Goal: Information Seeking & Learning: Learn about a topic

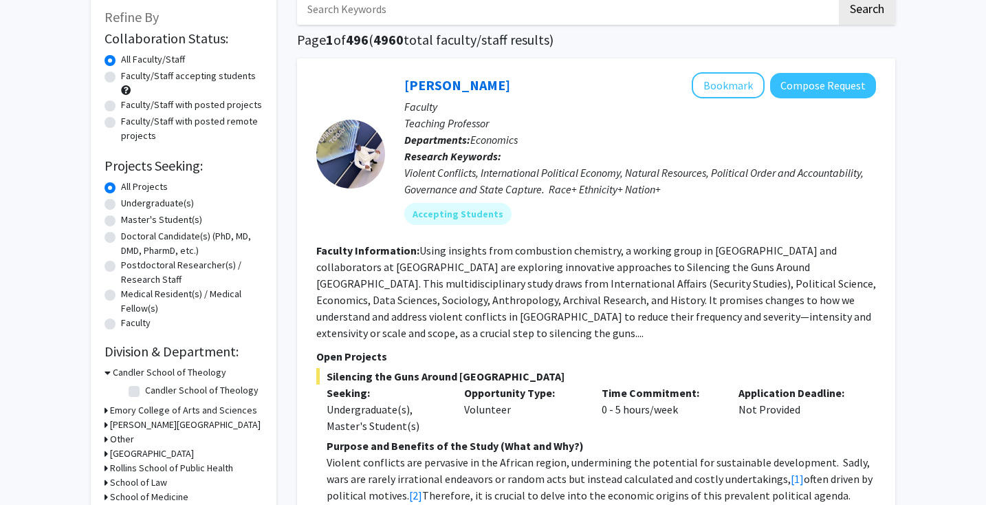
scroll to position [79, 0]
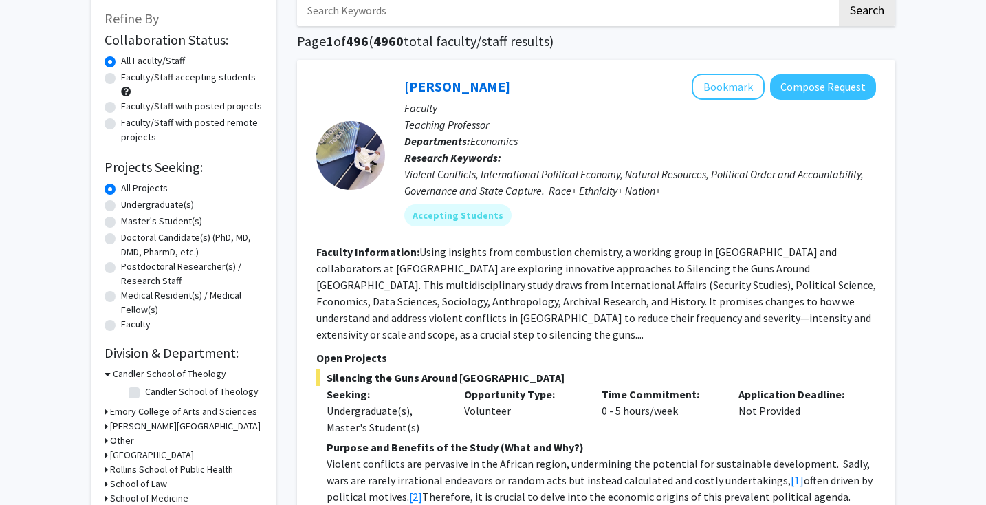
click at [142, 197] on label "Undergraduate(s)" at bounding box center [157, 204] width 73 height 14
click at [130, 197] on input "Undergraduate(s)" at bounding box center [125, 201] width 9 height 9
radio input "true"
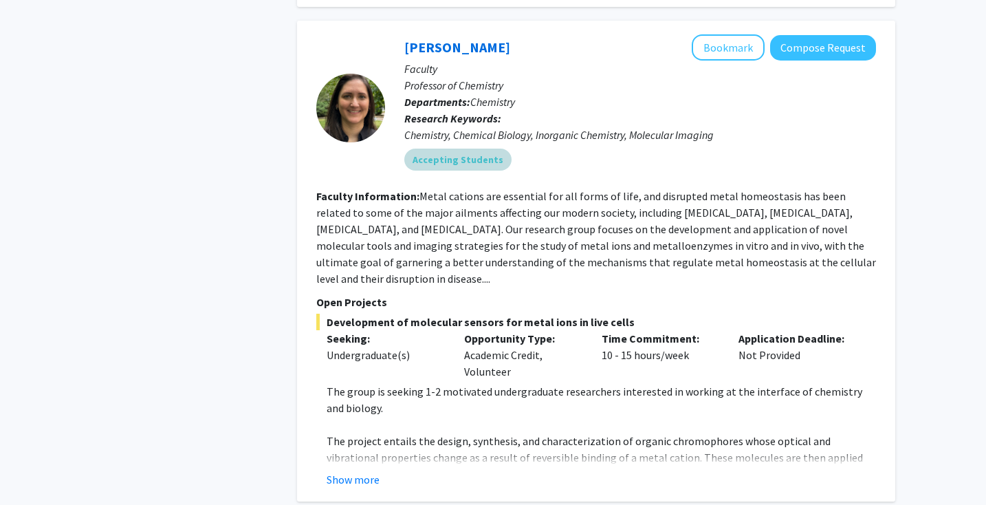
scroll to position [1306, 0]
click at [360, 470] on button "Show more" at bounding box center [353, 478] width 53 height 17
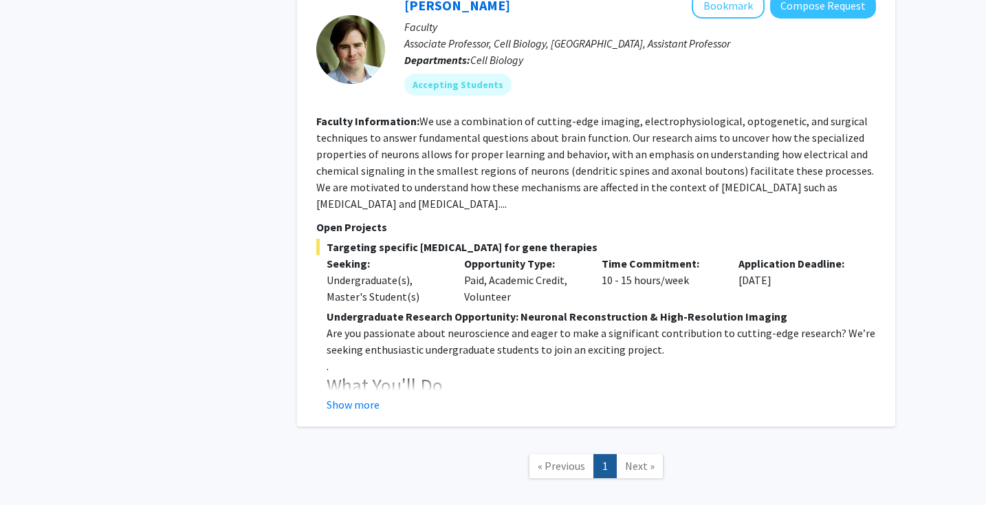
scroll to position [2330, 0]
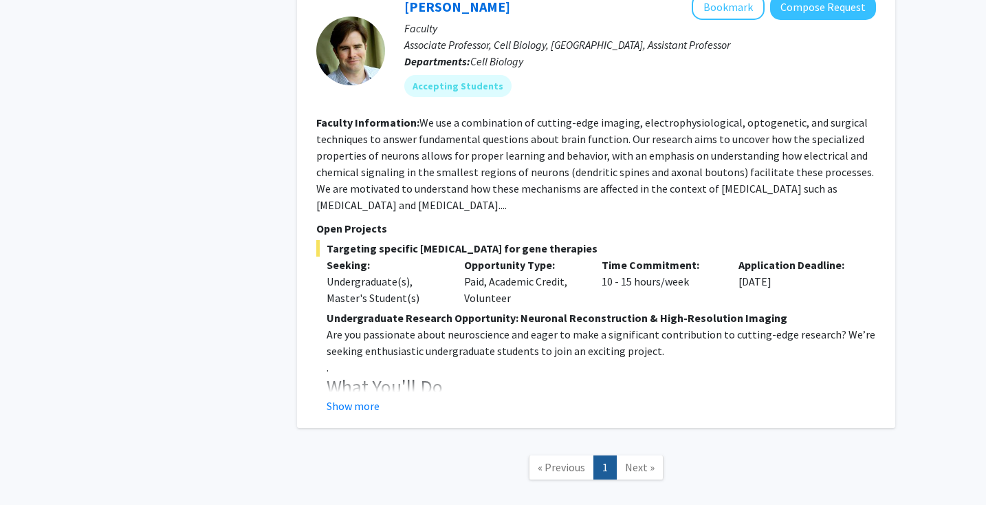
click at [461, 375] on h3 "What You'll Do" at bounding box center [601, 386] width 549 height 23
click at [364, 397] on button "Show more" at bounding box center [353, 405] width 53 height 17
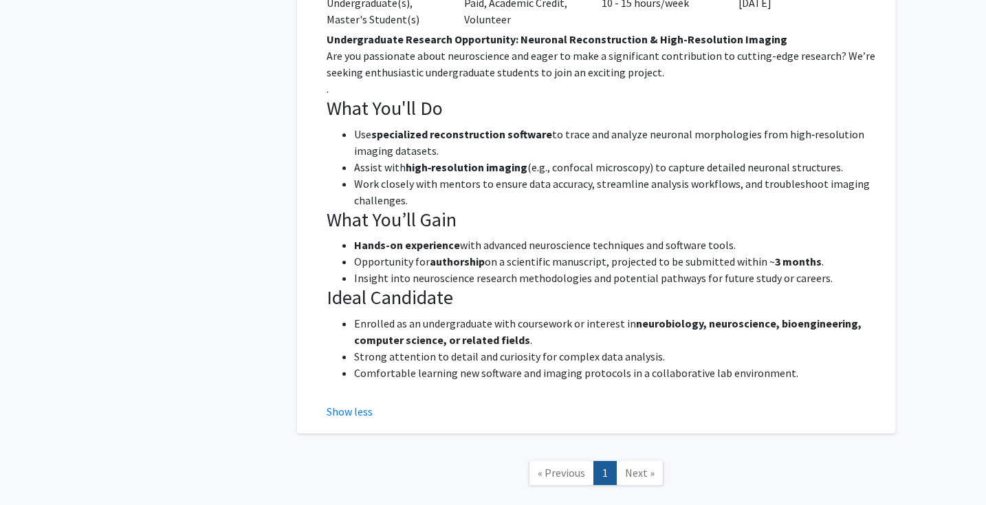
scroll to position [2609, 0]
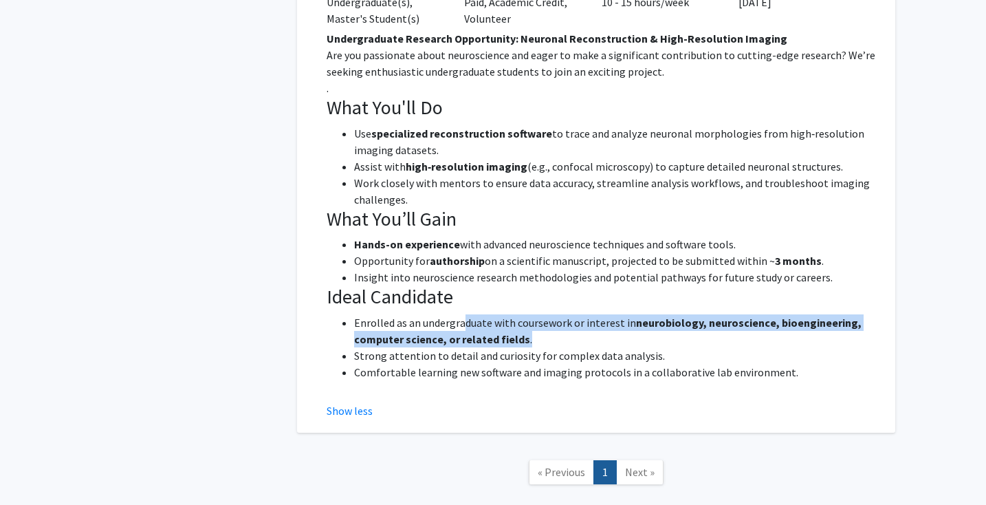
drag, startPoint x: 529, startPoint y: 285, endPoint x: 463, endPoint y: 278, distance: 65.8
click at [463, 314] on li "Enrolled as an undergraduate with coursework or interest in neurobiology, neuro…" at bounding box center [615, 330] width 522 height 33
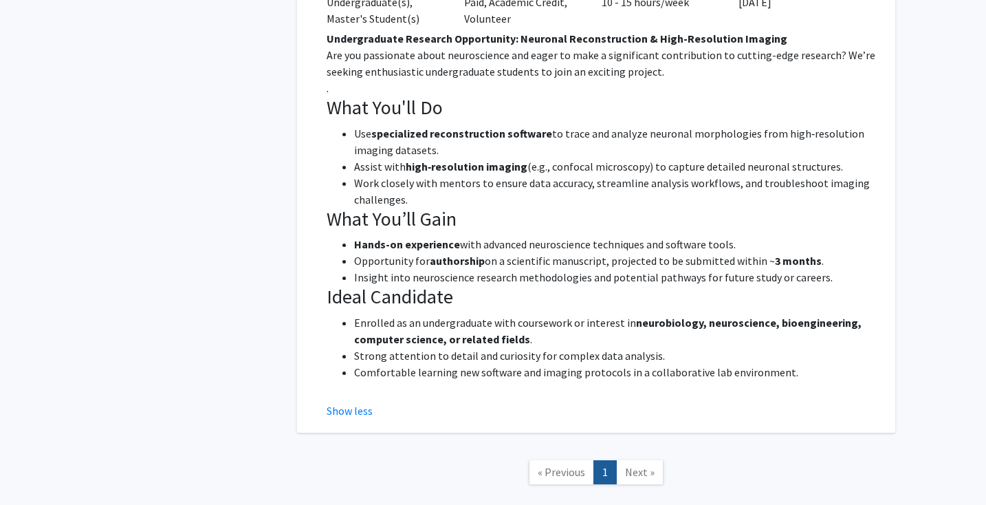
click at [469, 285] on h3 "Ideal Candidate" at bounding box center [601, 296] width 549 height 23
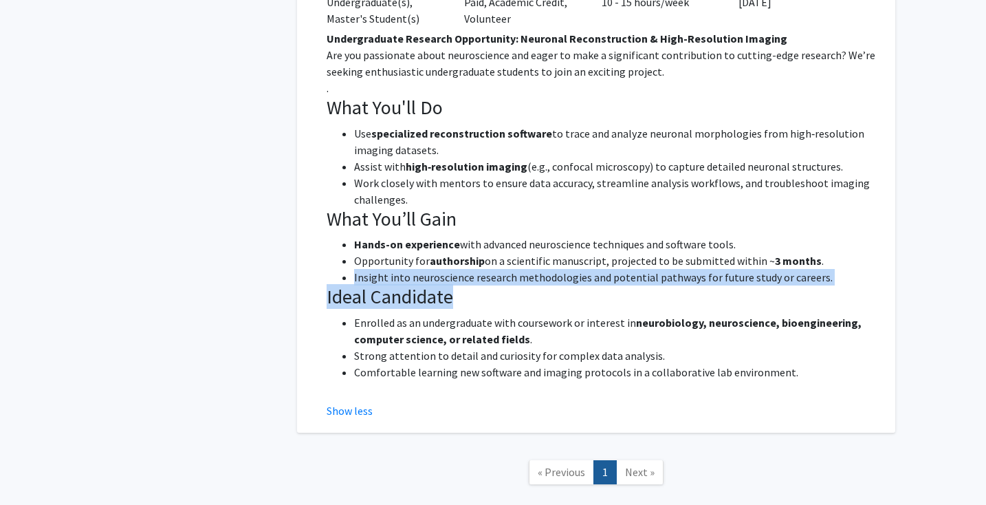
drag, startPoint x: 323, startPoint y: 207, endPoint x: 801, endPoint y: 259, distance: 480.7
click at [802, 254] on fg-read-more "Undergraduate Research Opportunity: Neuronal Reconstruction & High-Resolution I…" at bounding box center [596, 224] width 560 height 389
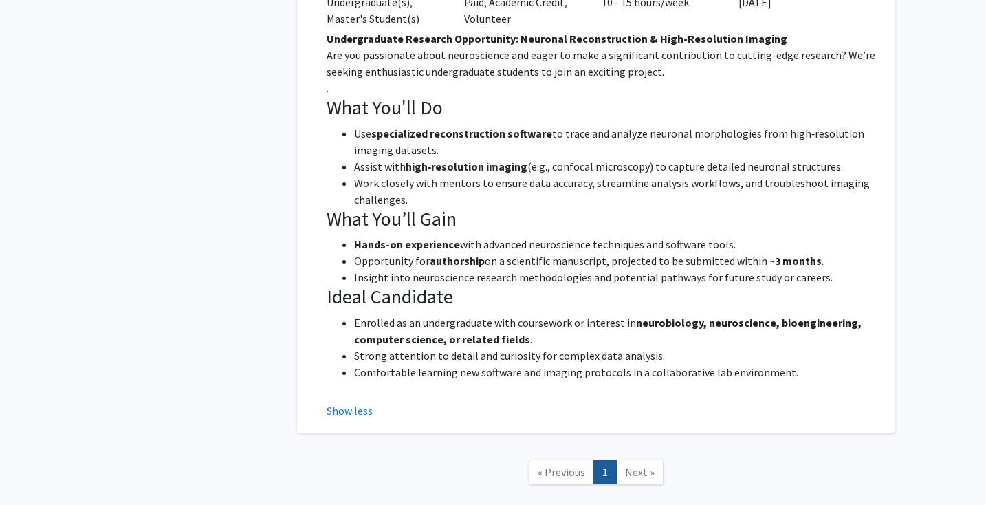
click at [561, 347] on li "Strong attention to detail and curiosity for complex data analysis." at bounding box center [615, 355] width 522 height 17
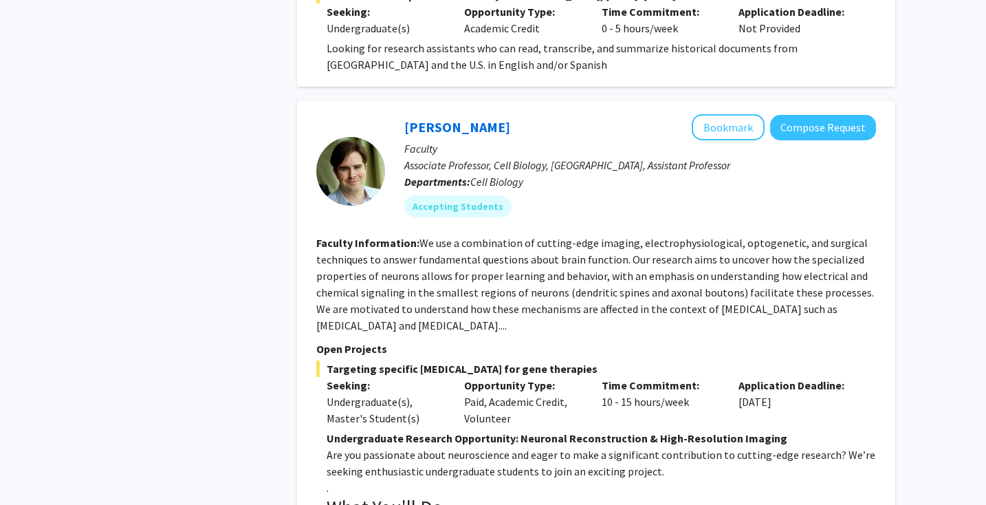
scroll to position [2210, 0]
click at [805, 114] on button "Compose Request" at bounding box center [823, 126] width 106 height 25
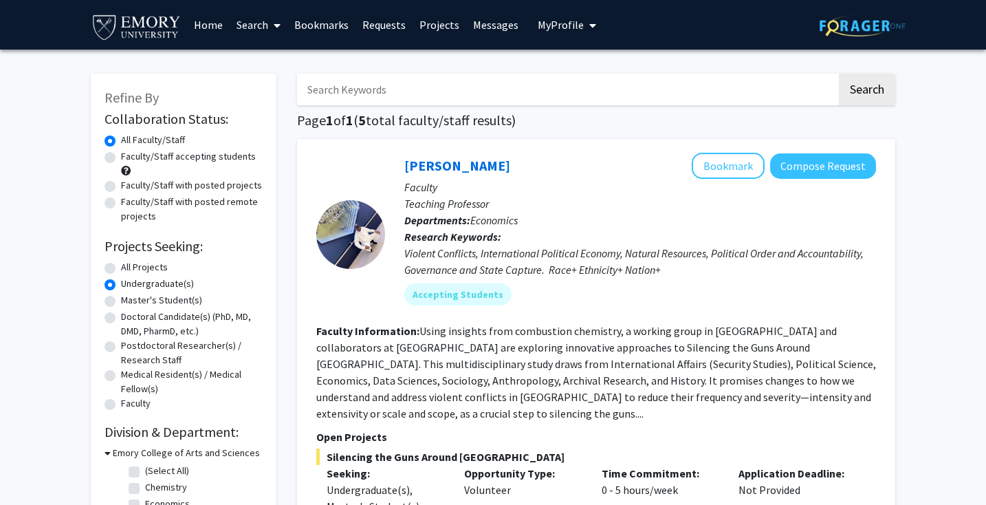
click at [121, 282] on label "Undergraduate(s)" at bounding box center [157, 283] width 73 height 14
click at [121, 282] on input "Undergraduate(s)" at bounding box center [125, 280] width 9 height 9
click at [121, 279] on label "Undergraduate(s)" at bounding box center [157, 283] width 73 height 14
click at [121, 279] on input "Undergraduate(s)" at bounding box center [125, 280] width 9 height 9
click at [110, 261] on div "All Projects" at bounding box center [184, 268] width 158 height 17
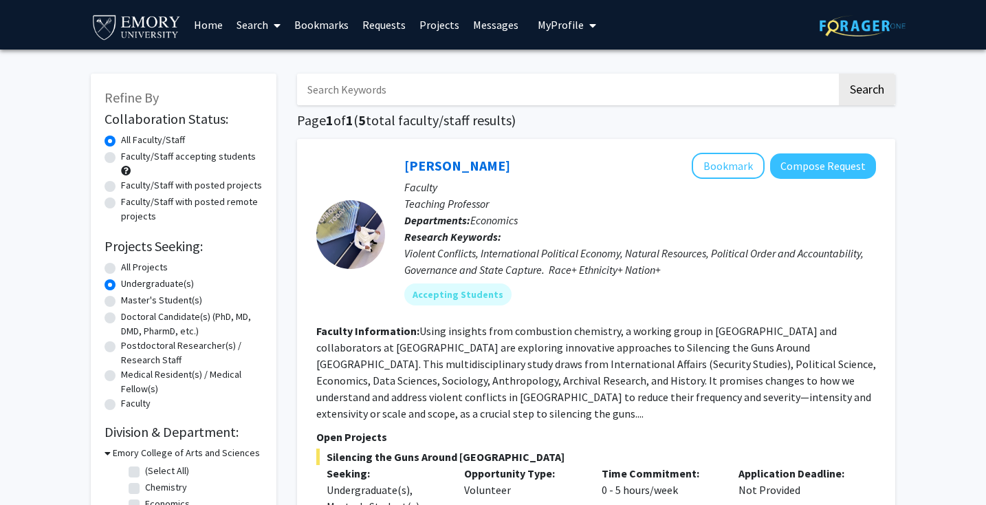
click at [121, 265] on label "All Projects" at bounding box center [144, 267] width 47 height 14
click at [121, 265] on input "All Projects" at bounding box center [125, 264] width 9 height 9
radio input "true"
click at [439, 83] on input "Search Keywords" at bounding box center [567, 90] width 540 height 32
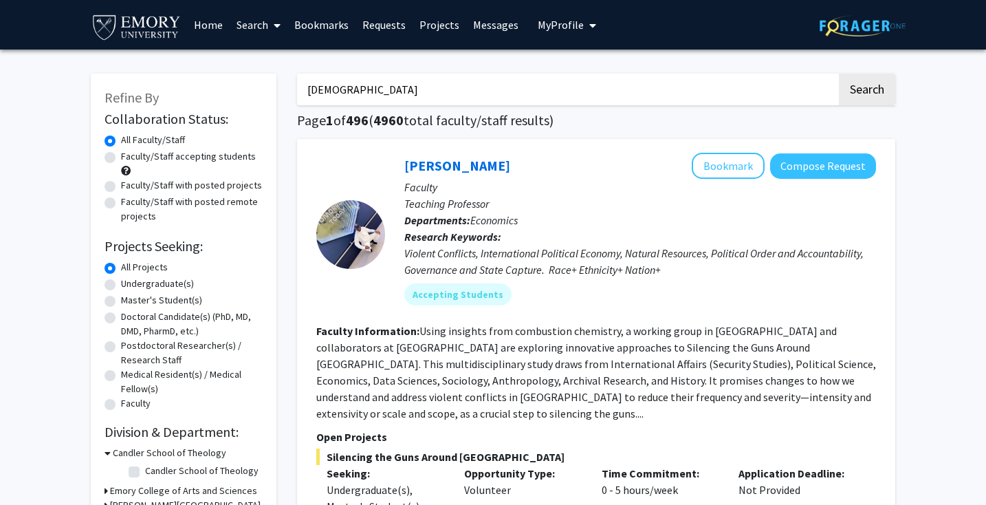
type input "transgender"
click at [839, 74] on button "Search" at bounding box center [867, 90] width 56 height 32
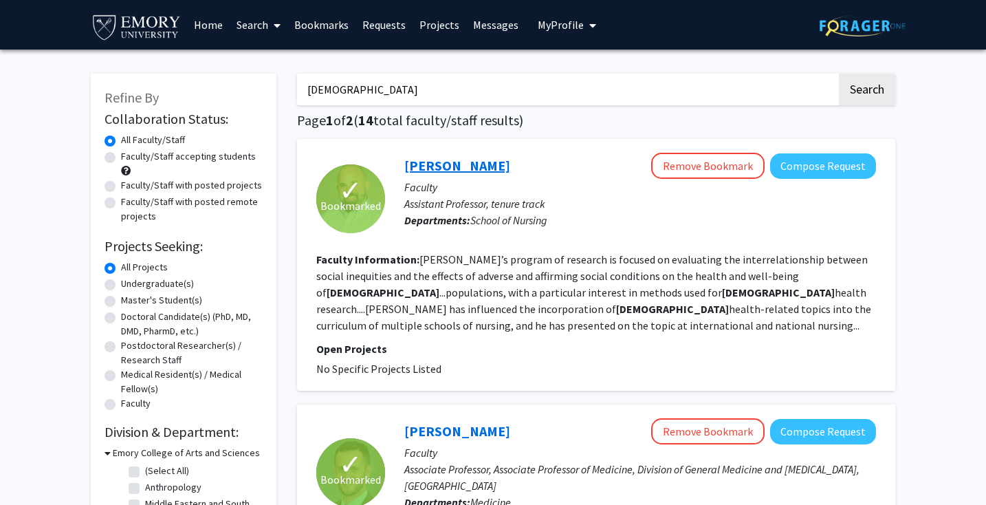
click at [424, 166] on link "Ethan Cicero" at bounding box center [457, 165] width 106 height 17
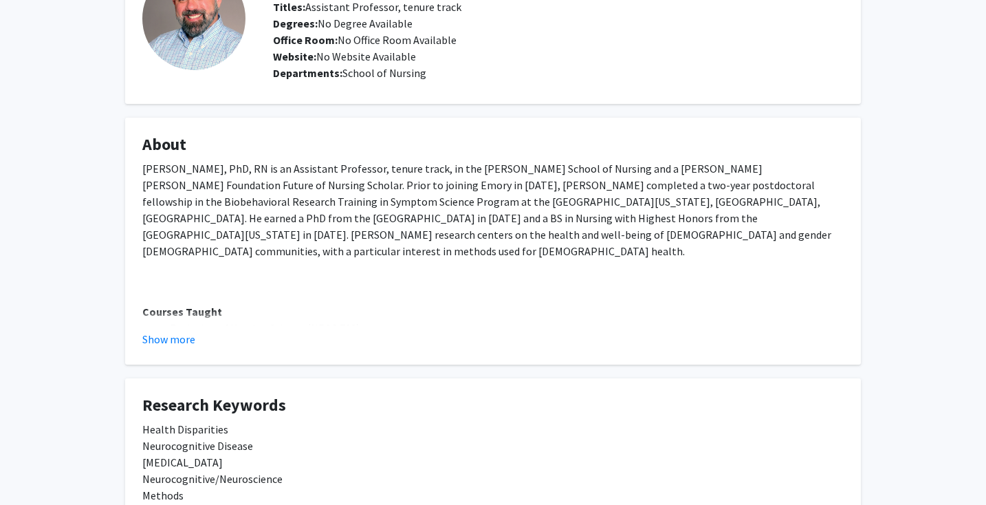
scroll to position [109, 0]
click at [173, 334] on button "Show more" at bounding box center [168, 339] width 53 height 17
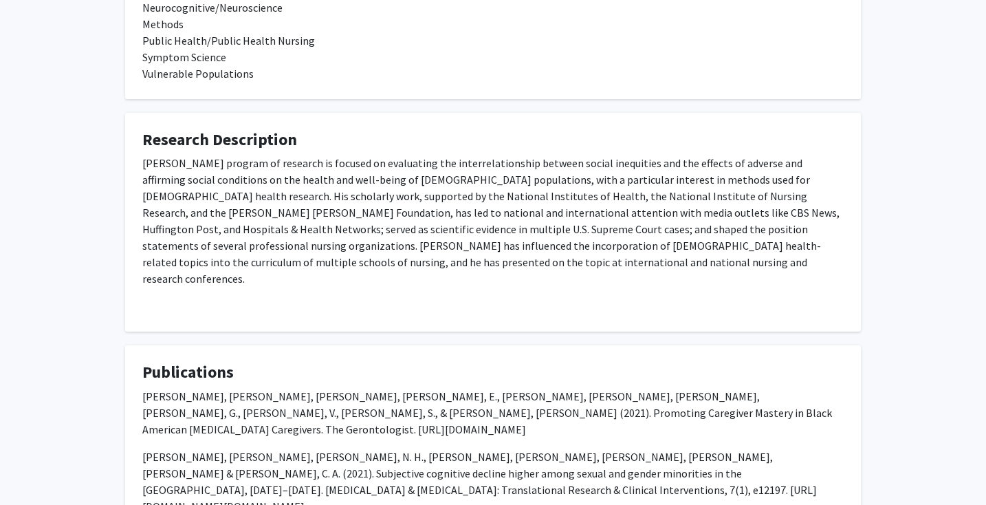
scroll to position [772, 0]
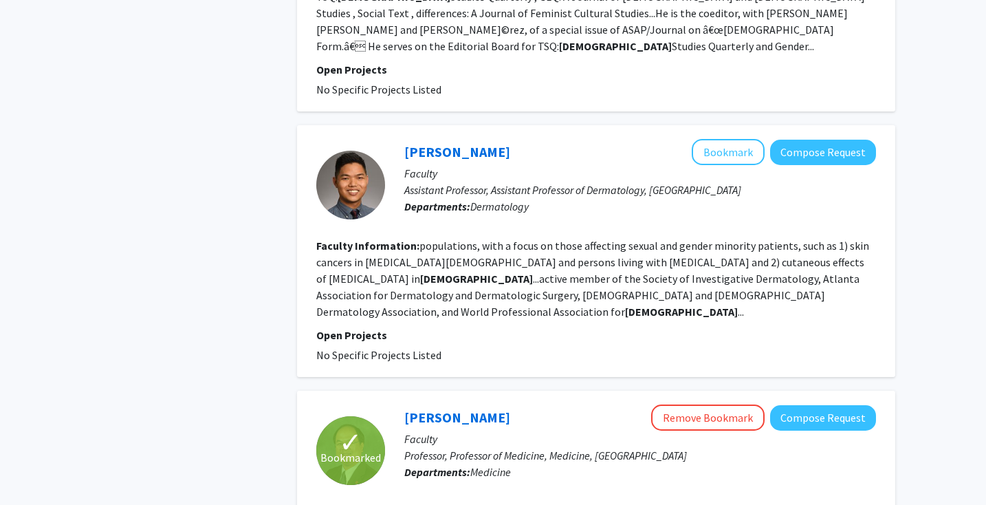
scroll to position [868, 0]
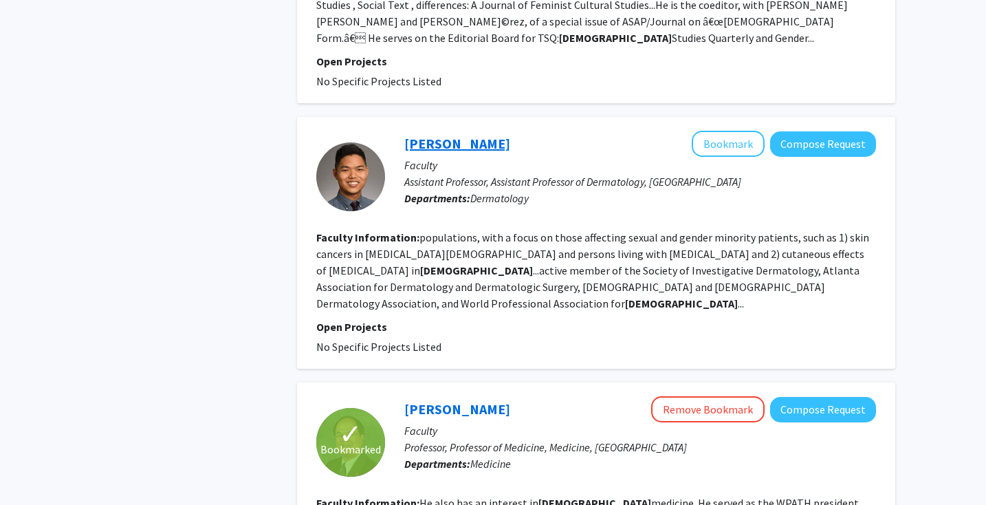
click at [477, 135] on link "Howa Yeung" at bounding box center [457, 143] width 106 height 17
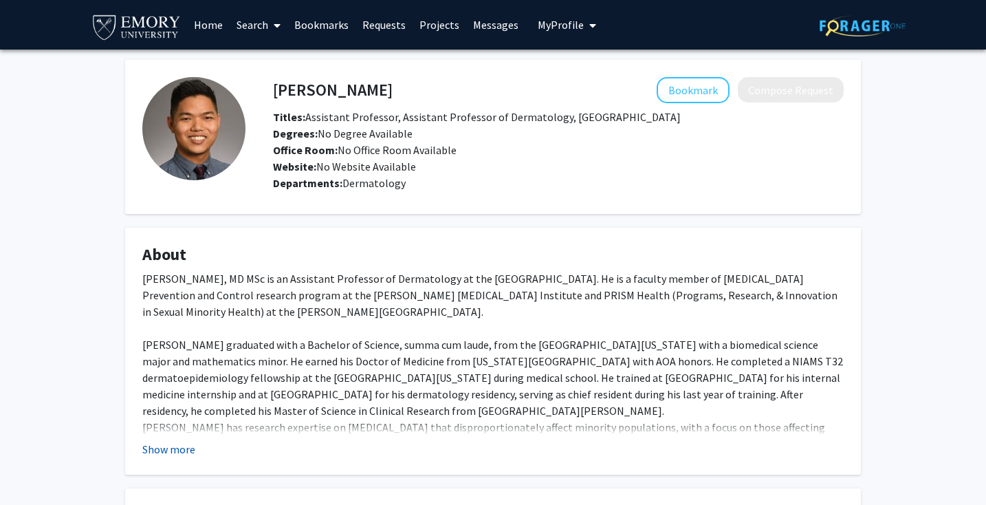
click at [155, 449] on button "Show more" at bounding box center [168, 449] width 53 height 17
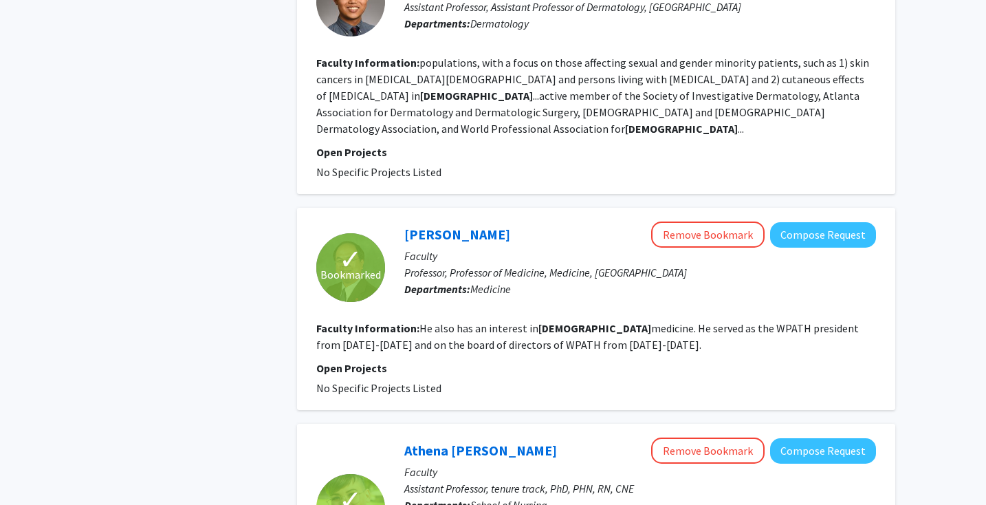
scroll to position [1047, 0]
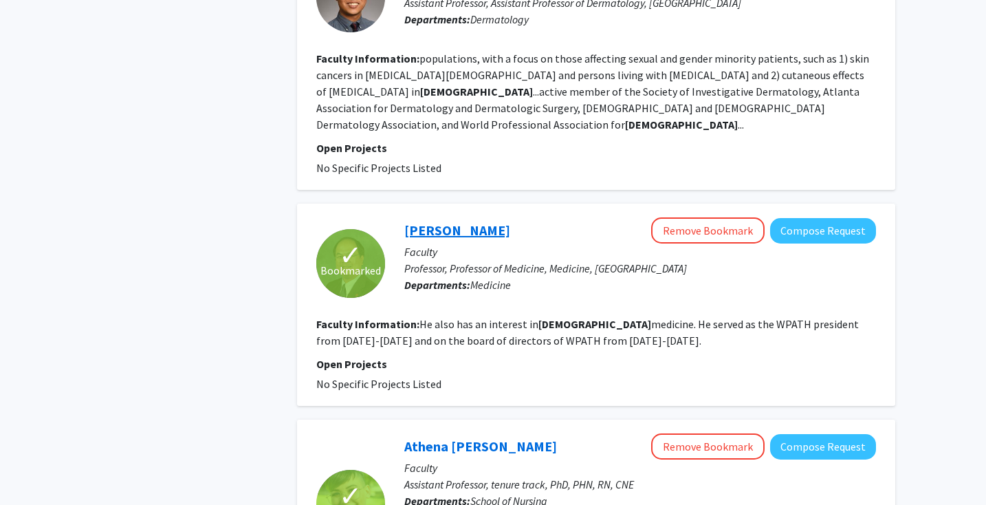
click at [440, 221] on link "Vin Tangpricha" at bounding box center [457, 229] width 106 height 17
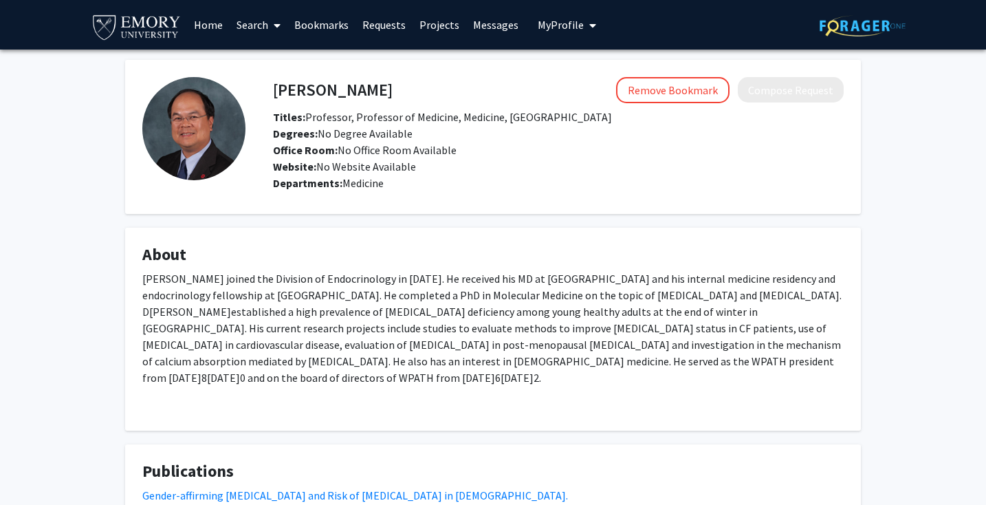
scroll to position [255, 0]
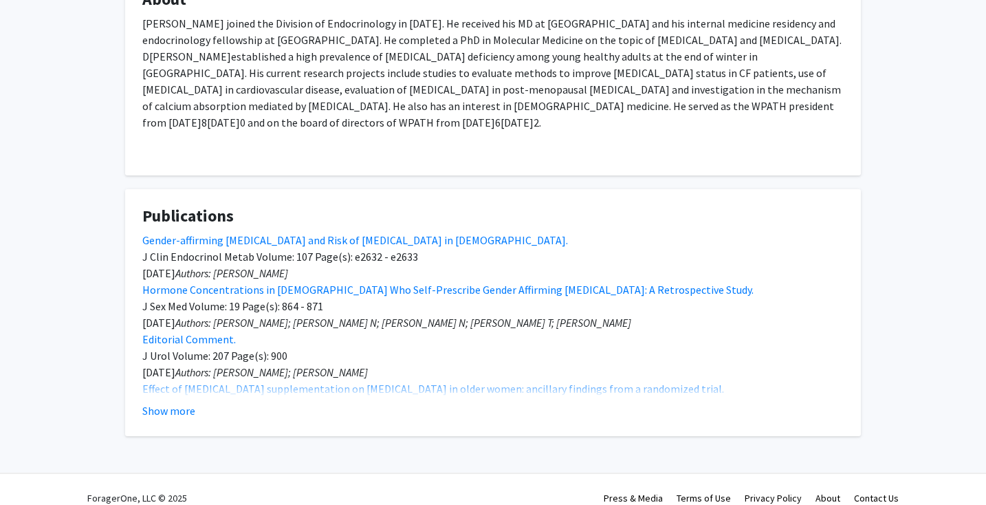
click at [366, 127] on div "Dr. Tangpricha joined the Division of Endocrinology in 2004. He received his MD…" at bounding box center [492, 86] width 701 height 143
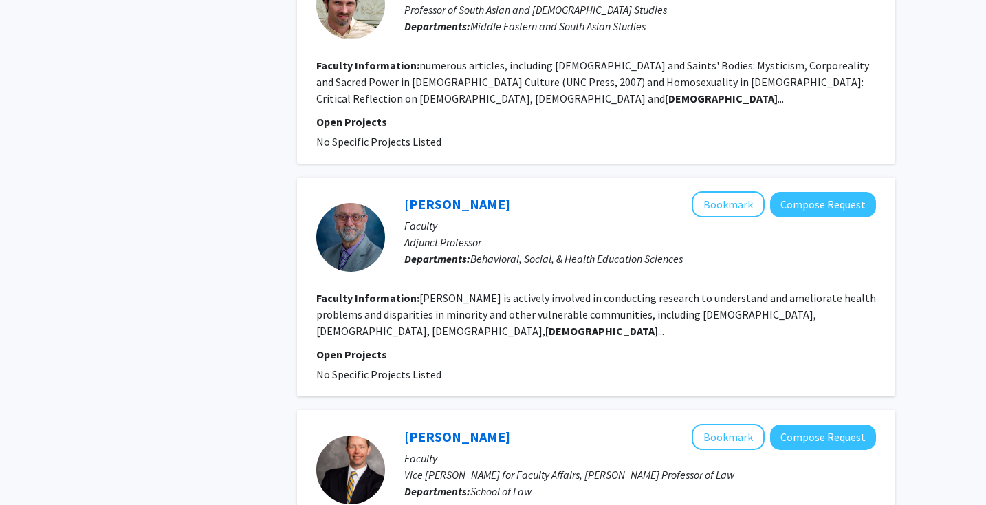
scroll to position [1804, 0]
click at [342, 202] on div at bounding box center [350, 236] width 69 height 69
click at [434, 217] on p "Faculty" at bounding box center [640, 225] width 472 height 17
click at [428, 190] on div "Eric Wright Bookmark Compose Request" at bounding box center [640, 203] width 472 height 26
click at [427, 195] on link "Eric Wright" at bounding box center [457, 203] width 106 height 17
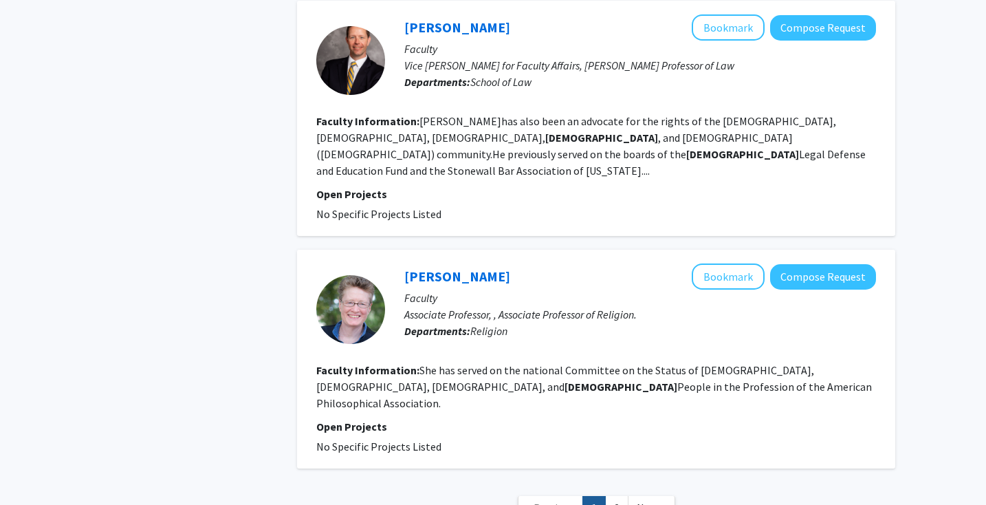
scroll to position [2212, 0]
click at [604, 496] on link "1" at bounding box center [593, 508] width 23 height 24
click at [611, 496] on link "2" at bounding box center [616, 508] width 23 height 24
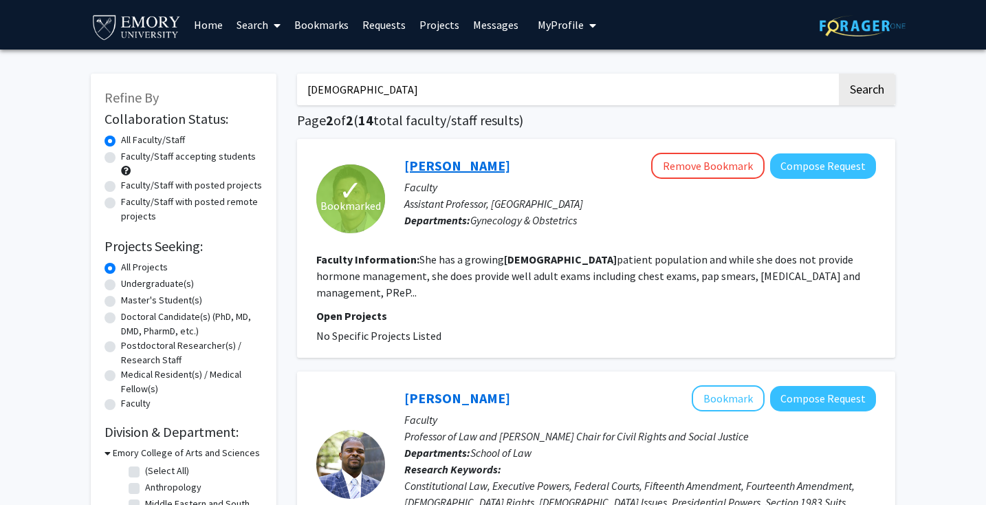
click at [446, 168] on link "Elizabeth Collins" at bounding box center [457, 165] width 106 height 17
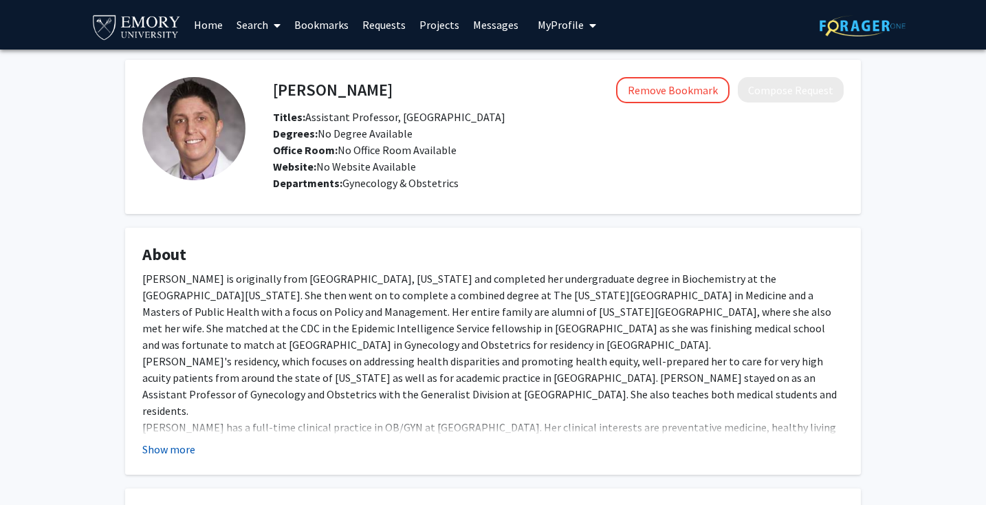
click at [168, 456] on button "Show more" at bounding box center [168, 449] width 53 height 17
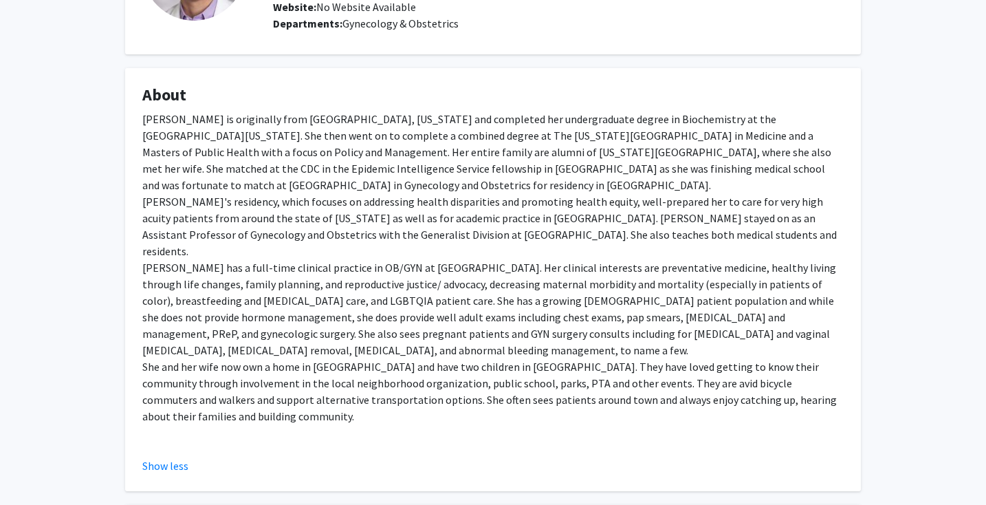
scroll to position [162, 0]
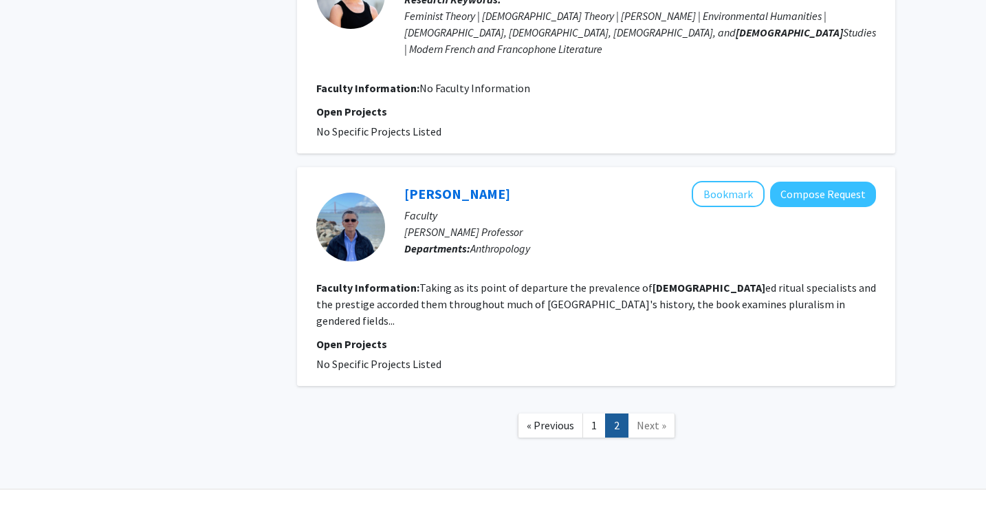
scroll to position [731, 0]
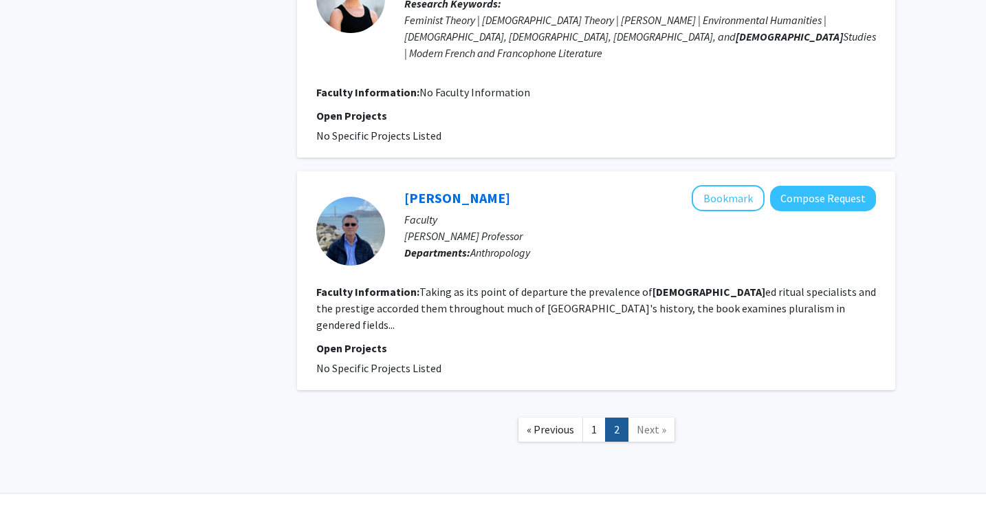
click at [622, 228] on p "[PERSON_NAME] Professor" at bounding box center [640, 236] width 472 height 17
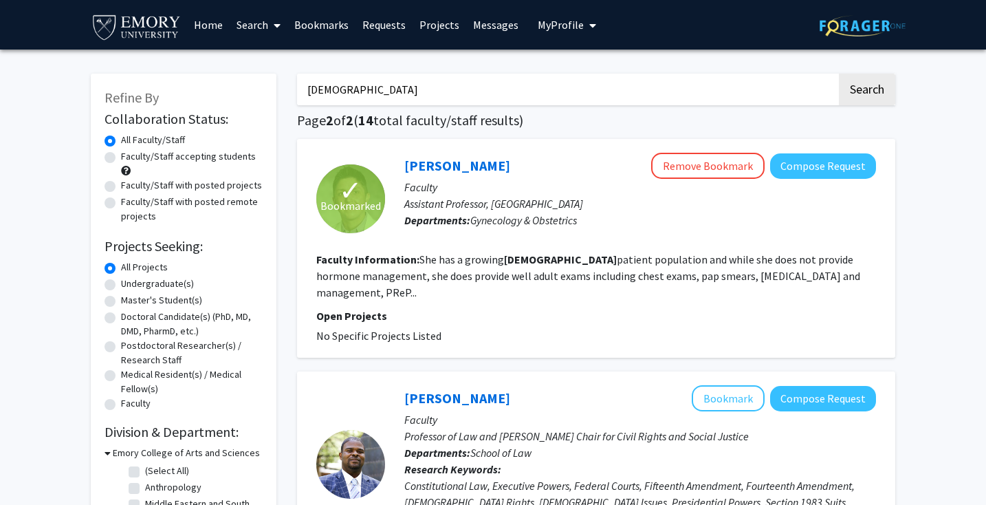
click at [404, 90] on input "transgender" at bounding box center [567, 90] width 540 height 32
type input "health"
click at [839, 74] on button "Search" at bounding box center [867, 90] width 56 height 32
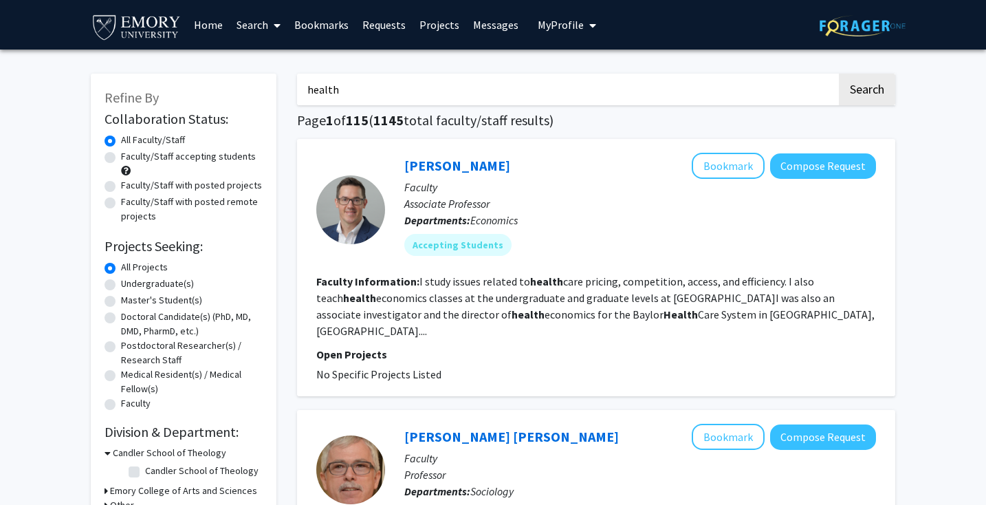
drag, startPoint x: 395, startPoint y: 96, endPoint x: 253, endPoint y: 94, distance: 142.3
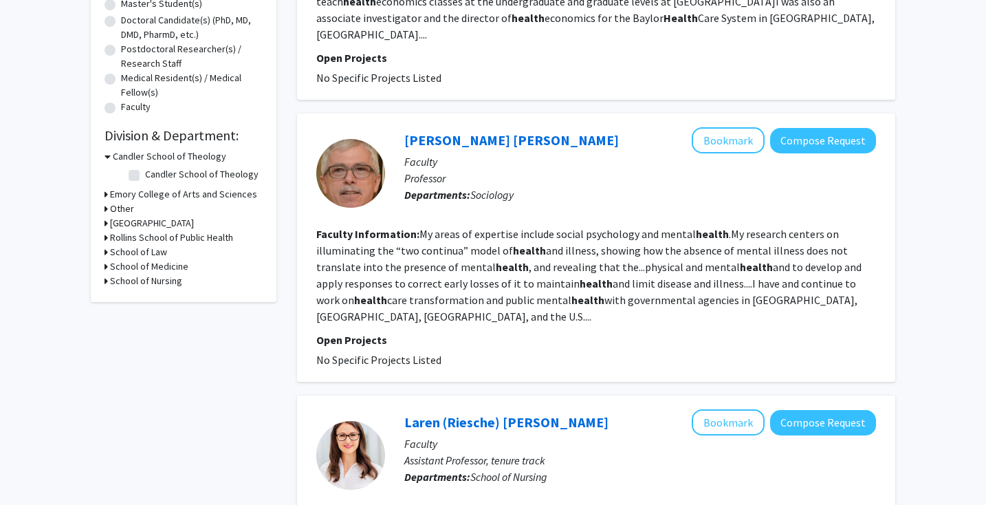
scroll to position [302, 0]
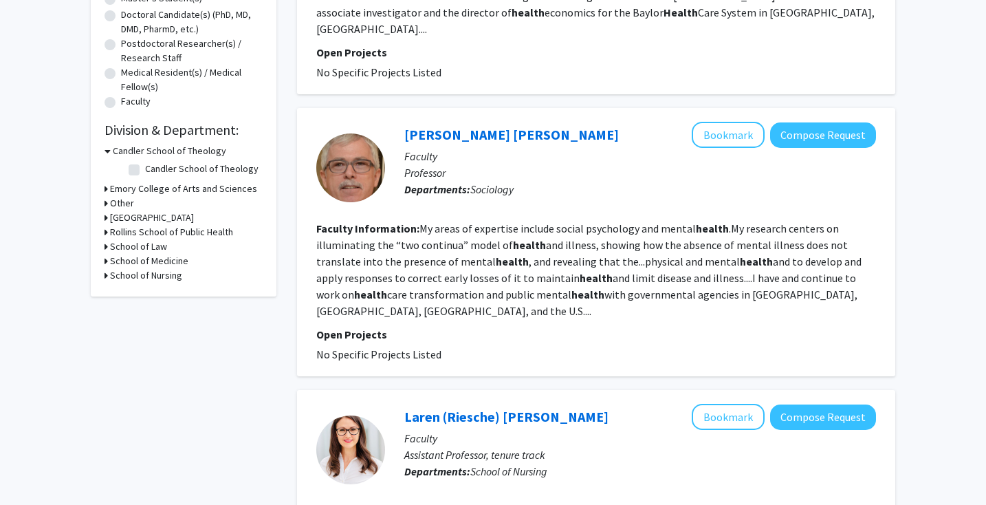
click at [158, 261] on h3 "School of Medicine" at bounding box center [149, 261] width 78 height 14
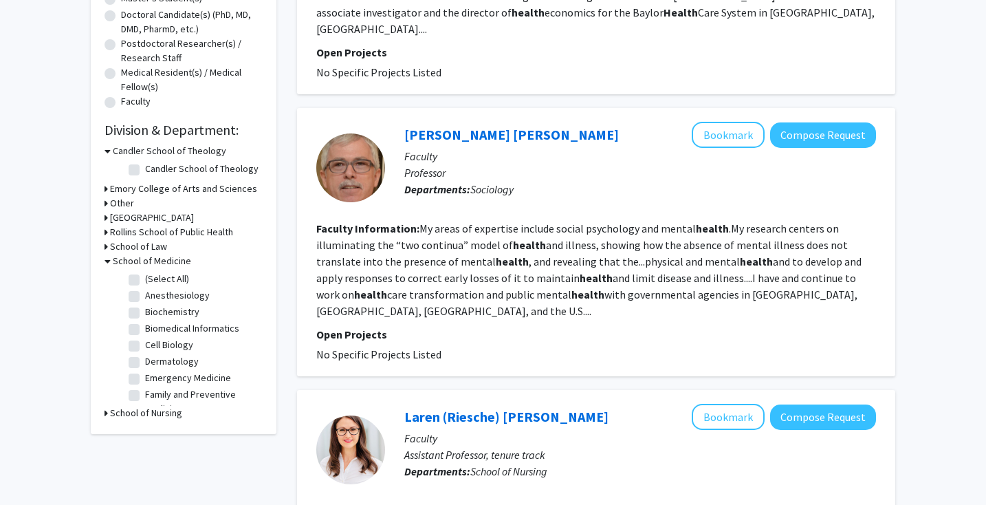
click at [159, 274] on label "(Select All)" at bounding box center [167, 279] width 44 height 14
click at [154, 274] on input "(Select All)" at bounding box center [149, 276] width 9 height 9
checkbox input "true"
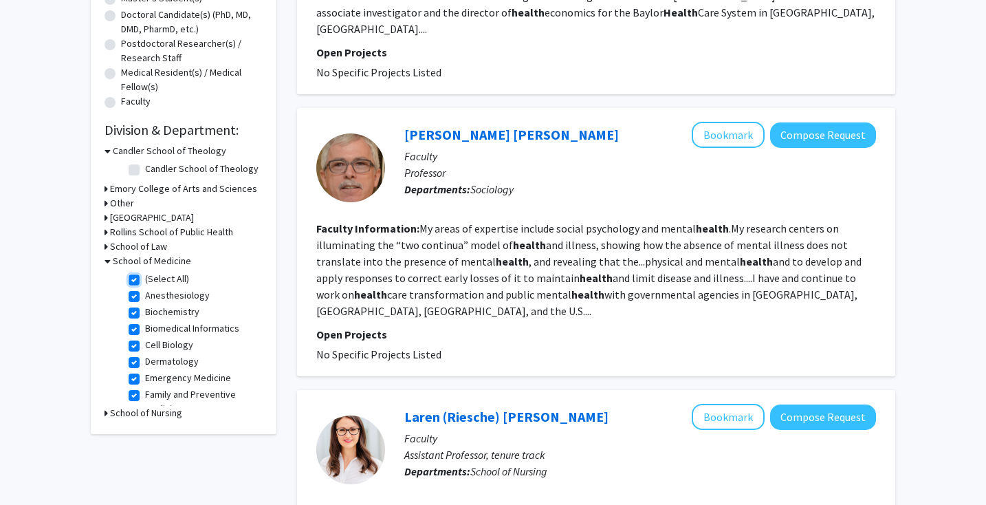
checkbox input "true"
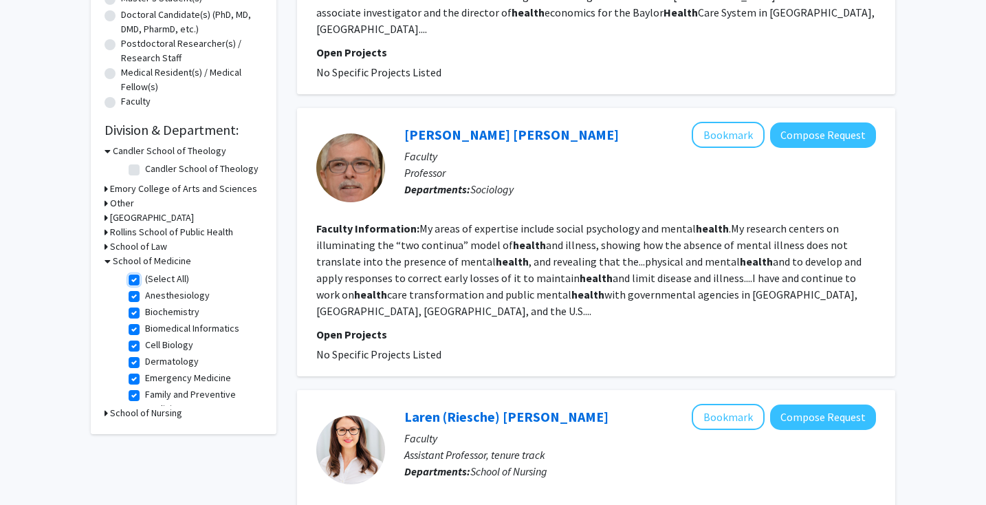
checkbox input "true"
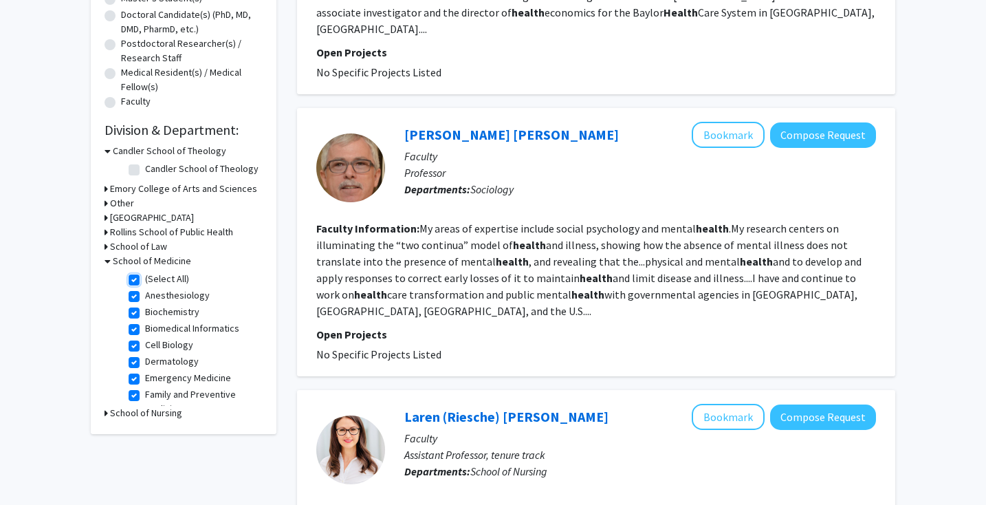
checkbox input "true"
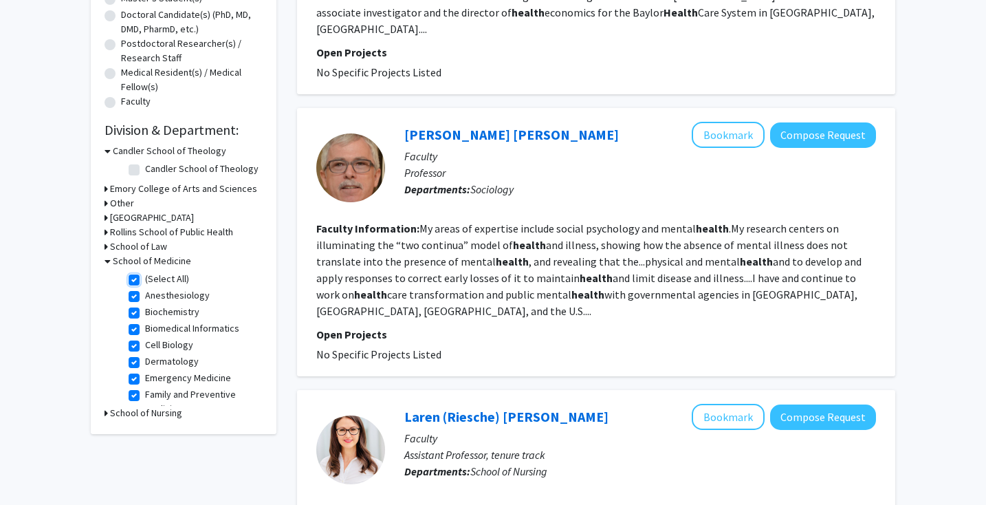
checkbox input "true"
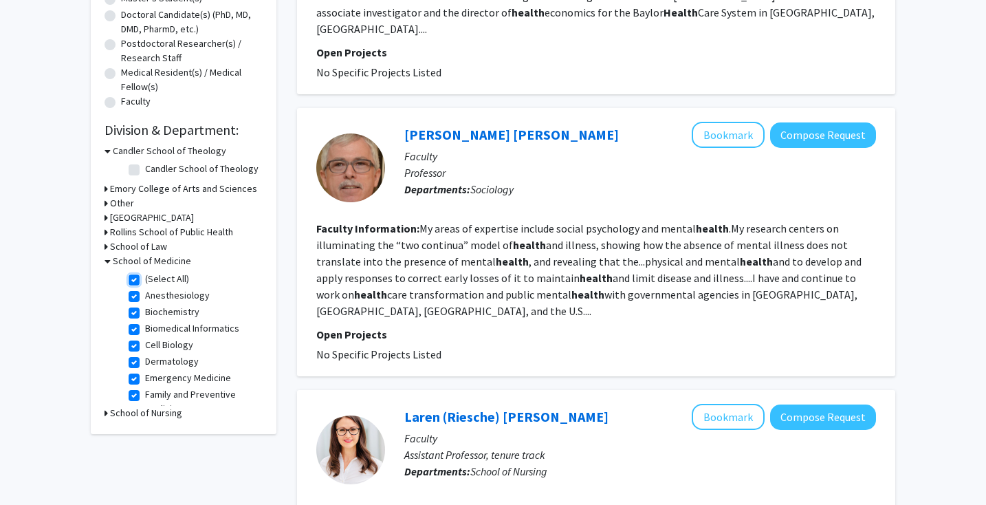
checkbox input "true"
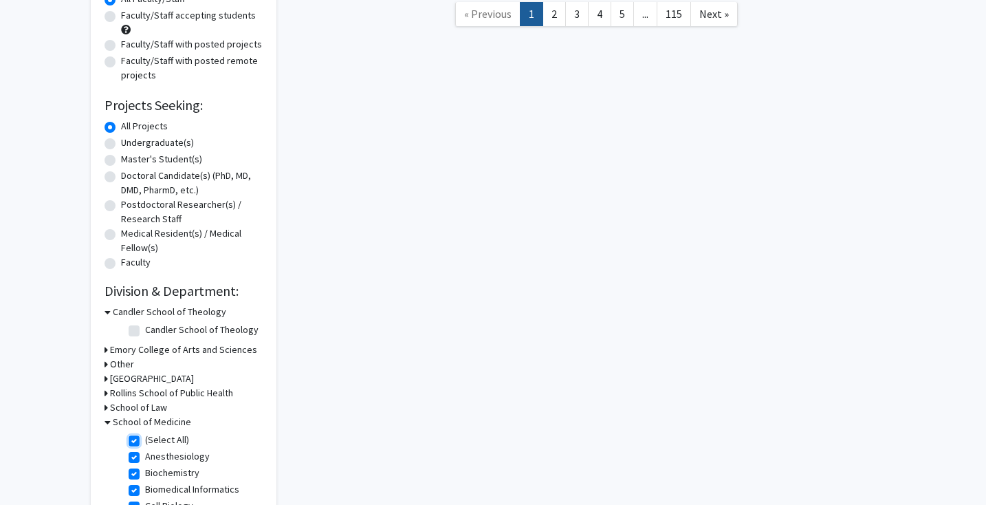
scroll to position [129, 0]
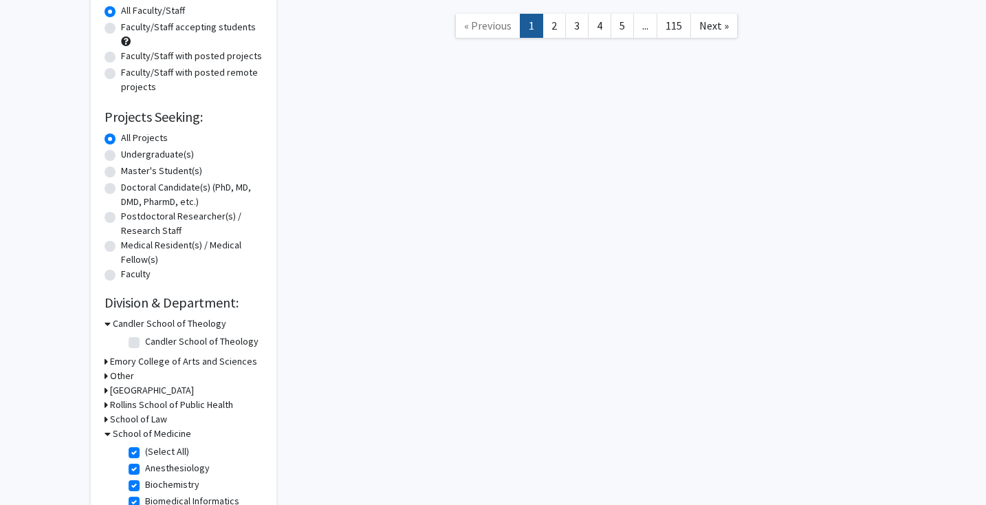
click at [121, 55] on label "Faculty/Staff with posted projects" at bounding box center [191, 56] width 141 height 14
click at [121, 55] on input "Faculty/Staff with posted projects" at bounding box center [125, 53] width 9 height 9
radio input "true"
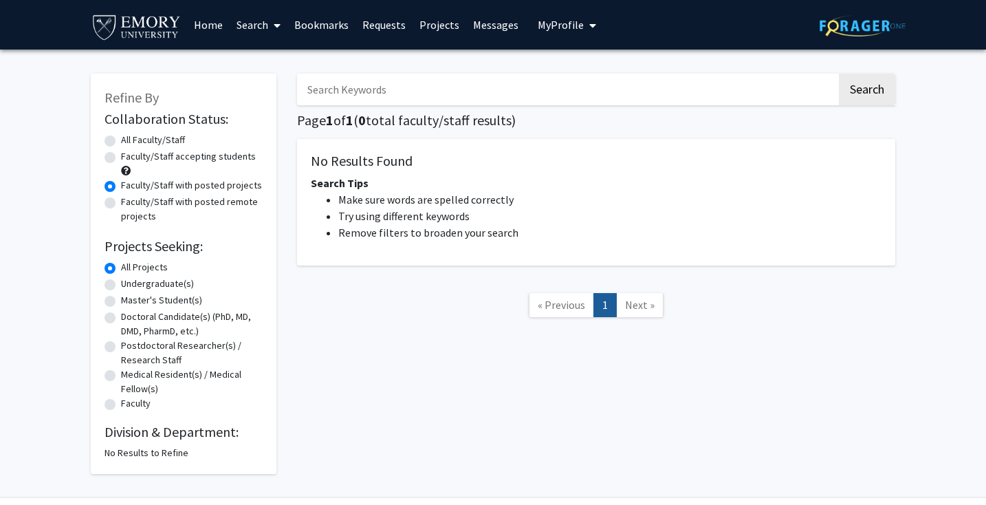
click at [105, 129] on form "Collaboration Status: Collaboration Status All Faculty/Staff Collaboration Stat…" at bounding box center [184, 262] width 158 height 302
click at [121, 138] on label "All Faculty/Staff" at bounding box center [153, 140] width 64 height 14
click at [121, 138] on input "All Faculty/Staff" at bounding box center [125, 137] width 9 height 9
radio input "true"
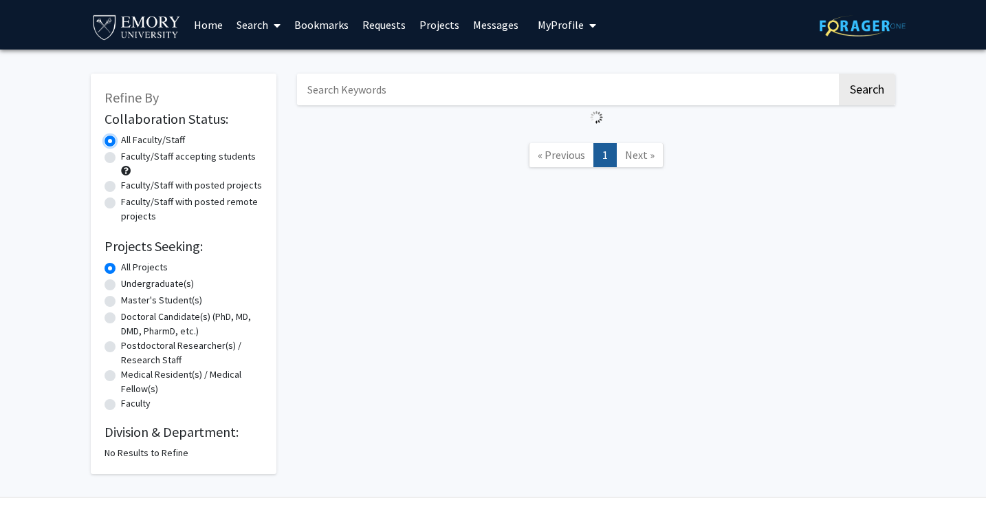
scroll to position [41, 0]
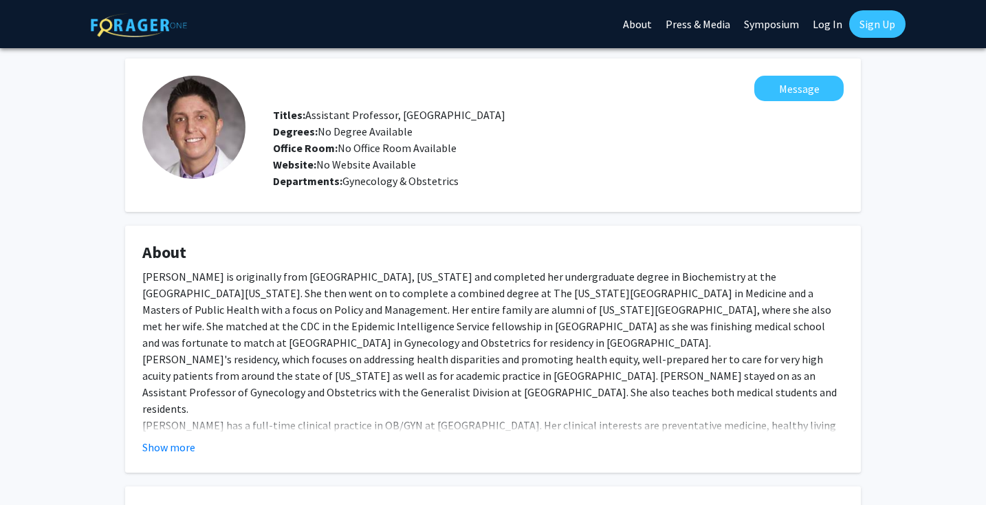
scroll to position [376, 0]
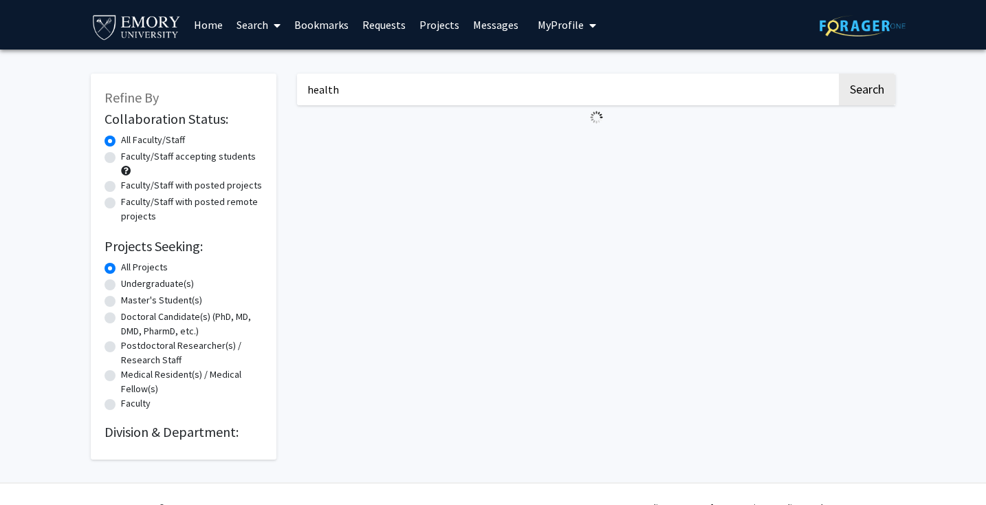
click at [369, 97] on input "health" at bounding box center [567, 90] width 540 height 32
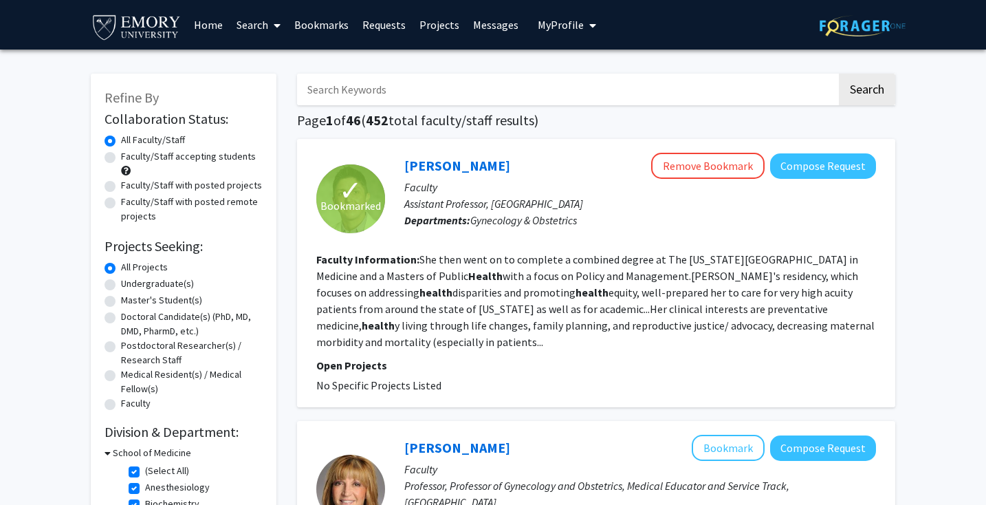
click at [269, 128] on div "Refine By Collaboration Status: Collaboration Status All Faculty/Staff Collabor…" at bounding box center [184, 343] width 186 height 538
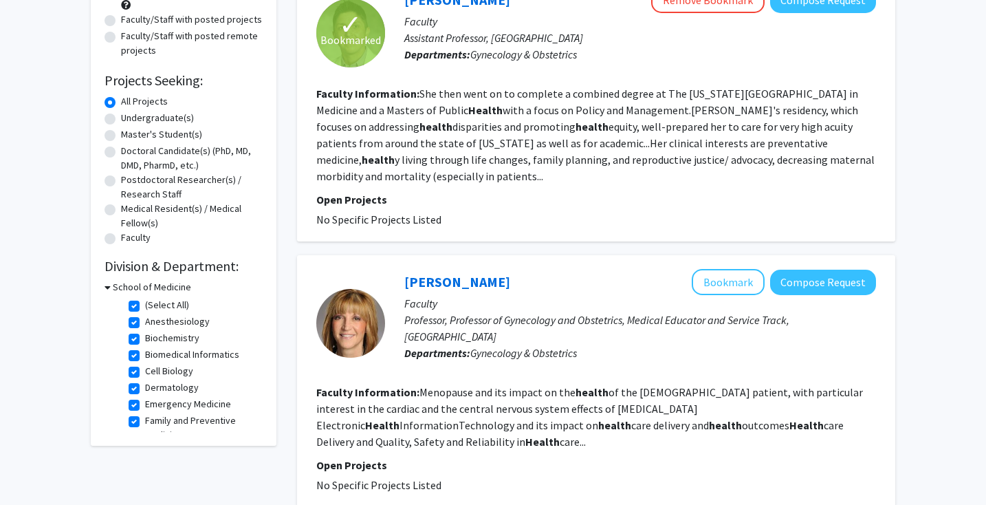
scroll to position [155, 0]
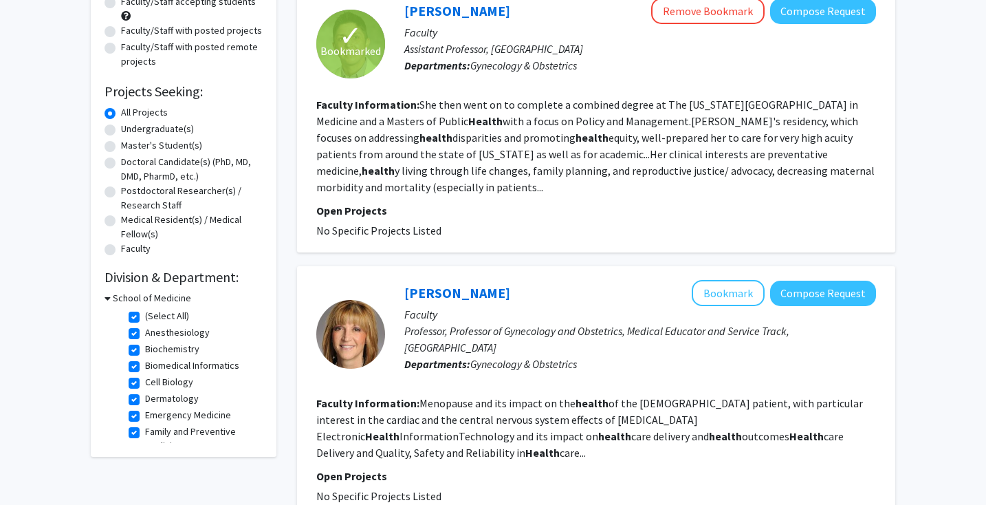
click at [103, 294] on div "Refine By Collaboration Status: Collaboration Status All Faculty/Staff Collabor…" at bounding box center [184, 188] width 186 height 538
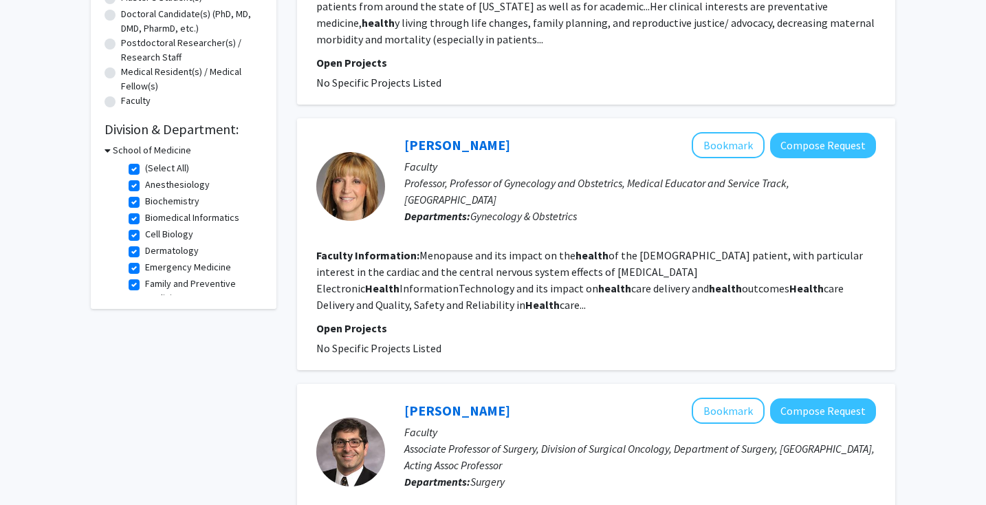
scroll to position [300, 0]
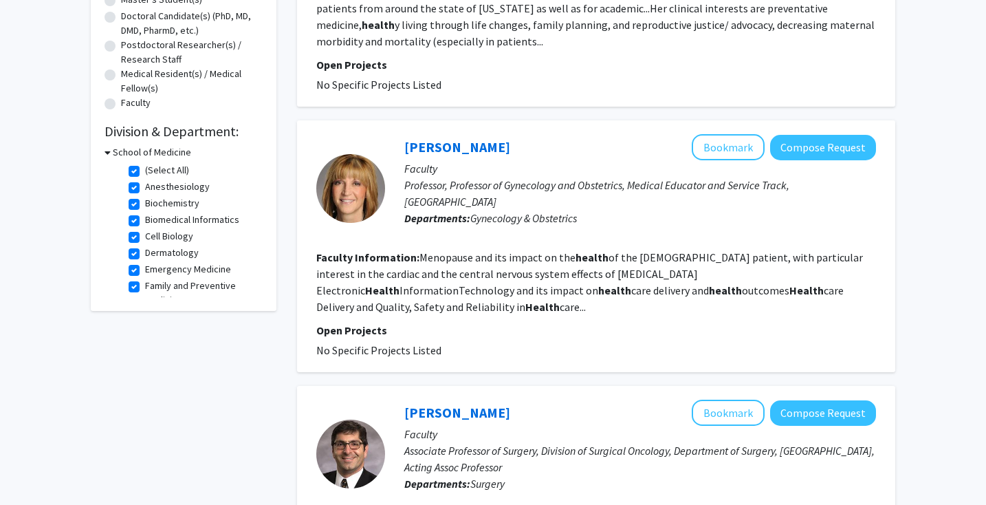
click at [105, 151] on icon at bounding box center [108, 152] width 6 height 14
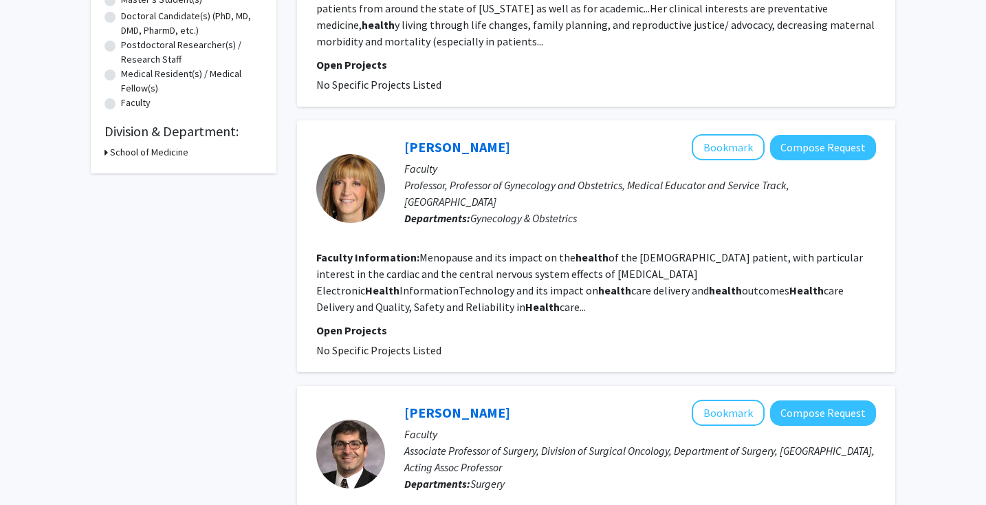
click at [167, 154] on h3 "School of Medicine" at bounding box center [149, 152] width 78 height 14
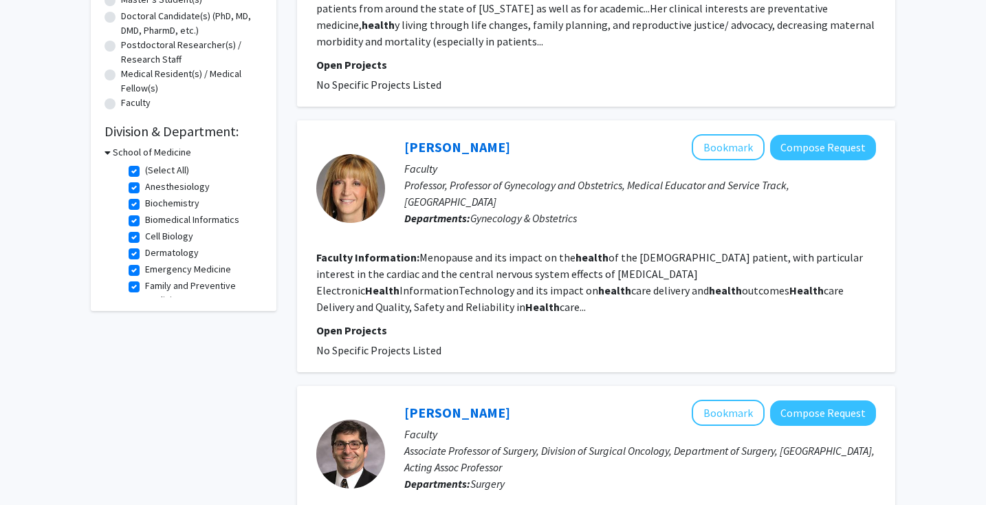
click at [145, 168] on label "(Select All)" at bounding box center [167, 170] width 44 height 14
click at [145, 168] on input "(Select All)" at bounding box center [149, 167] width 9 height 9
checkbox input "false"
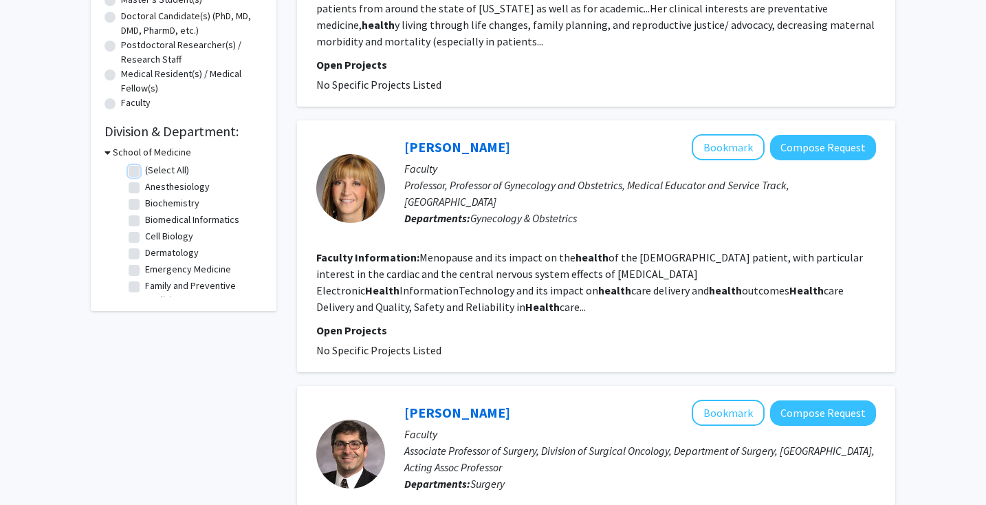
checkbox input "false"
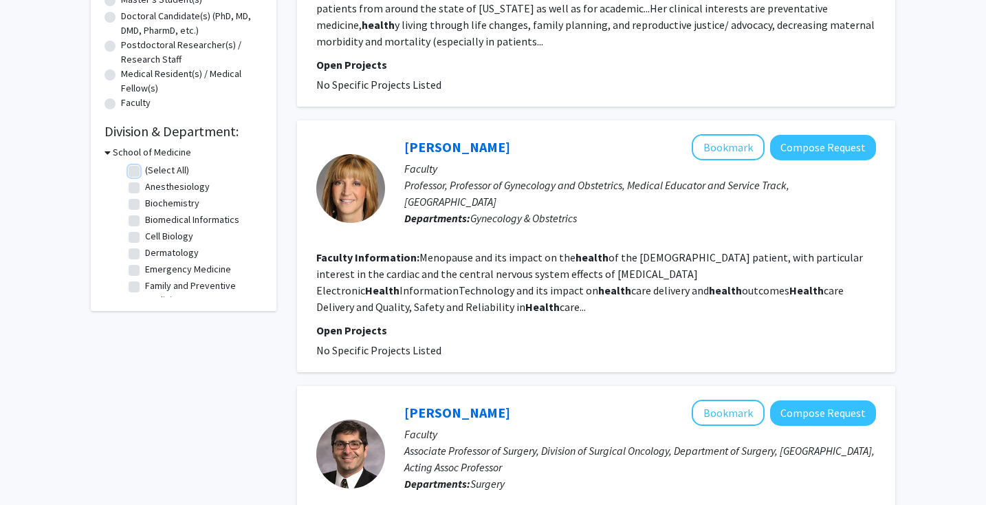
checkbox input "false"
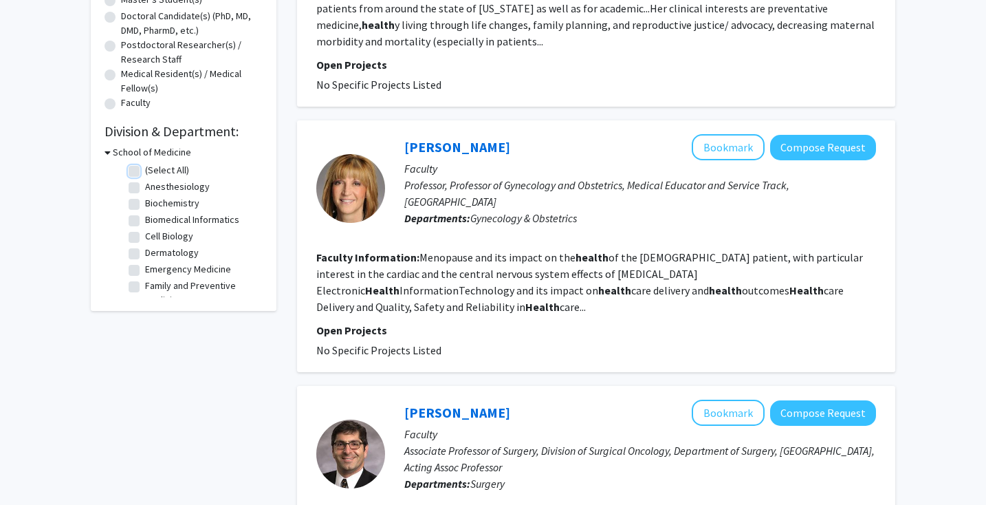
checkbox input "false"
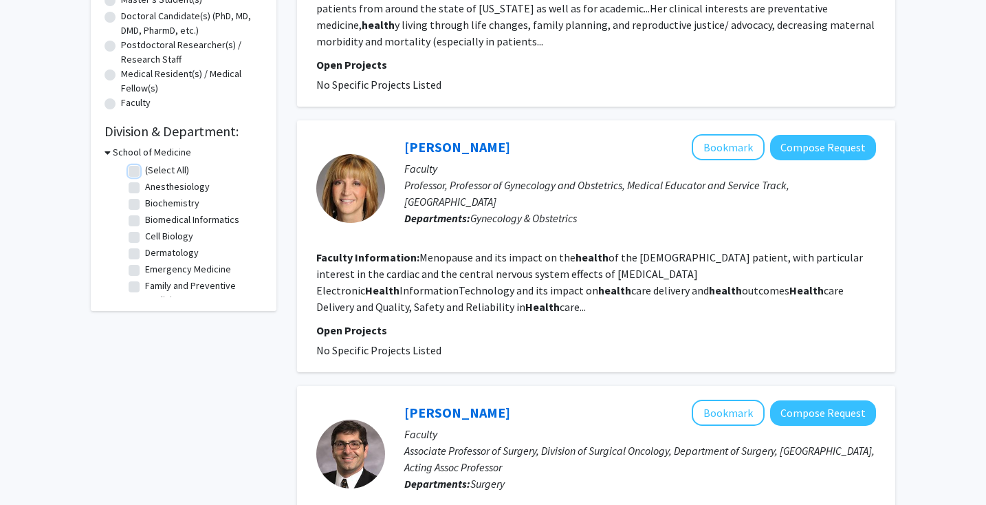
checkbox input "false"
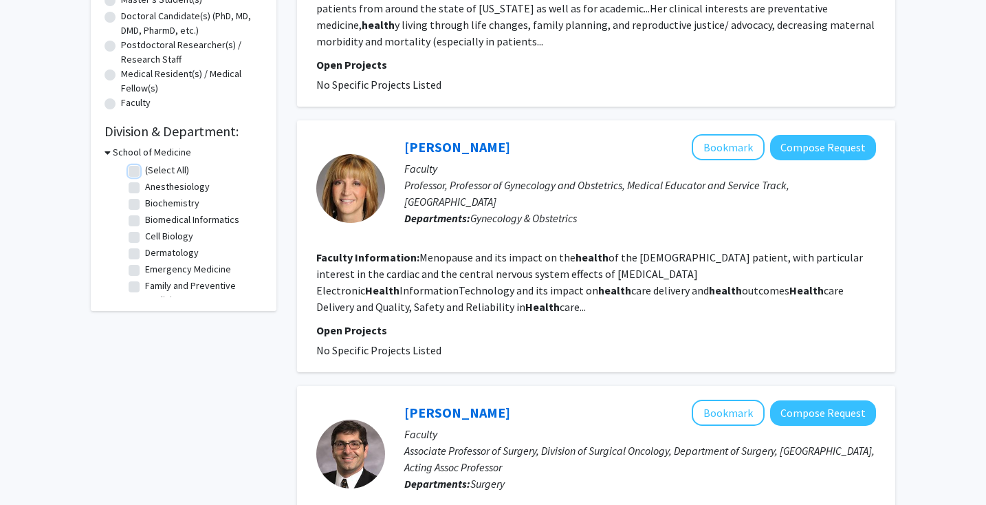
checkbox input "false"
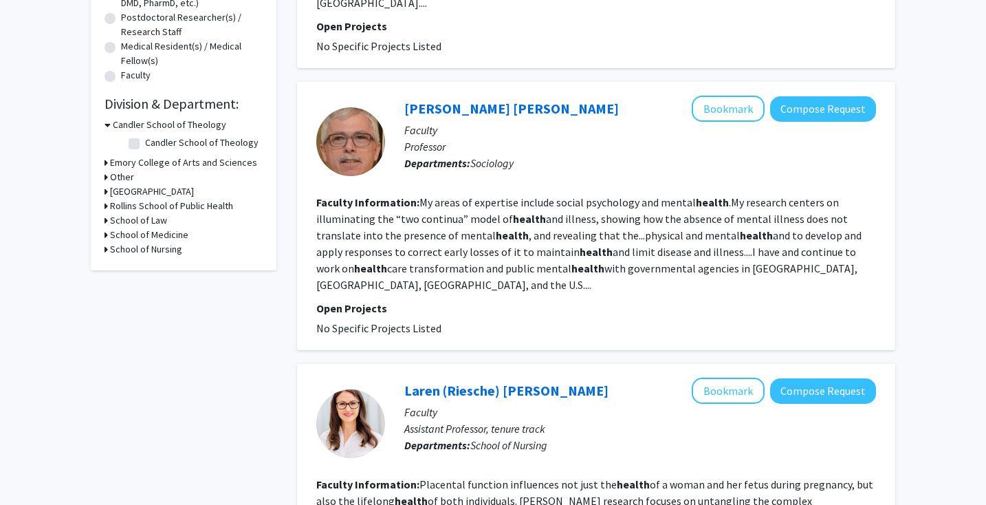
scroll to position [327, 0]
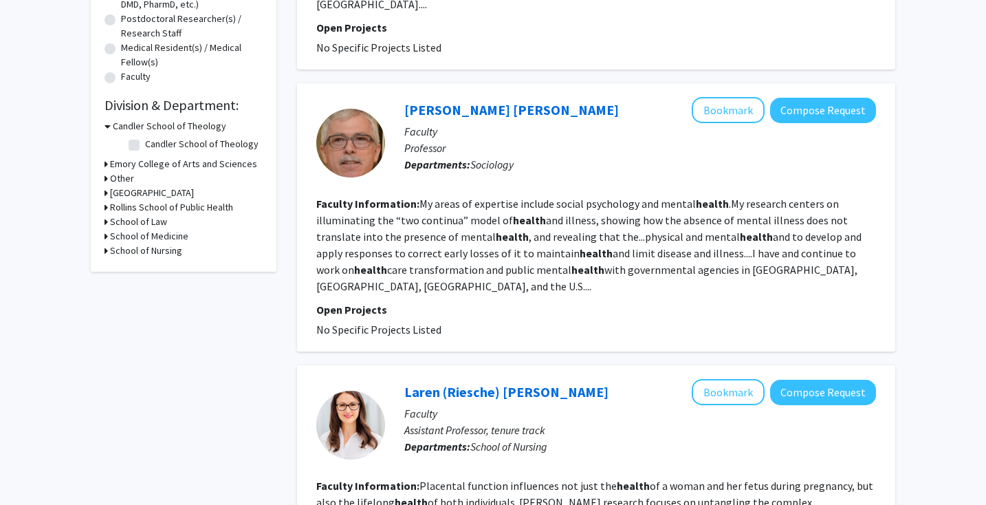
click at [144, 166] on h3 "Emory College of Arts and Sciences" at bounding box center [183, 164] width 147 height 14
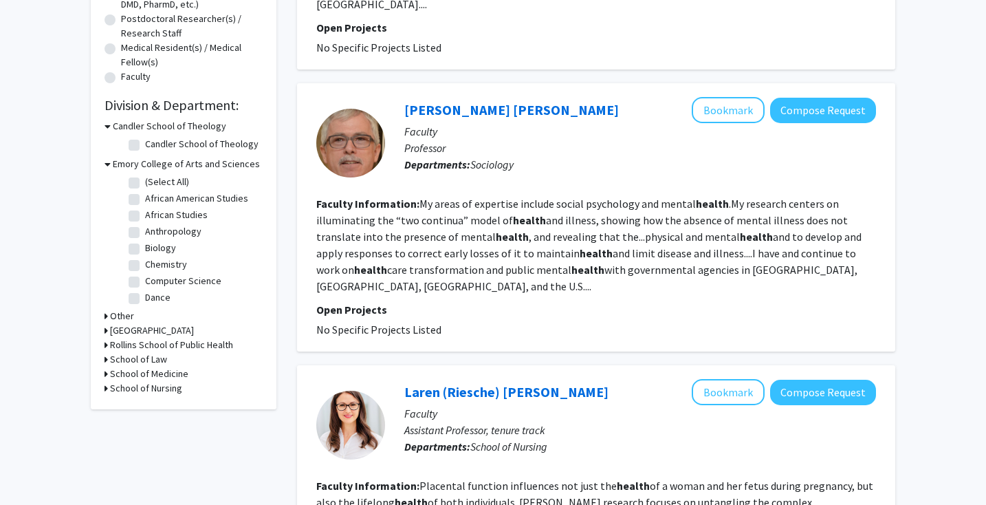
click at [145, 251] on label "Biology" at bounding box center [160, 248] width 31 height 14
click at [145, 250] on input "Biology" at bounding box center [149, 245] width 9 height 9
checkbox input "true"
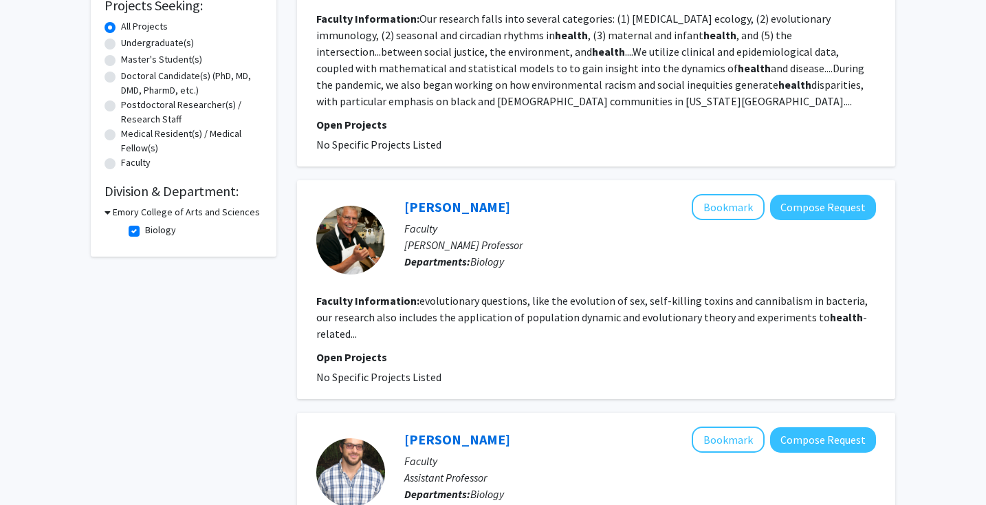
scroll to position [239, 0]
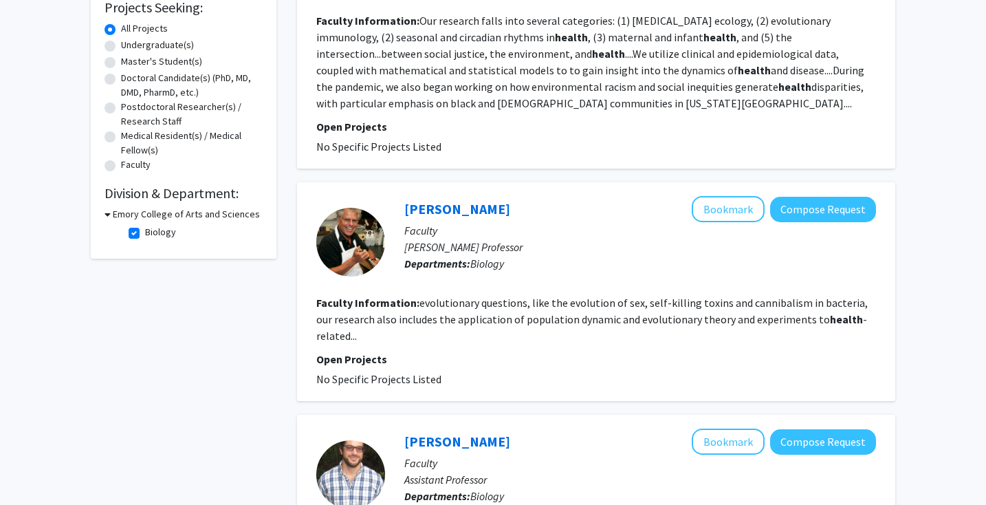
click at [110, 217] on div "Emory College of Arts and Sciences" at bounding box center [184, 214] width 158 height 14
click at [108, 215] on icon at bounding box center [108, 214] width 6 height 14
click at [108, 215] on div "Emory College of Arts and Sciences" at bounding box center [184, 214] width 158 height 14
click at [104, 215] on div "Refine By Collaboration Status: Collaboration Status All Faculty/Staff Collabor…" at bounding box center [184, 35] width 186 height 400
click at [106, 212] on icon at bounding box center [106, 214] width 3 height 14
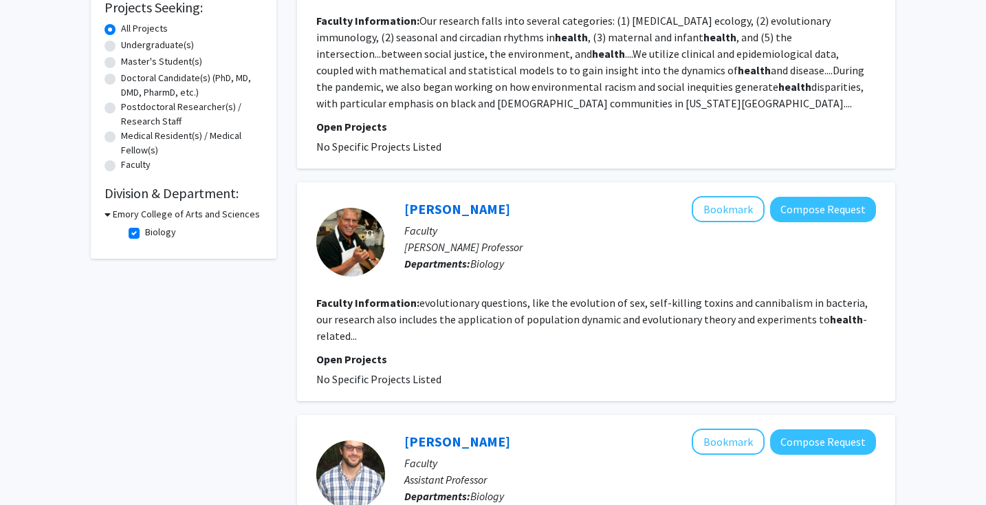
scroll to position [0, 0]
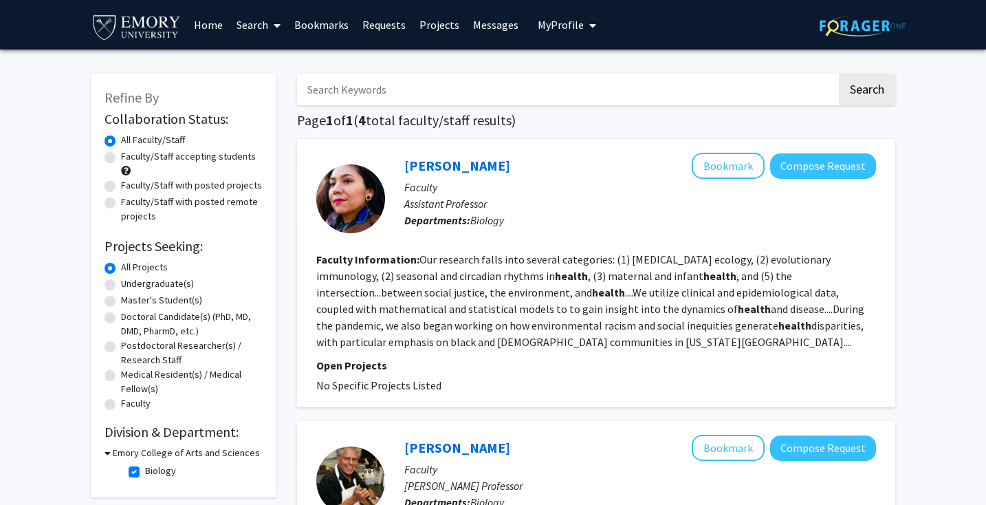
click at [145, 476] on label "Biology" at bounding box center [160, 470] width 31 height 14
click at [145, 472] on input "Biology" at bounding box center [149, 467] width 9 height 9
checkbox input "false"
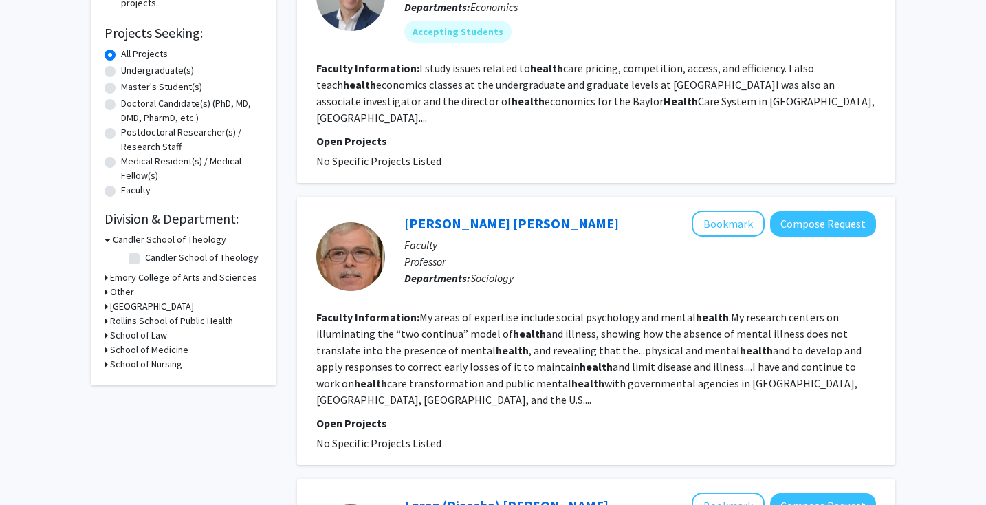
scroll to position [211, 0]
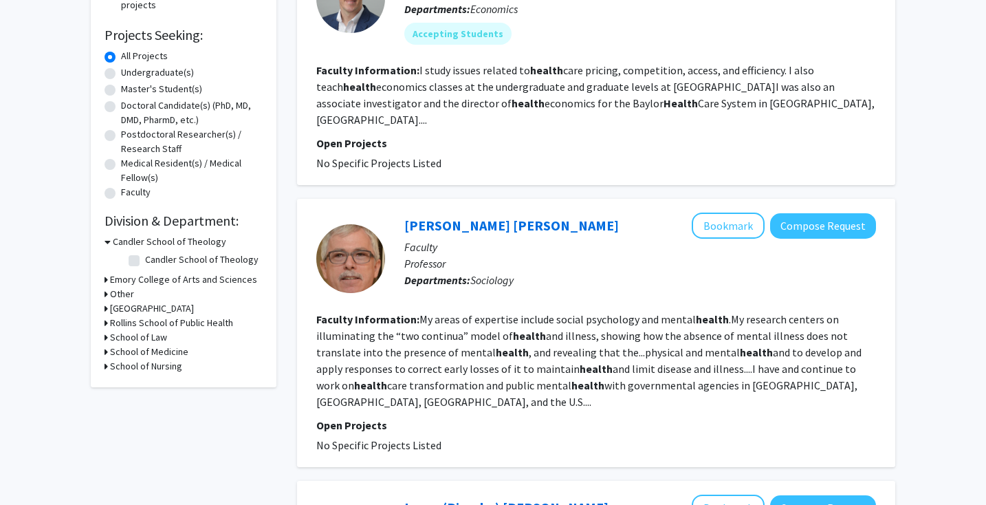
click at [132, 278] on h3 "Emory College of Arts and Sciences" at bounding box center [183, 279] width 147 height 14
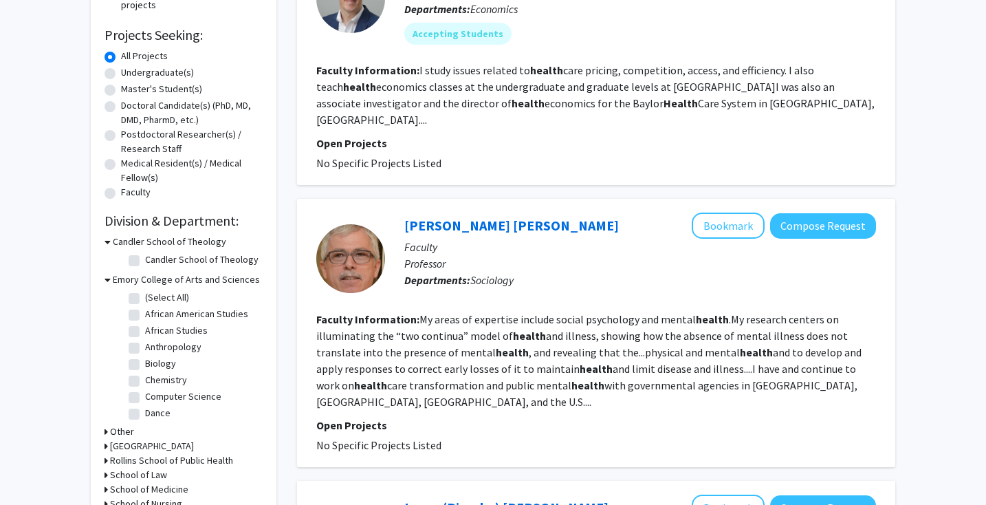
click at [188, 349] on label "Anthropology" at bounding box center [173, 347] width 56 height 14
click at [154, 349] on input "Anthropology" at bounding box center [149, 344] width 9 height 9
checkbox input "true"
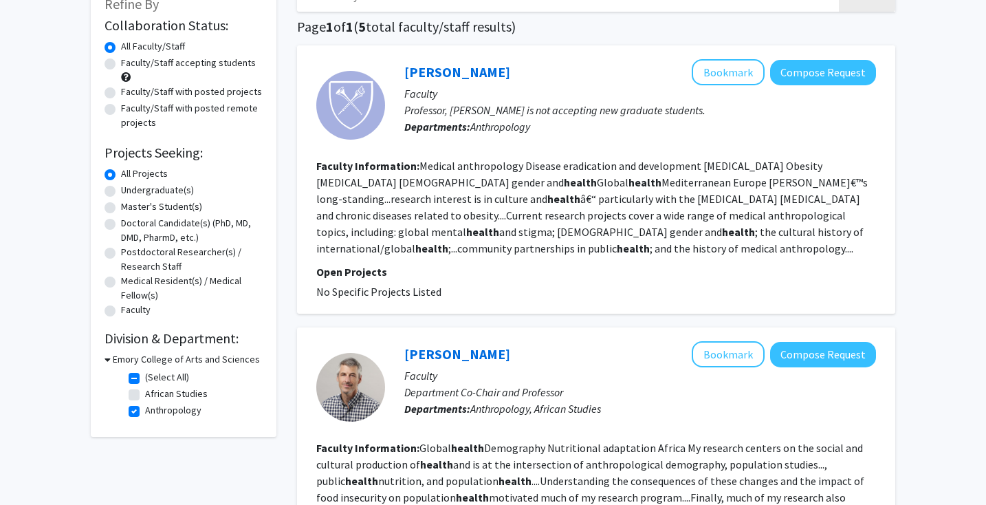
scroll to position [102, 0]
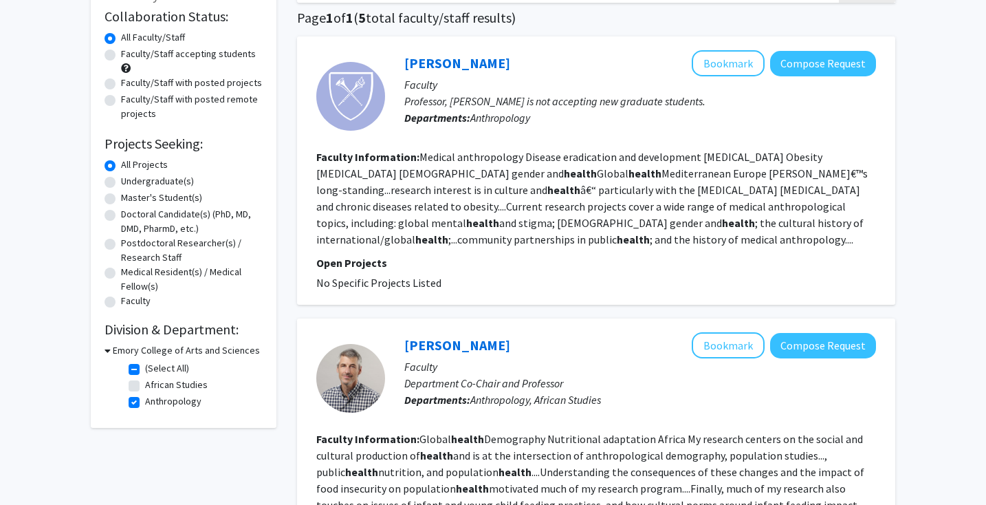
click at [116, 349] on h3 "Emory College of Arts and Sciences" at bounding box center [186, 350] width 147 height 14
click at [116, 349] on h3 "Emory College of Arts and Sciences" at bounding box center [183, 350] width 147 height 14
click at [145, 371] on label "(Select All)" at bounding box center [167, 368] width 44 height 14
click at [145, 370] on input "(Select All)" at bounding box center [149, 365] width 9 height 9
checkbox input "false"
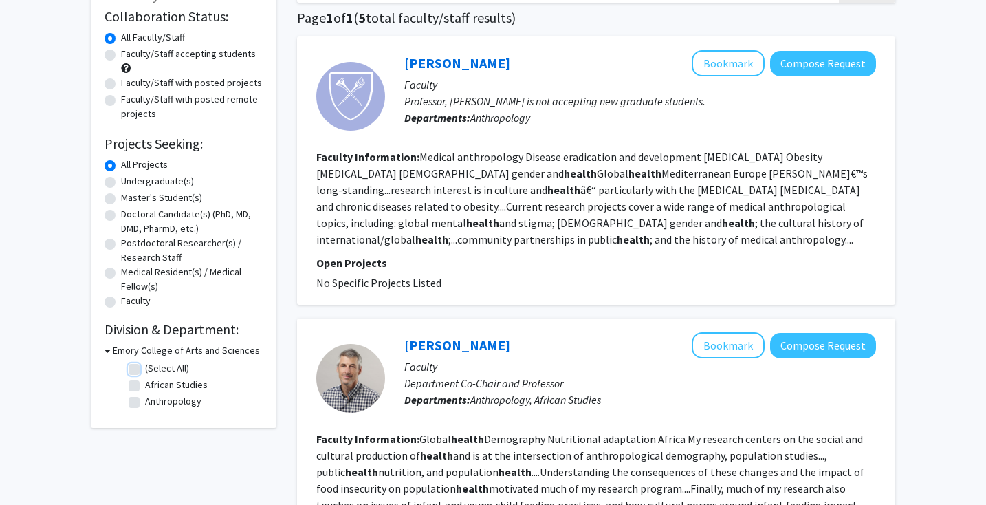
checkbox input "false"
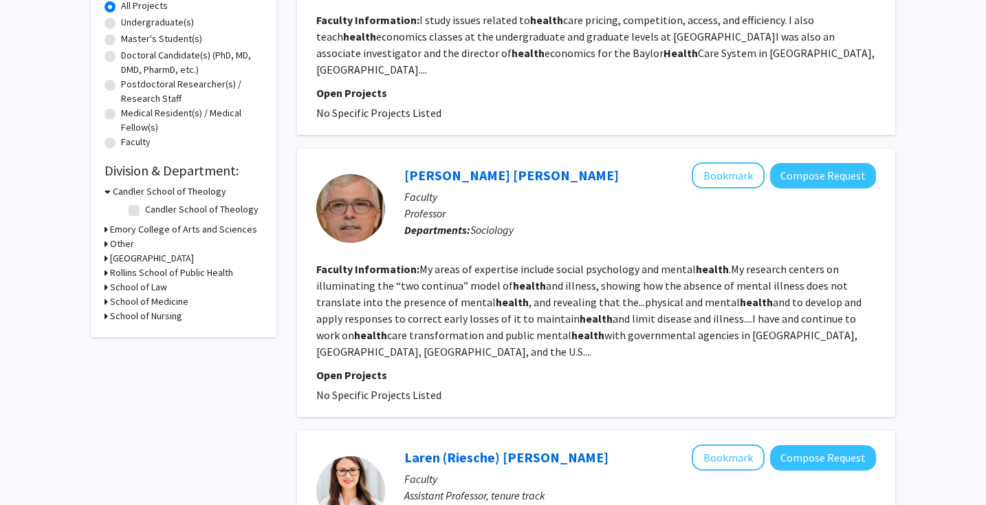
scroll to position [322, 0]
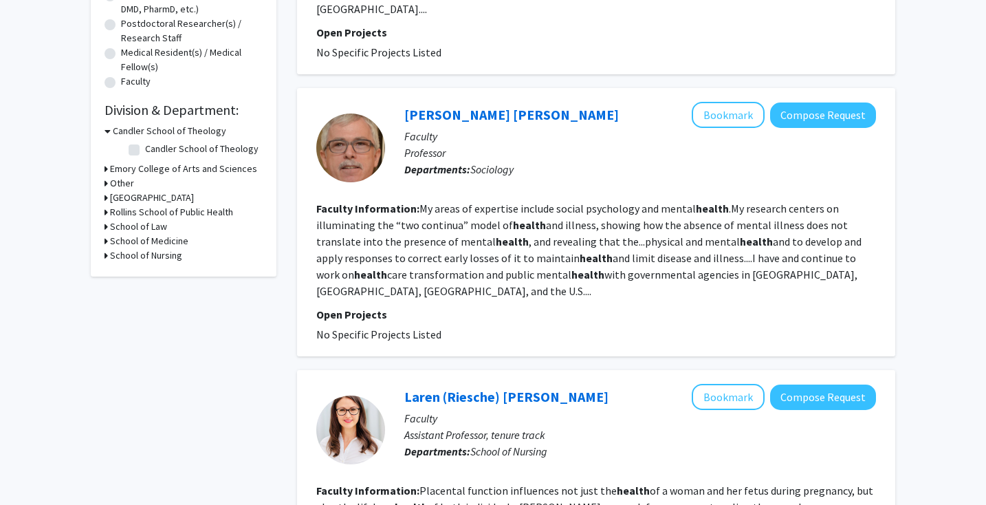
click at [165, 168] on h3 "Emory College of Arts and Sciences" at bounding box center [183, 169] width 147 height 14
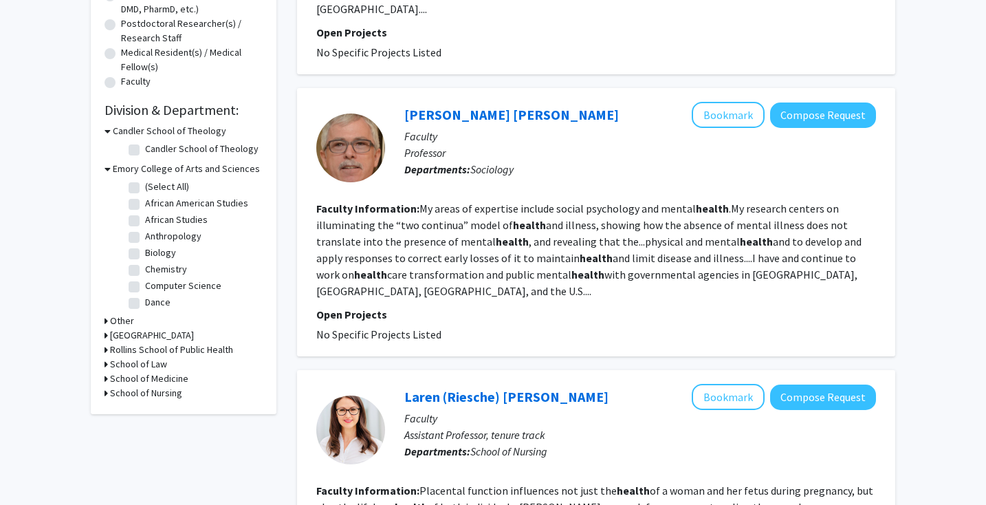
click at [145, 274] on label "Chemistry" at bounding box center [166, 269] width 42 height 14
click at [145, 271] on input "Chemistry" at bounding box center [149, 266] width 9 height 9
checkbox input "true"
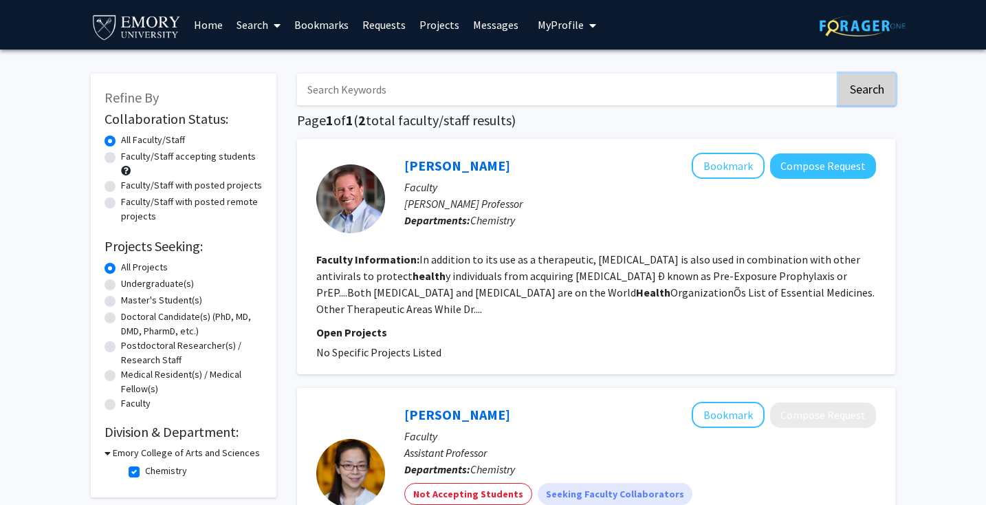
click at [867, 94] on button "Search" at bounding box center [867, 90] width 56 height 32
checkbox input "false"
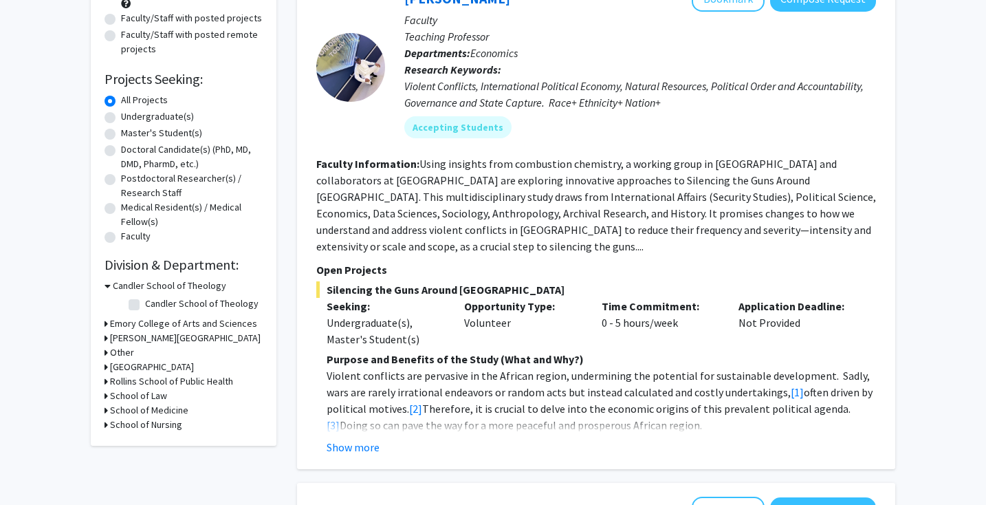
scroll to position [212, 0]
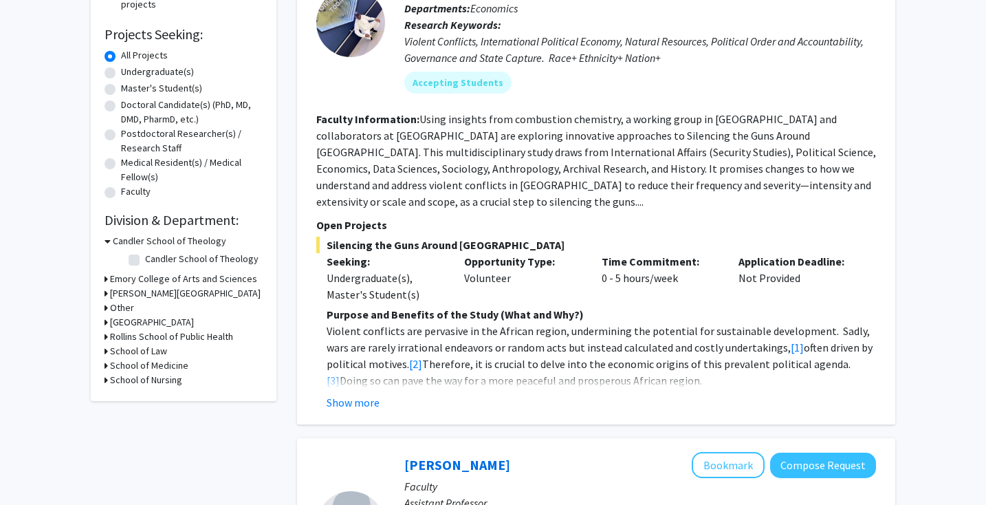
click at [133, 278] on h3 "Emory College of Arts and Sciences" at bounding box center [183, 279] width 147 height 14
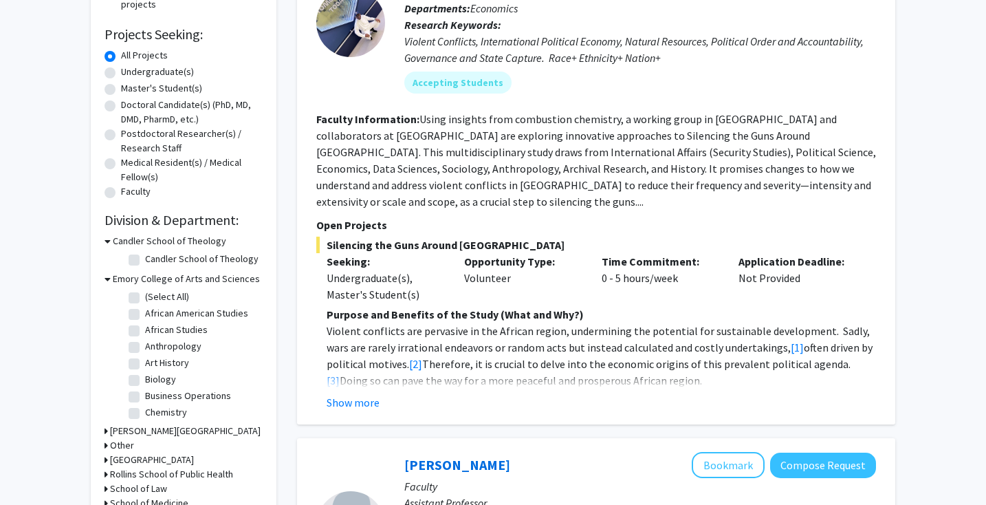
click at [145, 410] on label "Chemistry" at bounding box center [166, 412] width 42 height 14
click at [145, 410] on input "Chemistry" at bounding box center [149, 409] width 9 height 9
checkbox input "true"
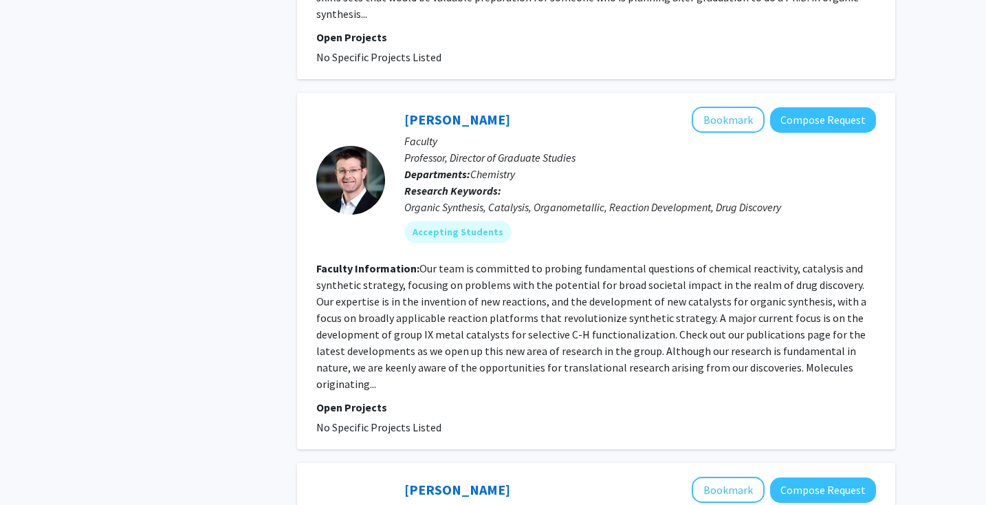
scroll to position [1248, 0]
click at [448, 110] on link "[PERSON_NAME]" at bounding box center [457, 118] width 106 height 17
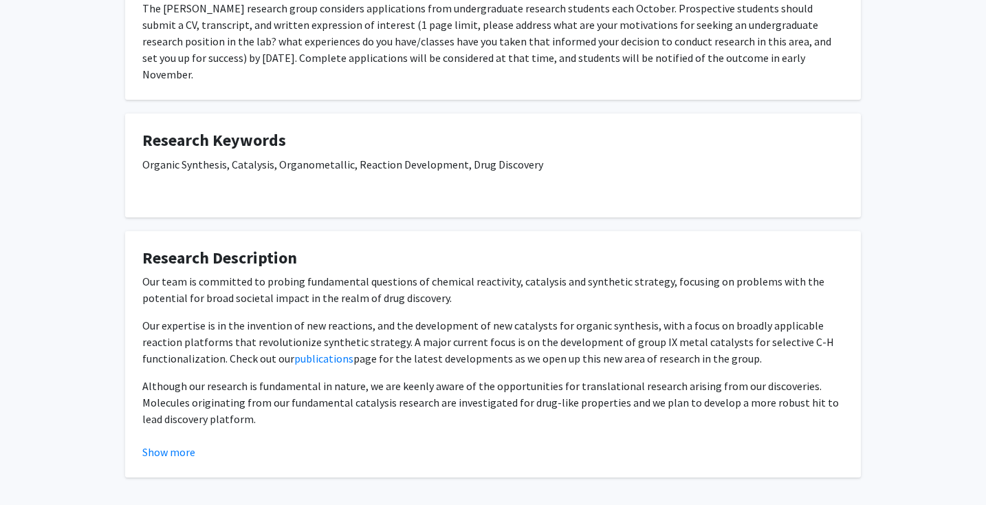
scroll to position [303, 0]
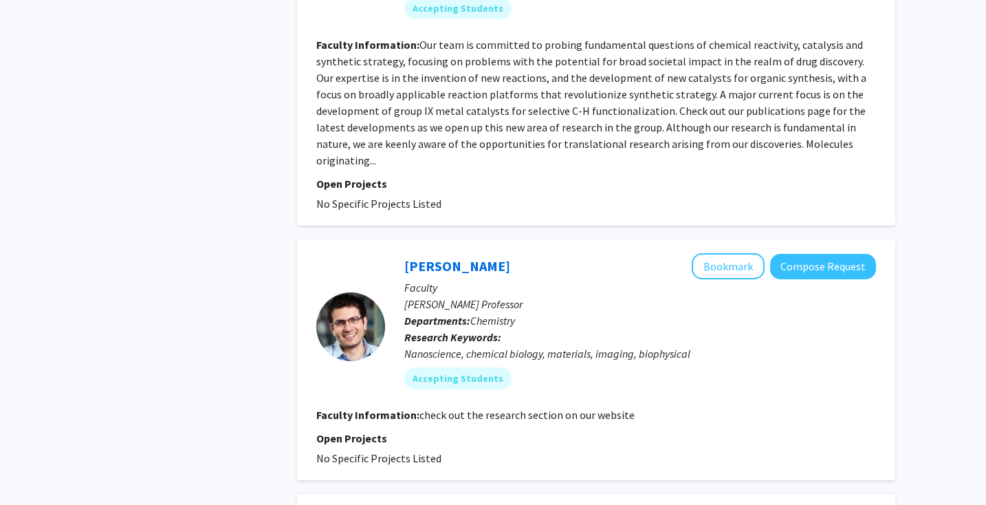
scroll to position [1518, 0]
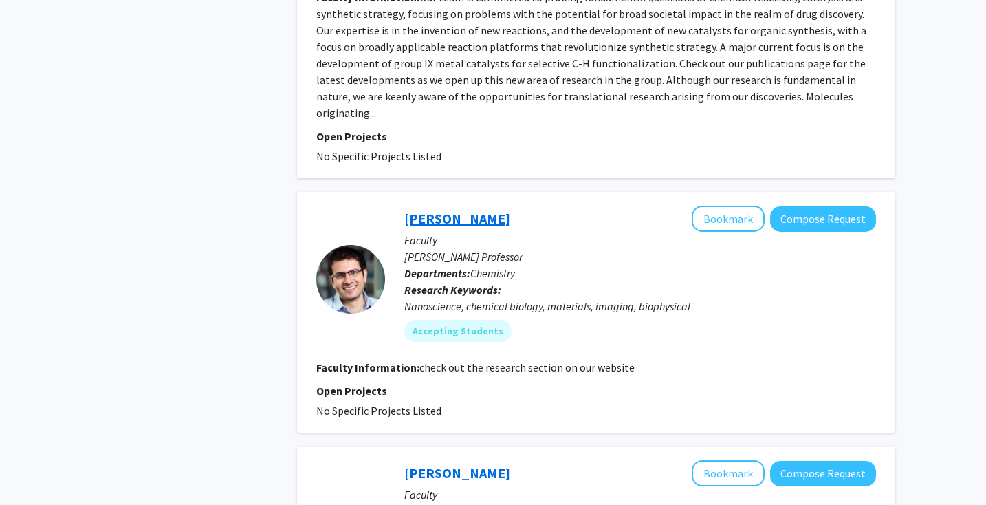
click at [457, 210] on link "[PERSON_NAME]" at bounding box center [457, 218] width 106 height 17
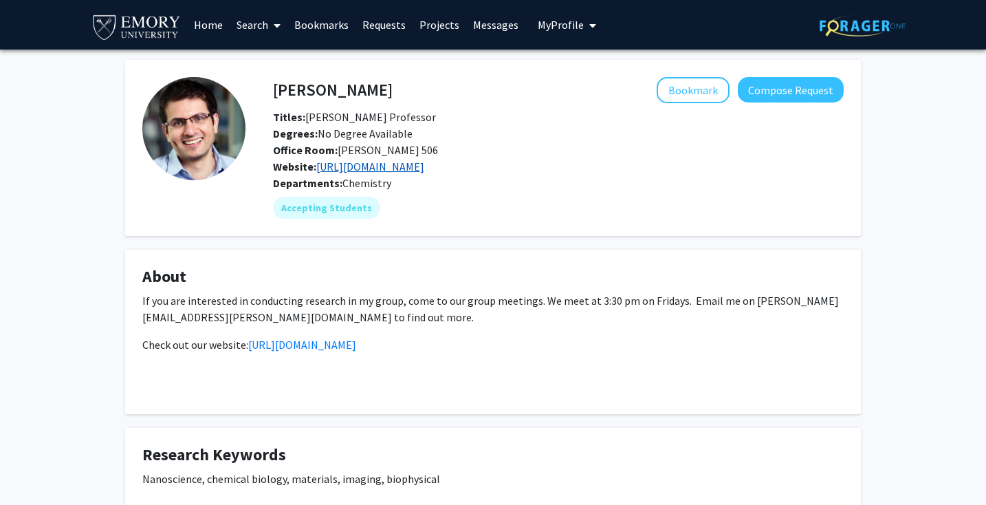
click at [423, 168] on link "https://www.salaitalab.com/" at bounding box center [370, 167] width 108 height 14
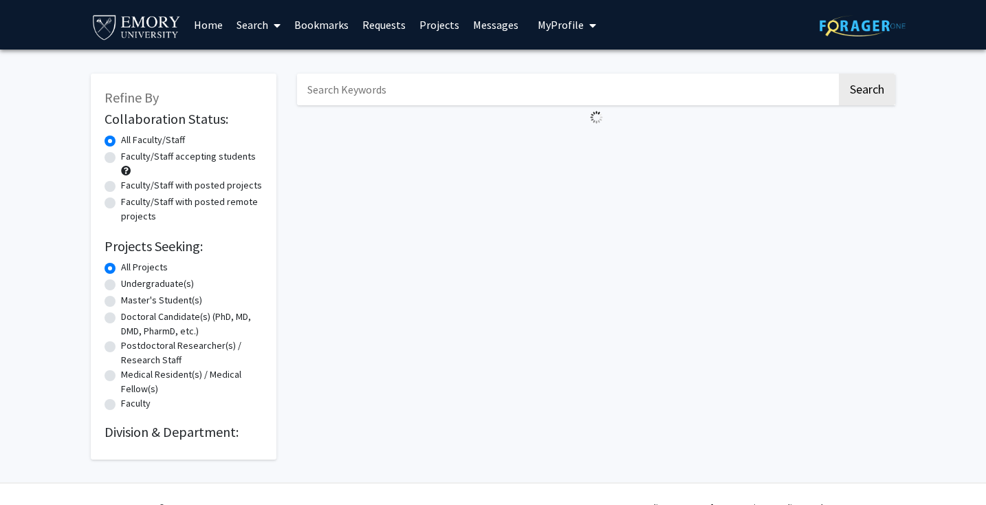
scroll to position [27, 0]
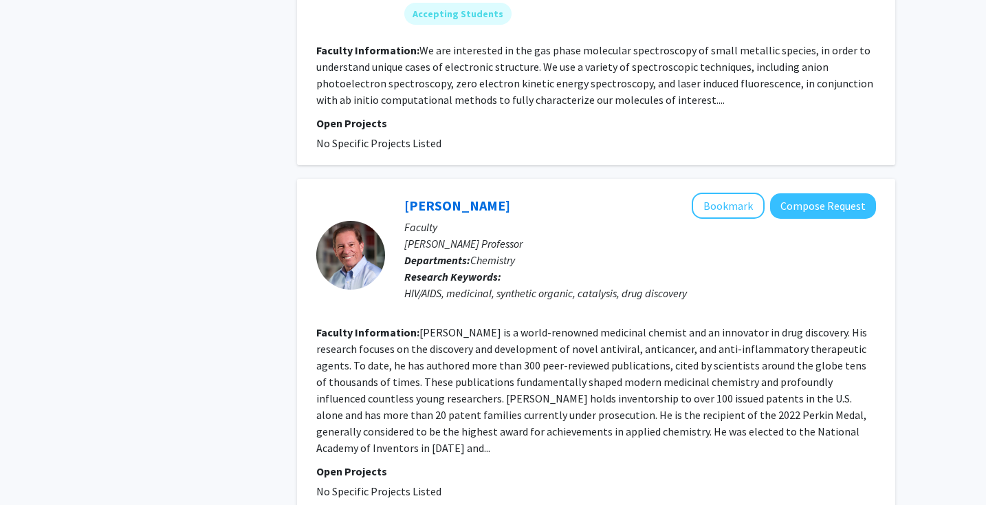
scroll to position [3029, 0]
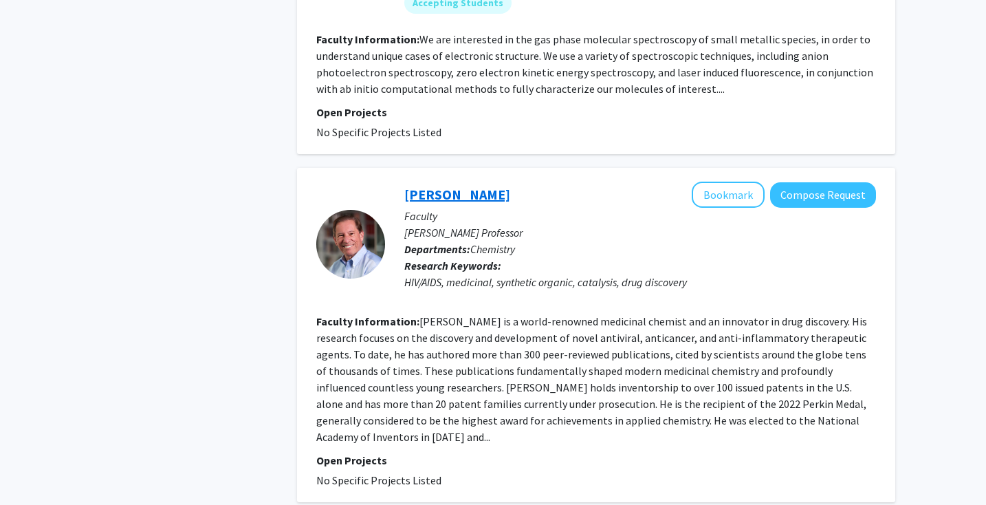
click at [442, 186] on link "[PERSON_NAME]" at bounding box center [457, 194] width 106 height 17
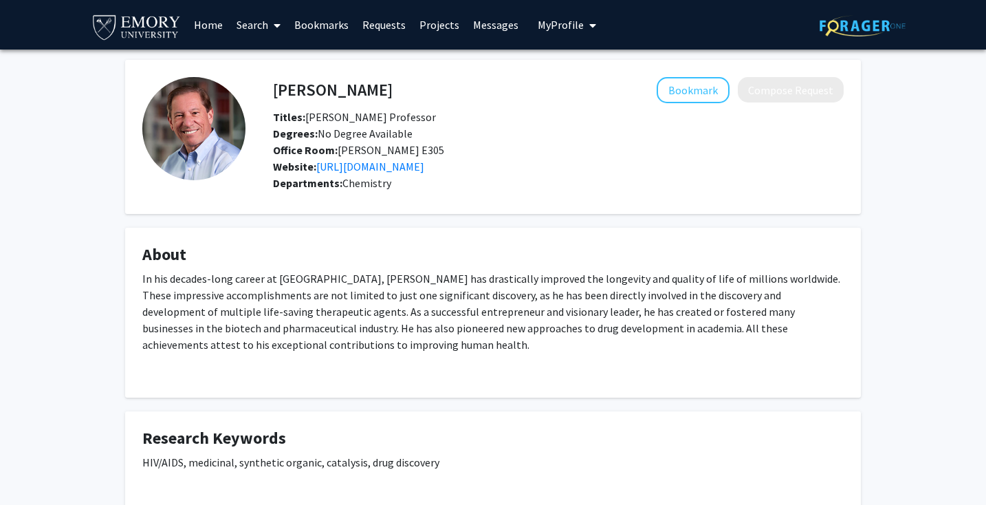
scroll to position [356, 0]
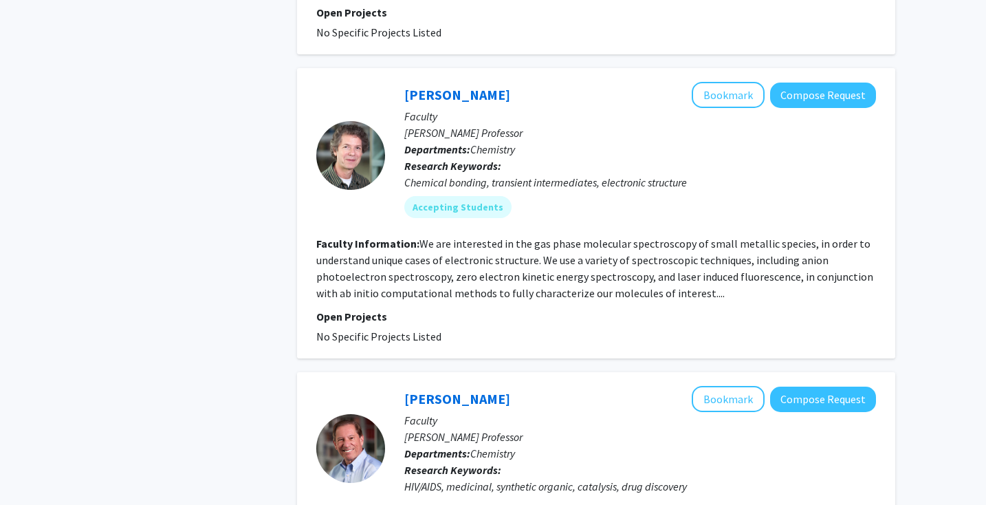
scroll to position [3112, 0]
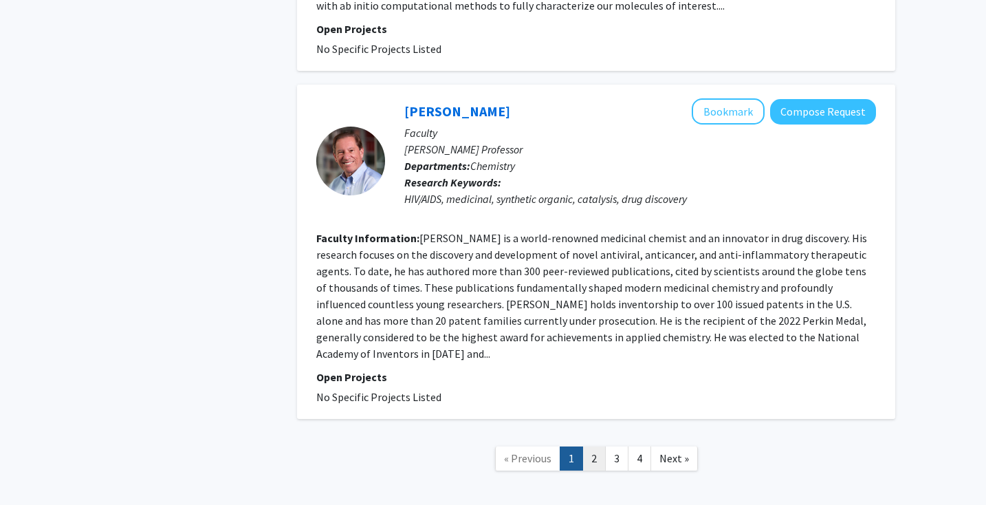
click at [597, 446] on link "2" at bounding box center [593, 458] width 23 height 24
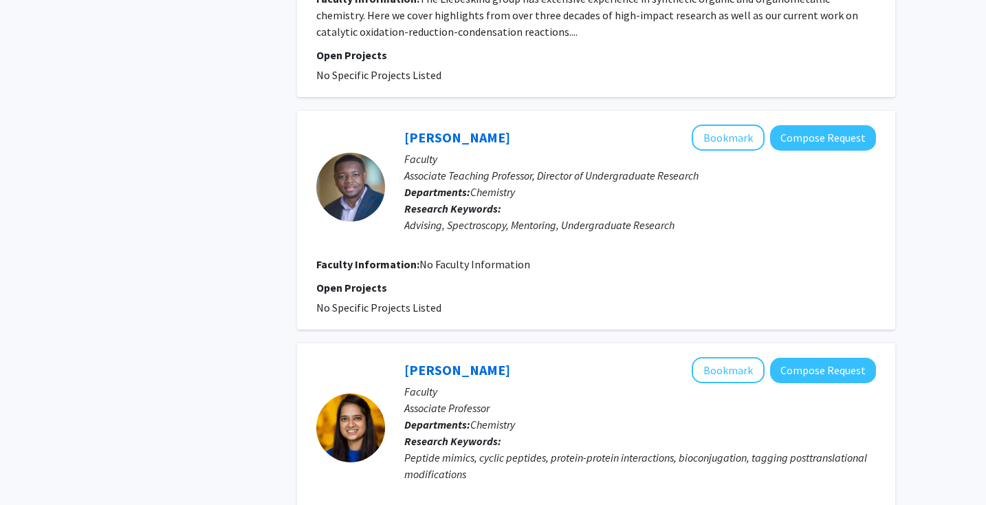
scroll to position [2563, 0]
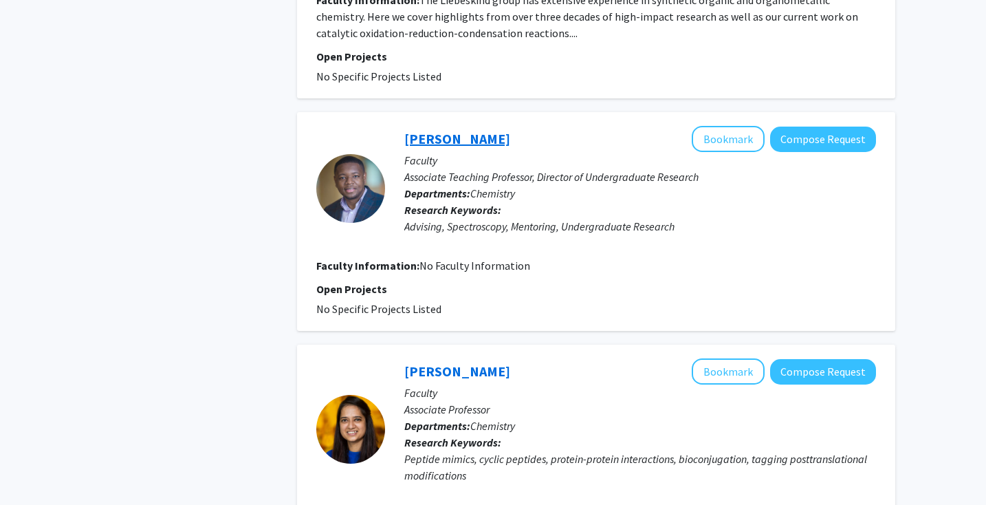
click at [479, 130] on link "[PERSON_NAME]" at bounding box center [457, 138] width 106 height 17
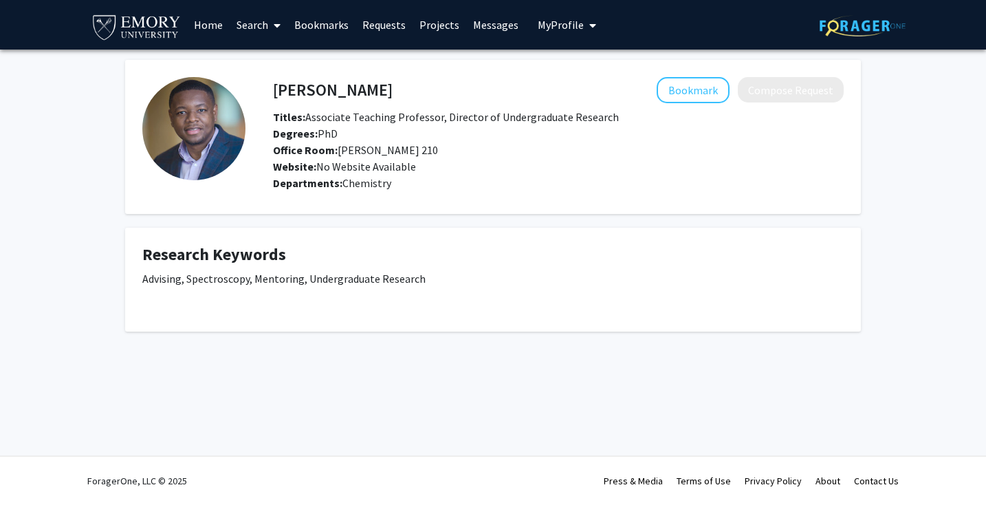
click at [336, 175] on div "Departments: Chemistry" at bounding box center [558, 183] width 571 height 17
drag, startPoint x: 415, startPoint y: 84, endPoint x: 276, endPoint y: 83, distance: 139.6
click at [276, 83] on div "[PERSON_NAME] Bookmark Compose Request" at bounding box center [558, 90] width 591 height 26
copy h4 "[PERSON_NAME]"
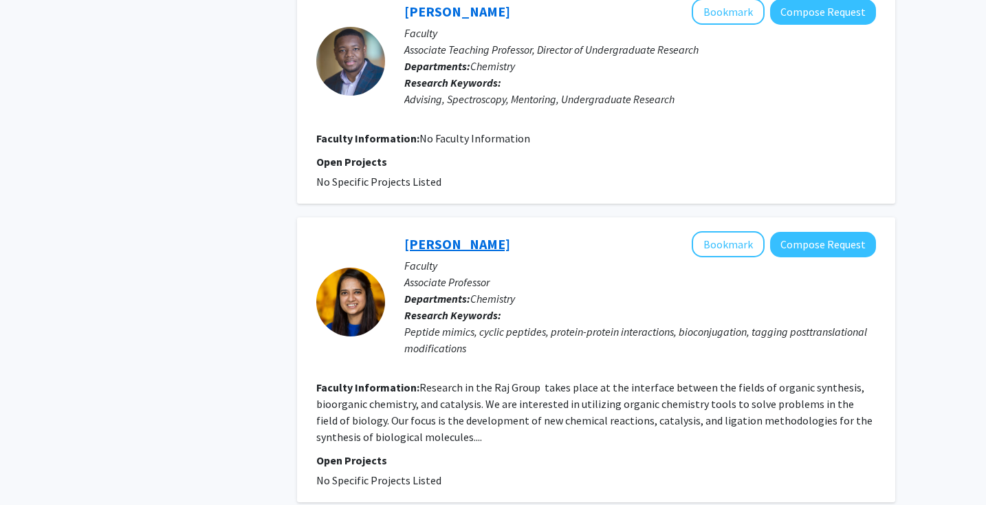
scroll to position [2692, 0]
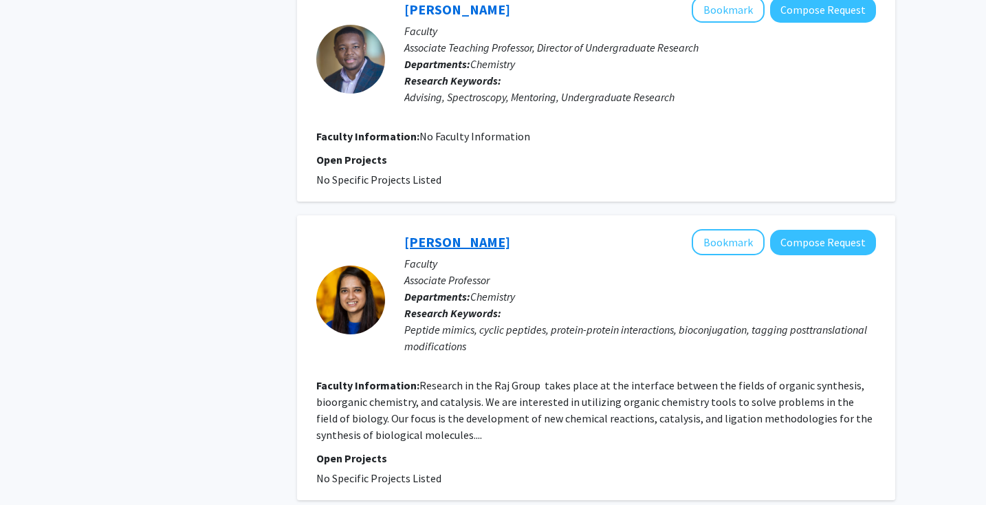
click at [442, 233] on link "[PERSON_NAME]" at bounding box center [457, 241] width 106 height 17
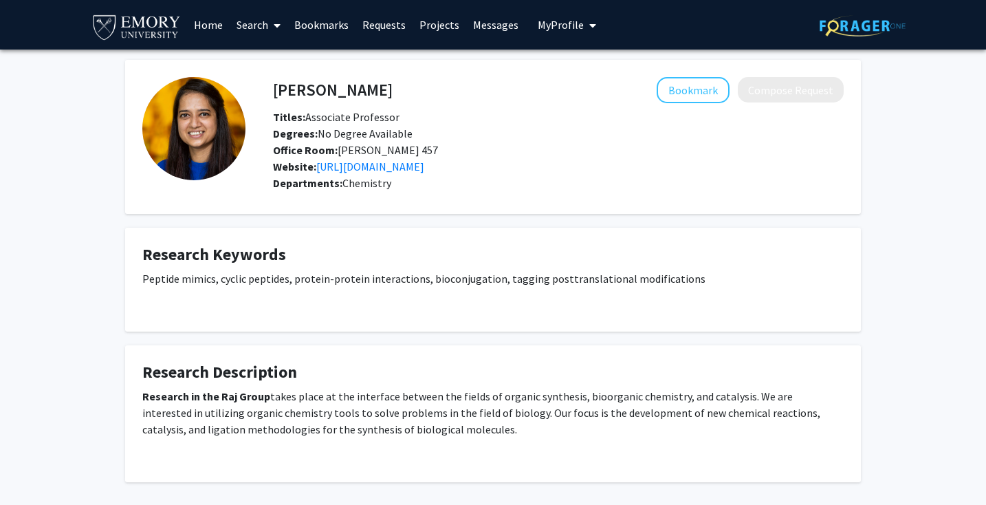
scroll to position [63, 0]
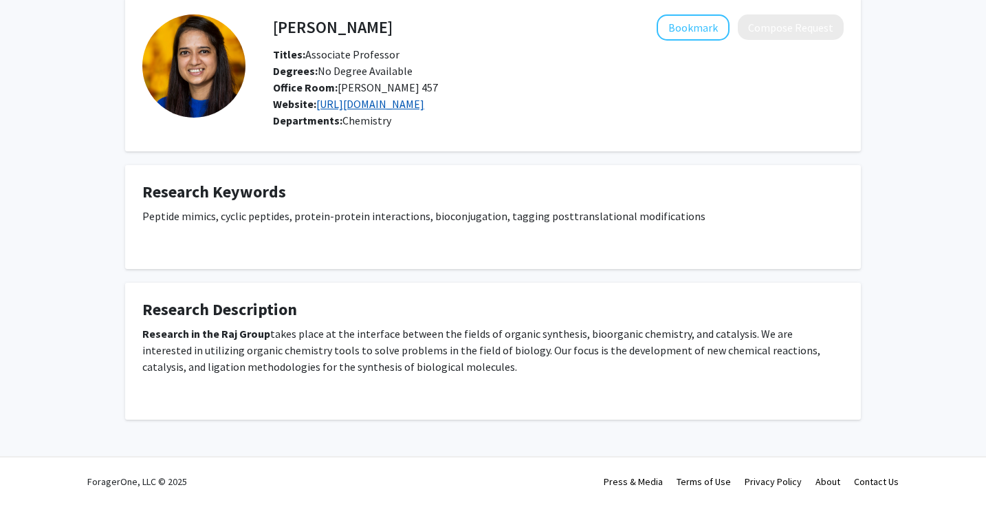
click at [391, 100] on link "[URL][DOMAIN_NAME]" at bounding box center [370, 104] width 108 height 14
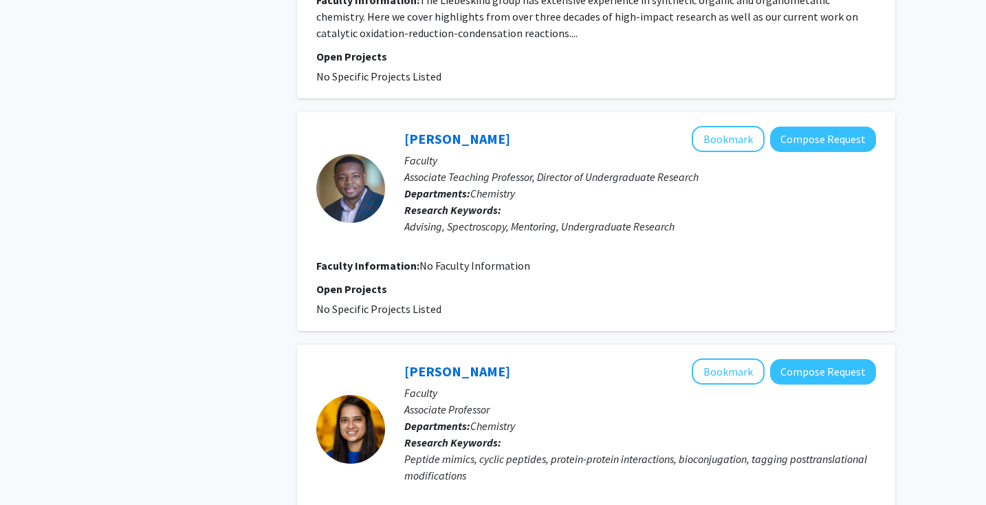
scroll to position [2790, 0]
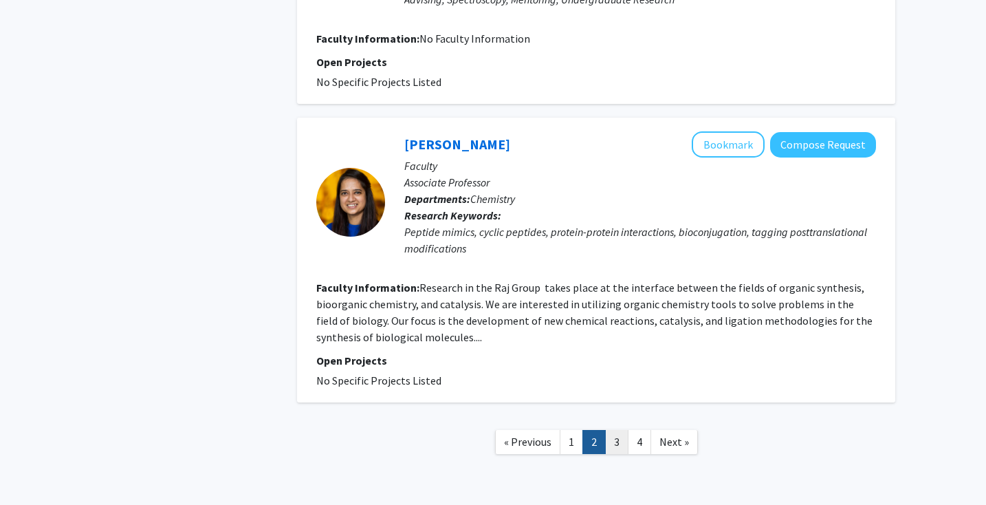
click at [614, 430] on link "3" at bounding box center [616, 442] width 23 height 24
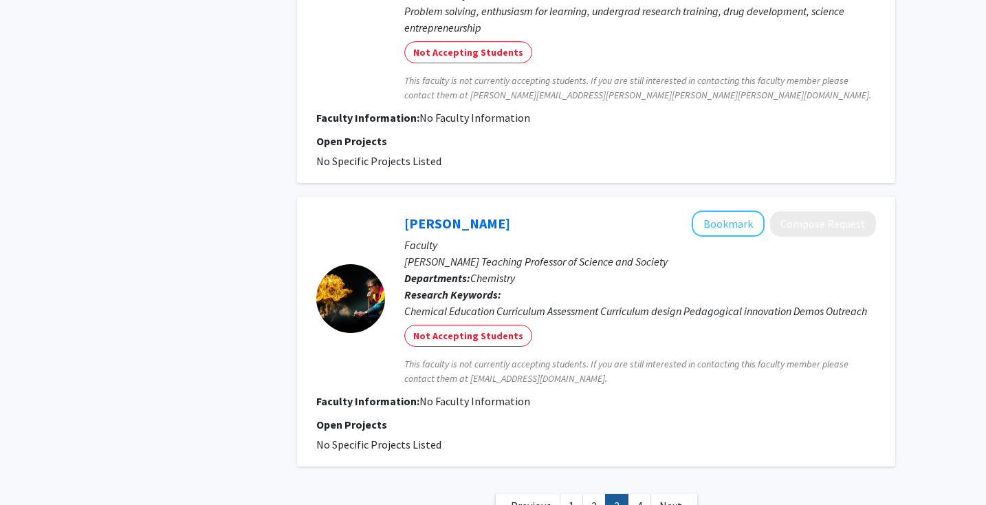
scroll to position [2667, 0]
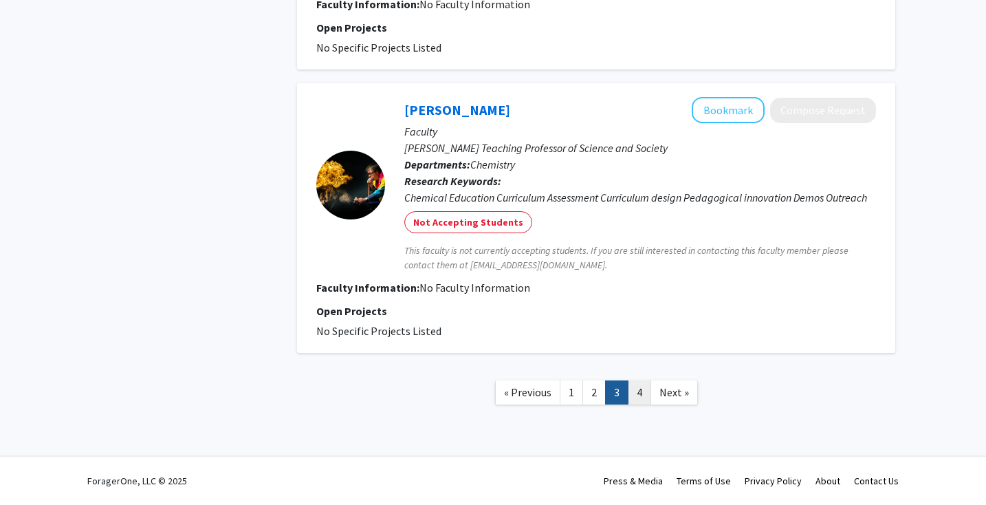
click at [645, 401] on link "4" at bounding box center [639, 392] width 23 height 24
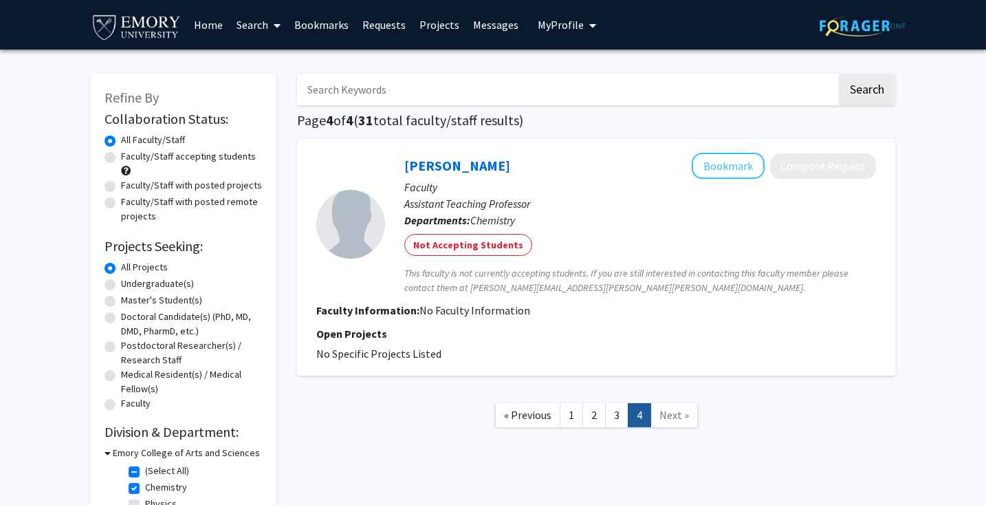
scroll to position [98, 0]
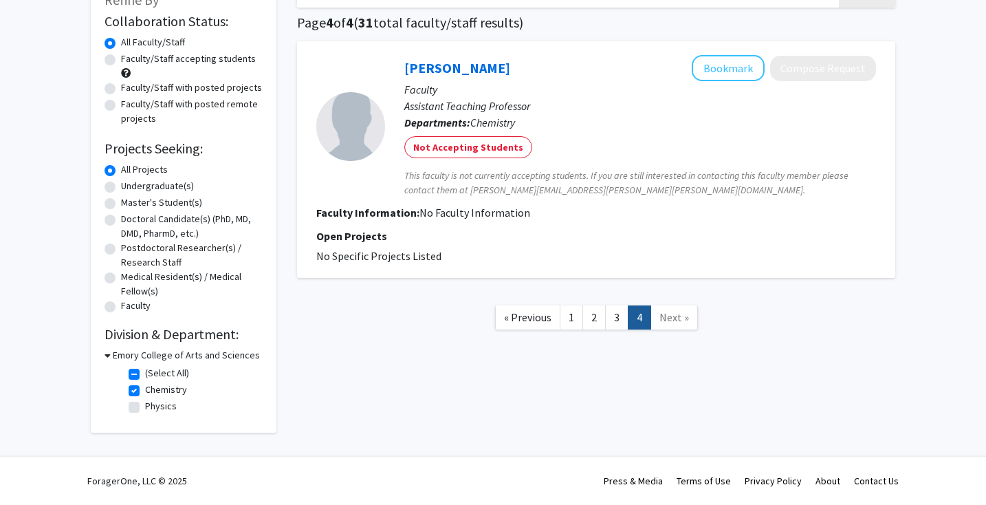
click at [145, 373] on label "(Select All)" at bounding box center [167, 373] width 44 height 14
click at [145, 373] on input "(Select All)" at bounding box center [149, 370] width 9 height 9
checkbox input "false"
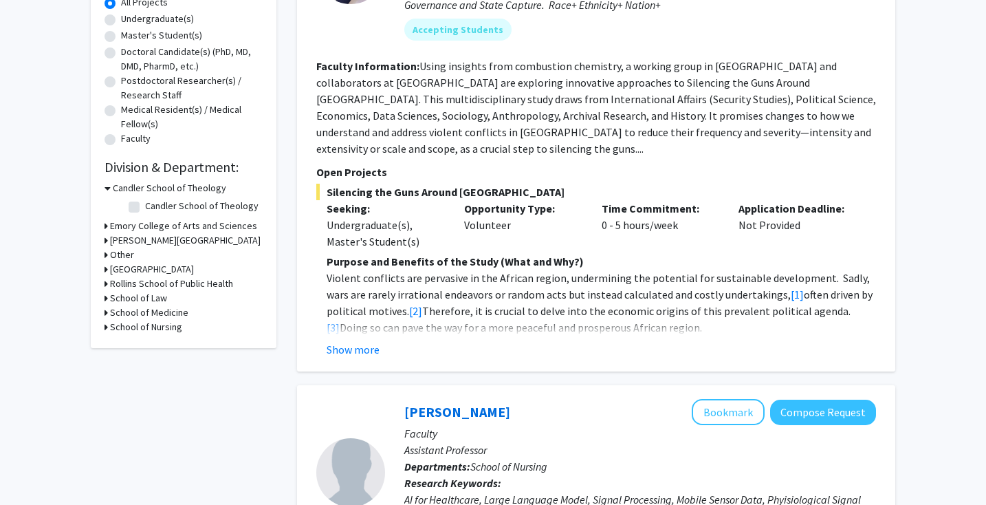
scroll to position [371, 0]
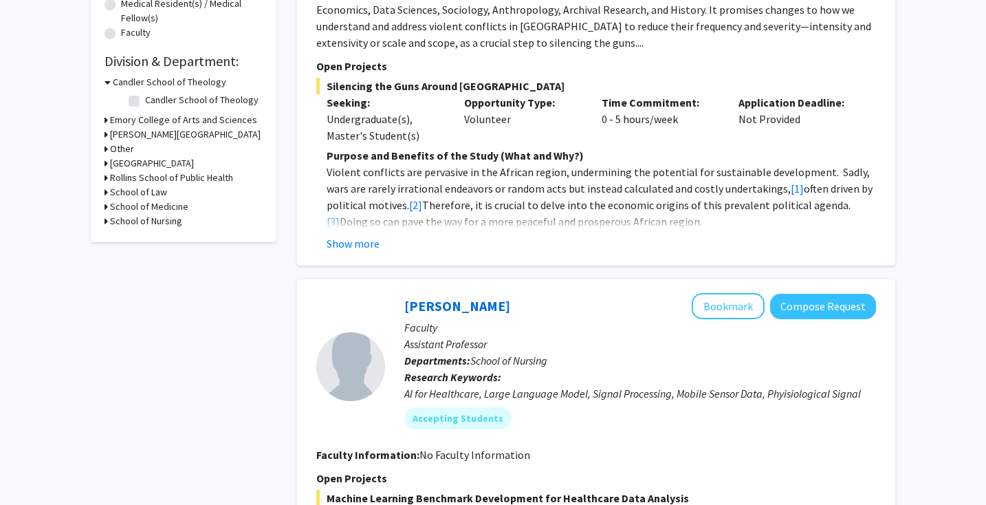
click at [168, 115] on h3 "Emory College of Arts and Sciences" at bounding box center [183, 120] width 147 height 14
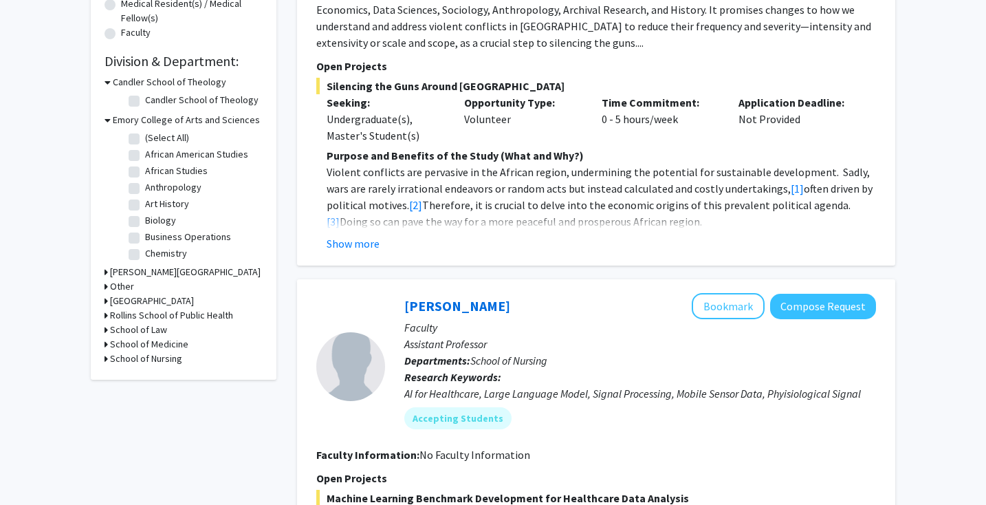
click at [145, 217] on label "Biology" at bounding box center [160, 220] width 31 height 14
click at [145, 217] on input "Biology" at bounding box center [149, 217] width 9 height 9
checkbox input "true"
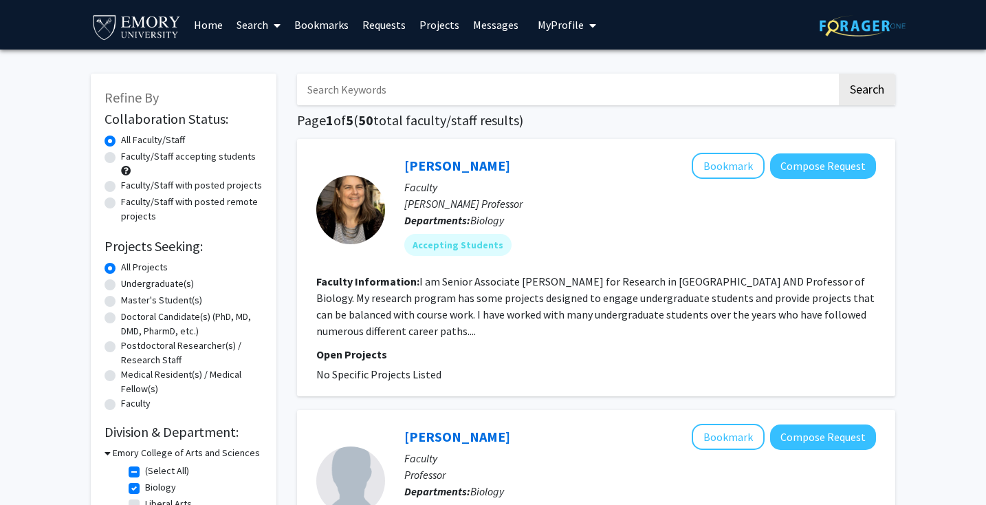
click at [356, 204] on div at bounding box center [350, 209] width 69 height 69
click at [462, 159] on link "[PERSON_NAME]" at bounding box center [457, 165] width 106 height 17
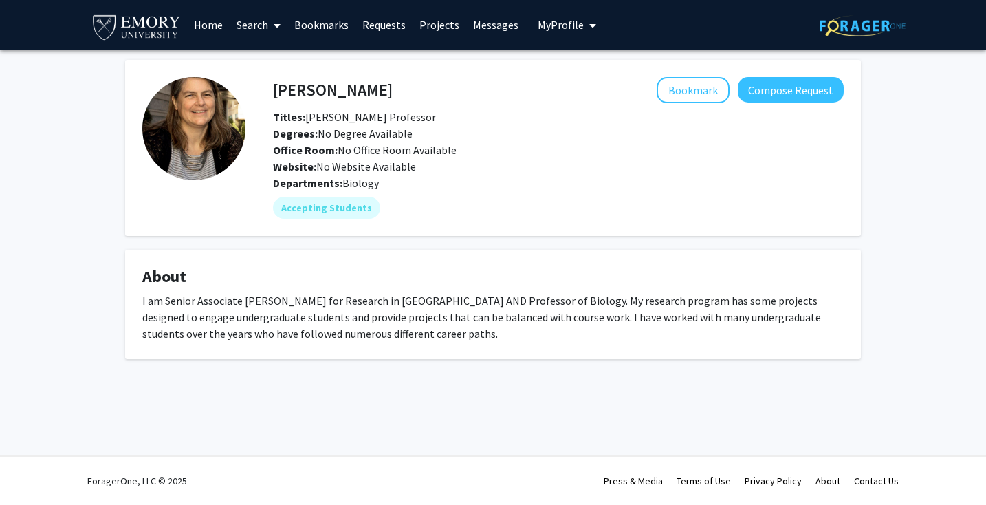
drag, startPoint x: 367, startPoint y: 92, endPoint x: 297, endPoint y: 89, distance: 69.5
click at [297, 89] on div "[PERSON_NAME] Bookmark Compose Request" at bounding box center [558, 90] width 591 height 26
click at [283, 87] on h4 "[PERSON_NAME]" at bounding box center [333, 89] width 120 height 25
click at [278, 86] on h4 "[PERSON_NAME]" at bounding box center [333, 89] width 120 height 25
drag, startPoint x: 274, startPoint y: 85, endPoint x: 468, endPoint y: 95, distance: 194.8
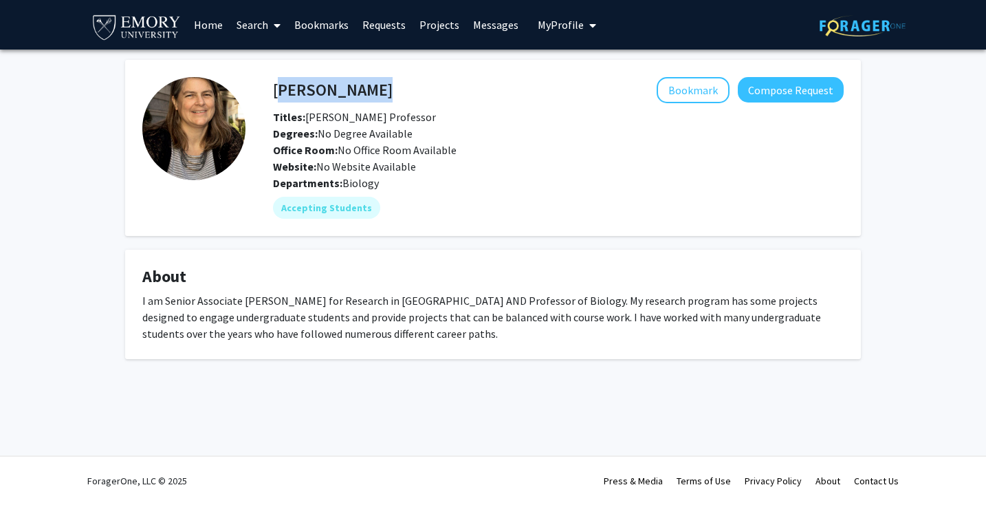
click at [468, 95] on div "[PERSON_NAME] Bookmark Compose Request" at bounding box center [558, 90] width 591 height 26
copy h4 "[PERSON_NAME]"
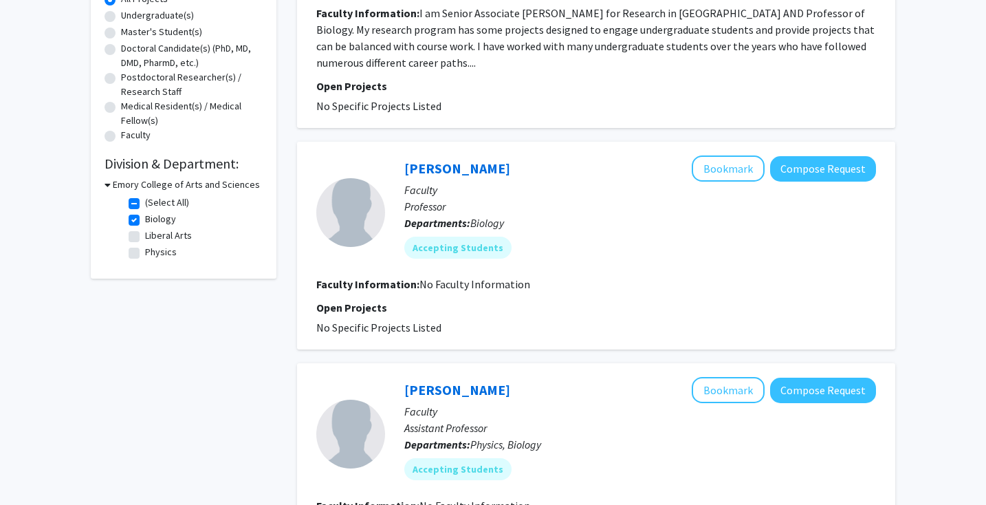
scroll to position [269, 0]
click at [441, 166] on link "[PERSON_NAME]" at bounding box center [457, 167] width 106 height 17
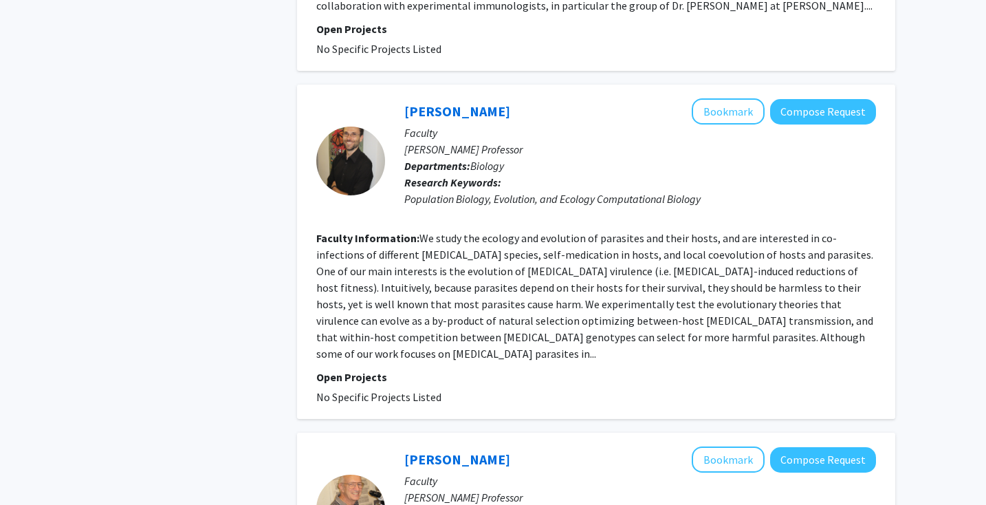
scroll to position [2707, 0]
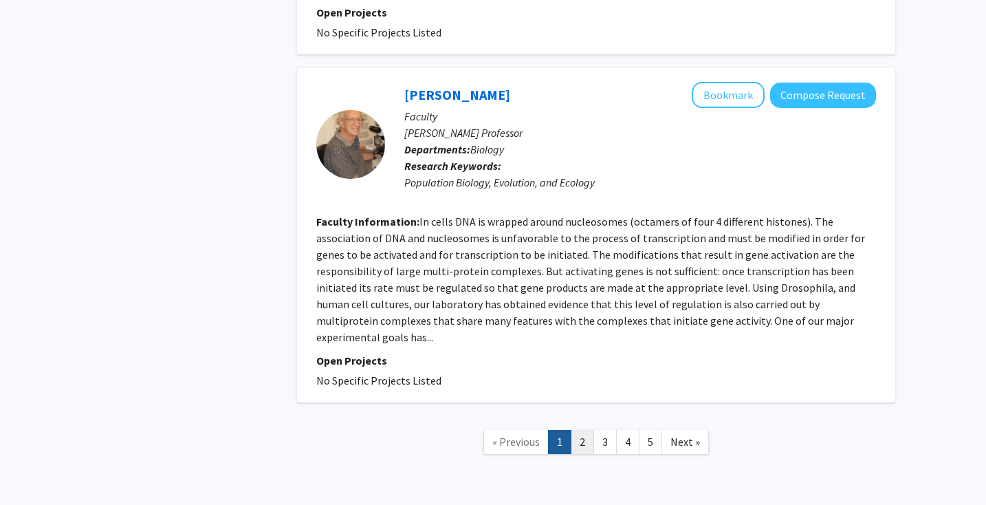
click at [583, 430] on link "2" at bounding box center [582, 442] width 23 height 24
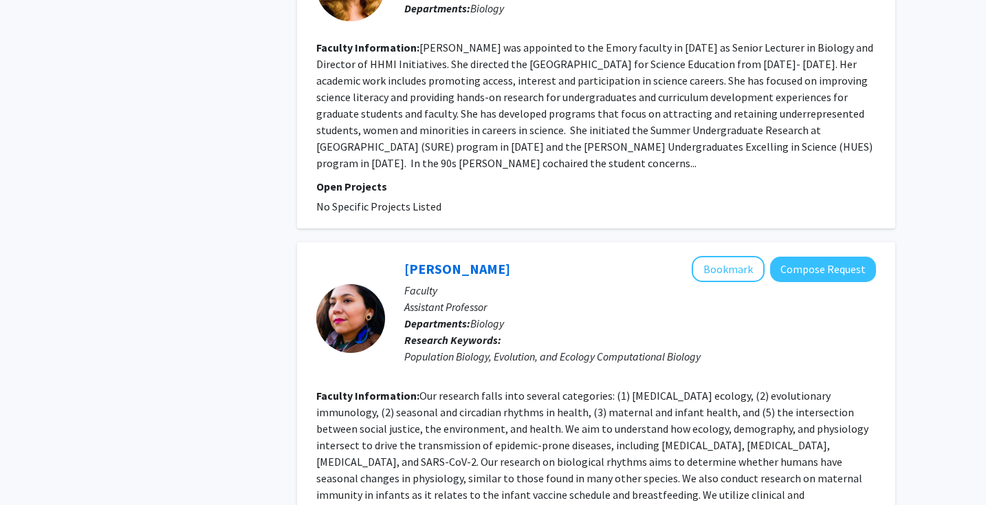
scroll to position [2969, 0]
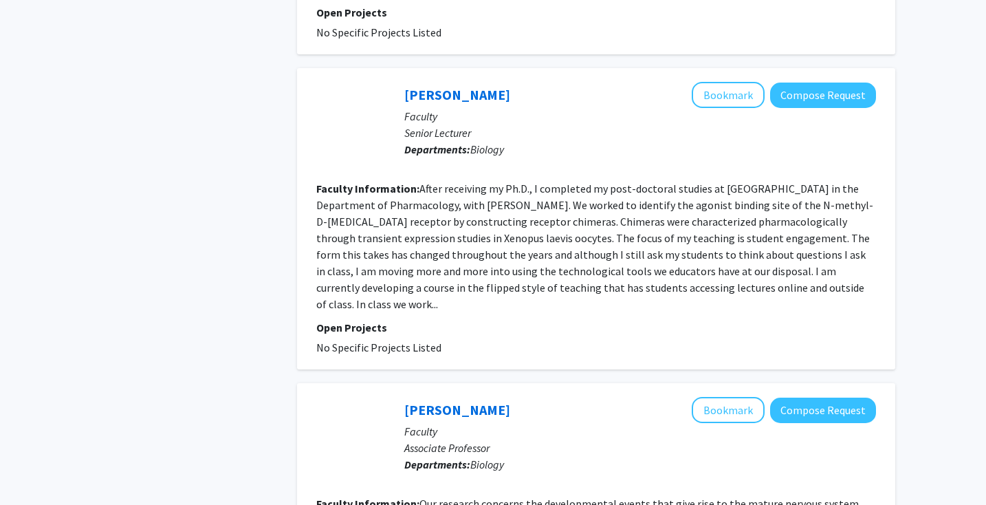
scroll to position [2674, 0]
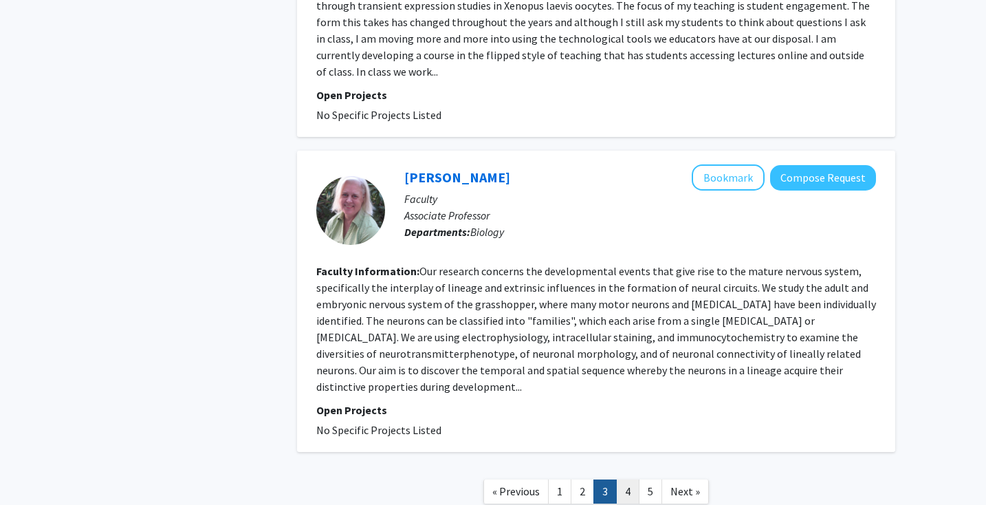
click at [629, 479] on link "4" at bounding box center [627, 491] width 23 height 24
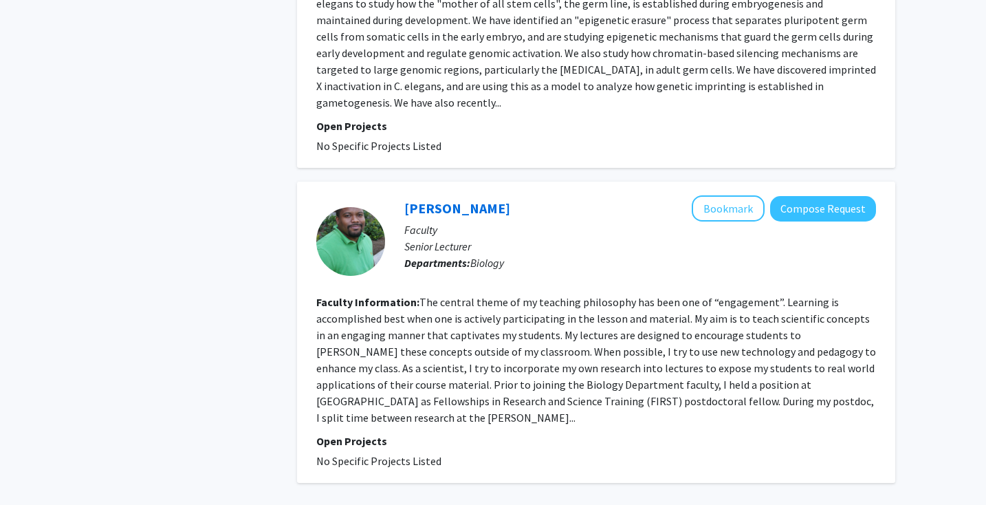
scroll to position [2757, 0]
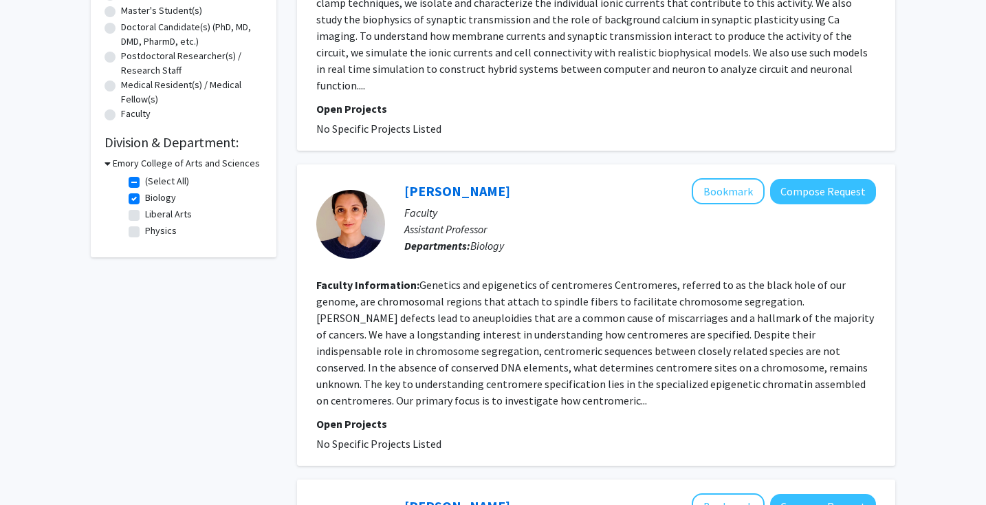
scroll to position [299, 0]
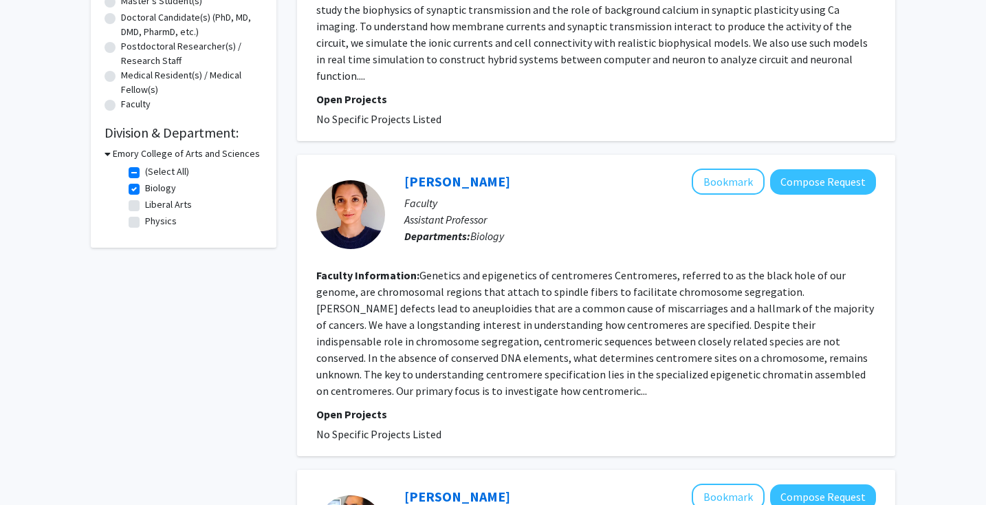
click at [145, 171] on label "(Select All)" at bounding box center [167, 171] width 44 height 14
click at [145, 171] on input "(Select All)" at bounding box center [149, 168] width 9 height 9
checkbox input "false"
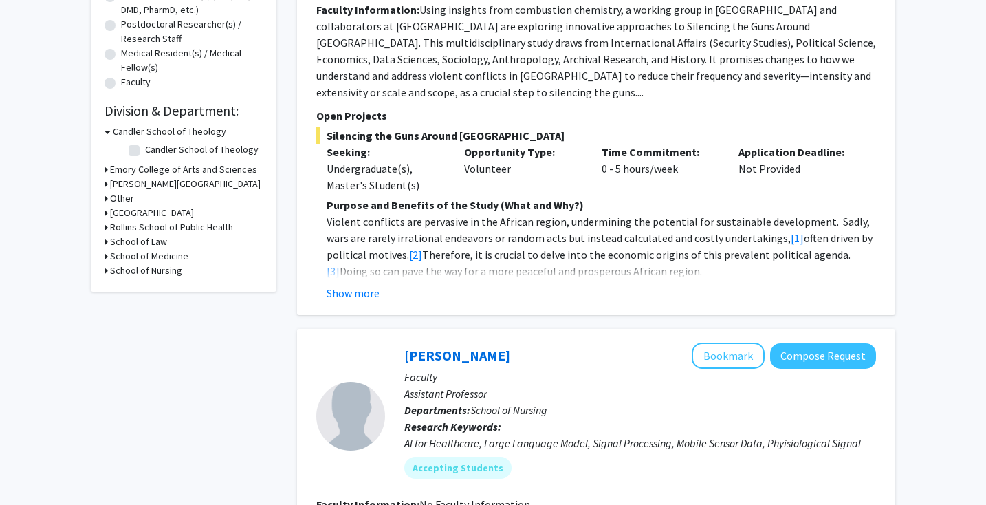
scroll to position [309, 0]
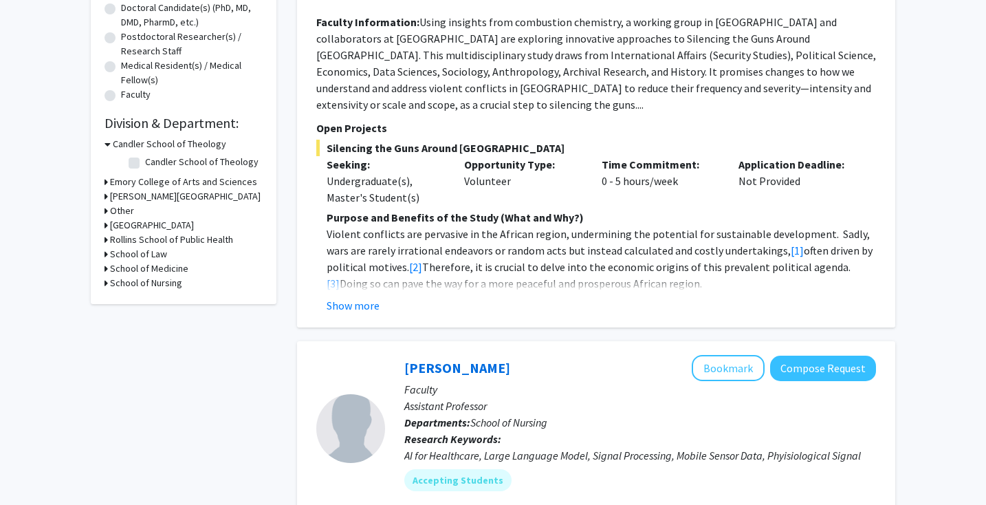
click at [182, 237] on h3 "Rollins School of Public Health" at bounding box center [171, 239] width 123 height 14
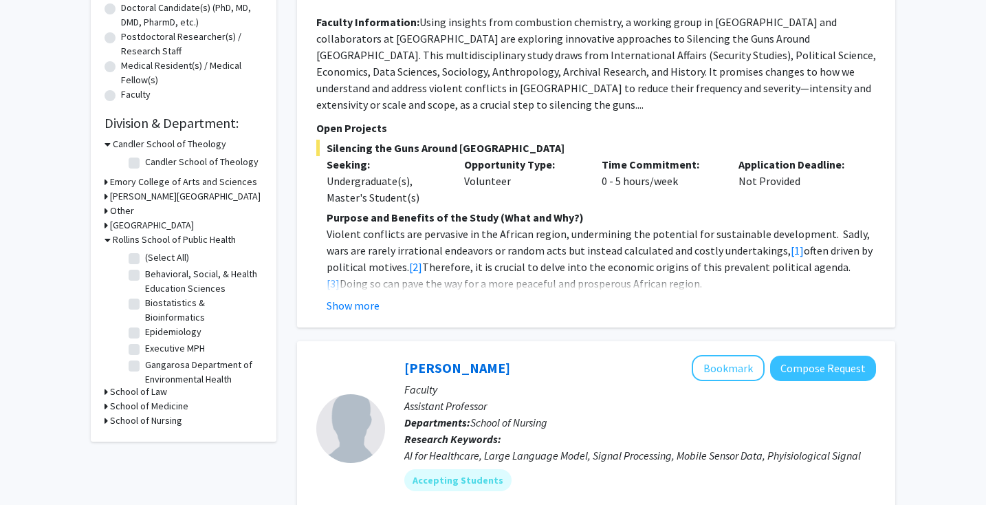
click at [172, 257] on label "(Select All)" at bounding box center [167, 257] width 44 height 14
click at [154, 257] on input "(Select All)" at bounding box center [149, 254] width 9 height 9
checkbox input "true"
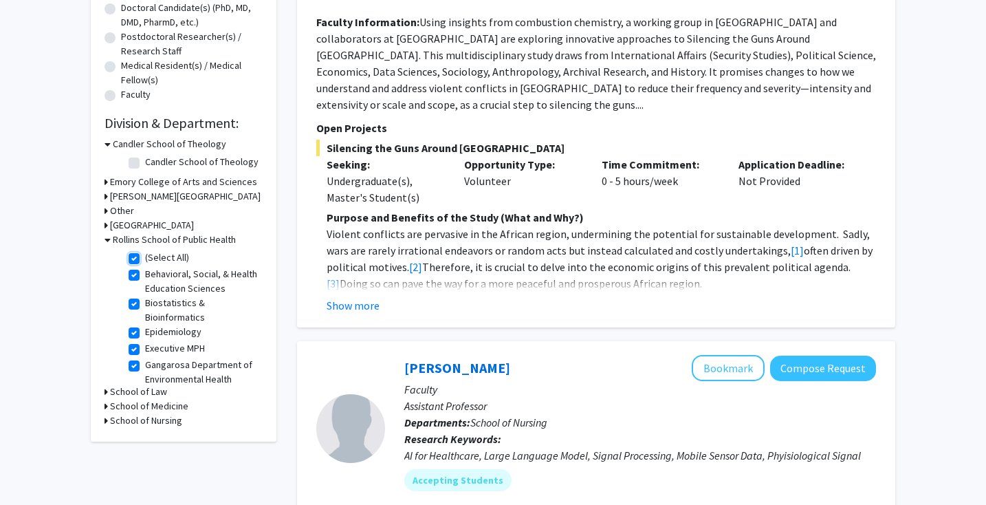
checkbox input "true"
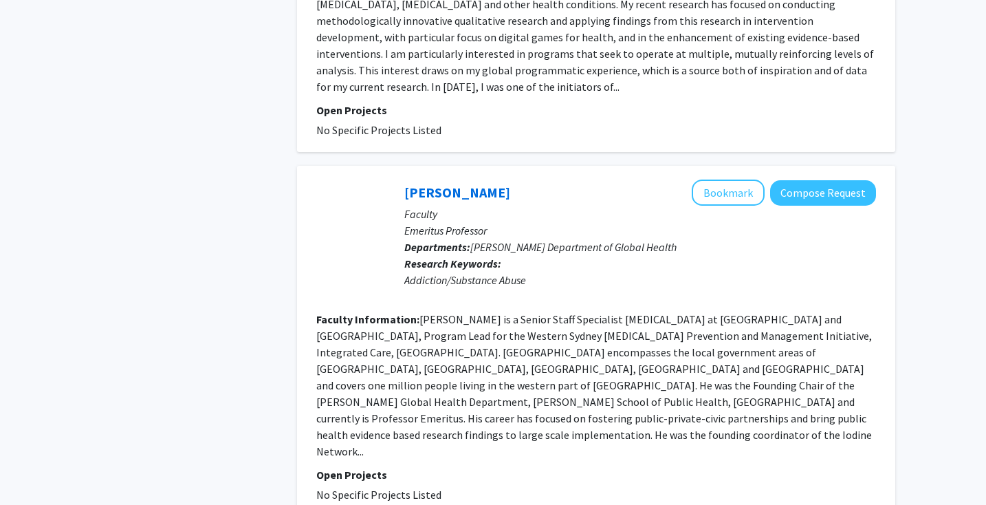
scroll to position [3048, 0]
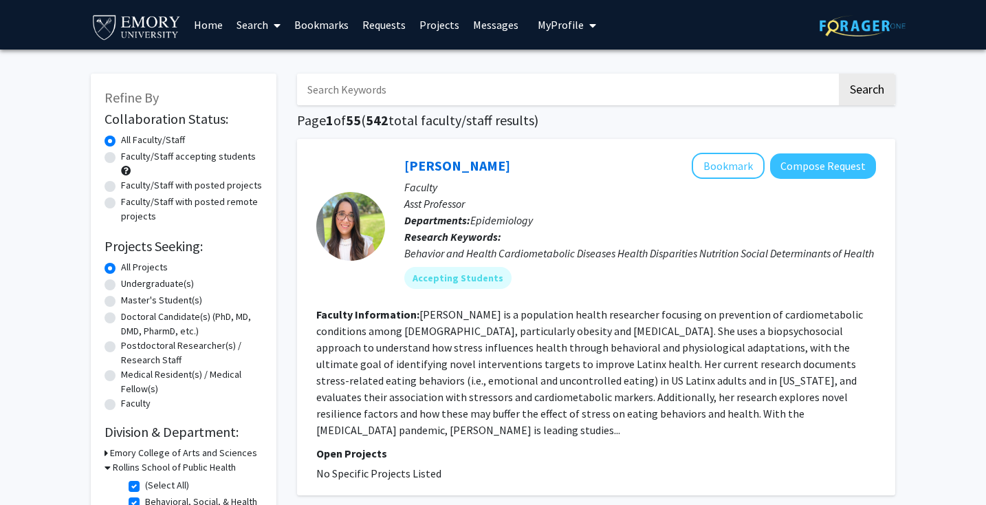
click at [121, 153] on label "Faculty/Staff accepting students" at bounding box center [188, 156] width 135 height 14
click at [121, 153] on input "Faculty/Staff accepting students" at bounding box center [125, 153] width 9 height 9
radio input "true"
click at [121, 154] on label "Faculty/Staff accepting students" at bounding box center [188, 156] width 135 height 14
click at [121, 154] on input "Faculty/Staff accepting students" at bounding box center [125, 153] width 9 height 9
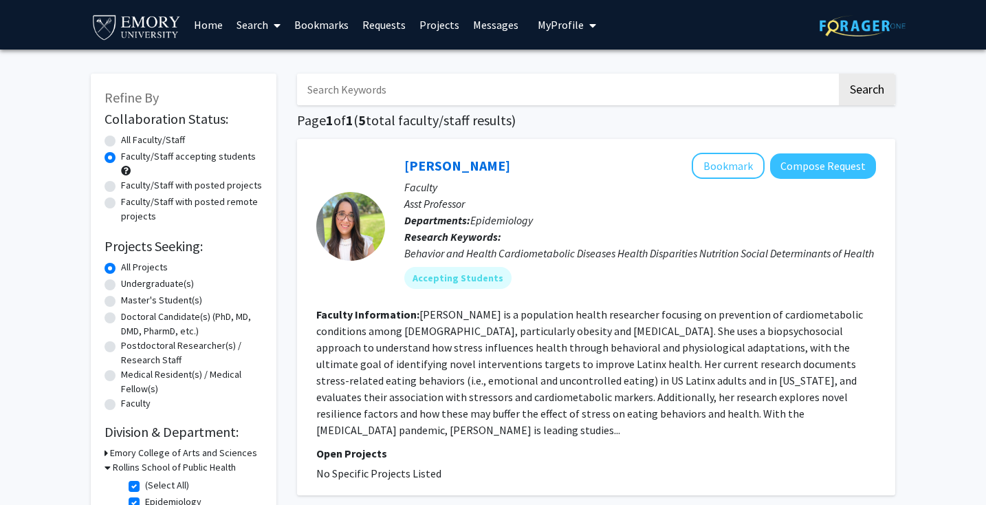
click at [121, 142] on label "All Faculty/Staff" at bounding box center [153, 140] width 64 height 14
click at [121, 142] on input "All Faculty/Staff" at bounding box center [125, 137] width 9 height 9
radio input "true"
click at [135, 281] on label "Undergraduate(s)" at bounding box center [157, 283] width 73 height 14
click at [130, 281] on input "Undergraduate(s)" at bounding box center [125, 280] width 9 height 9
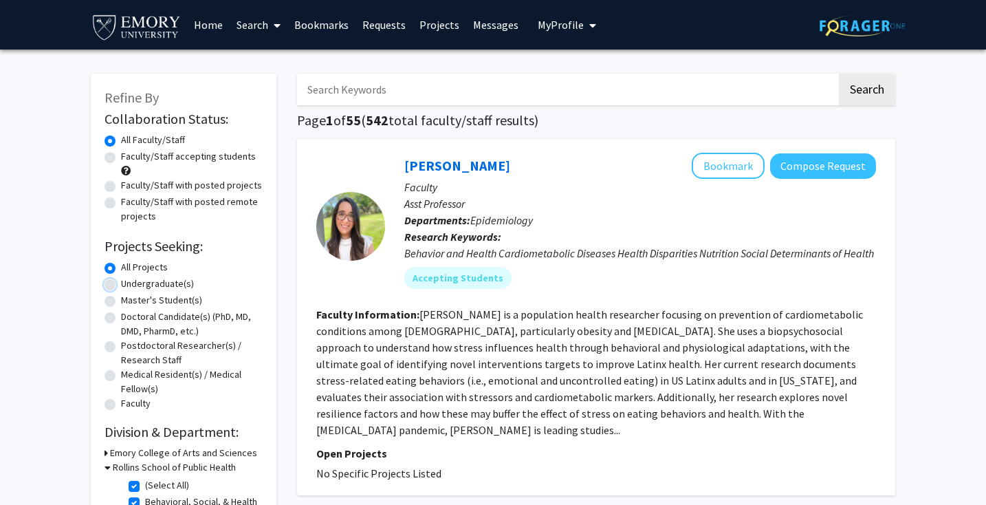
radio input "true"
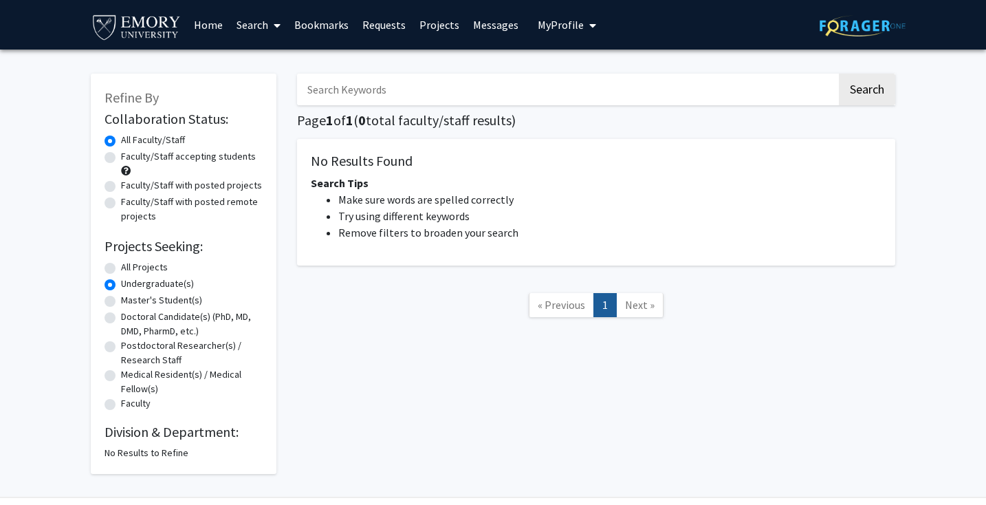
click at [121, 267] on label "All Projects" at bounding box center [144, 267] width 47 height 14
click at [121, 267] on input "All Projects" at bounding box center [125, 264] width 9 height 9
radio input "true"
